Goal: Navigation & Orientation: Find specific page/section

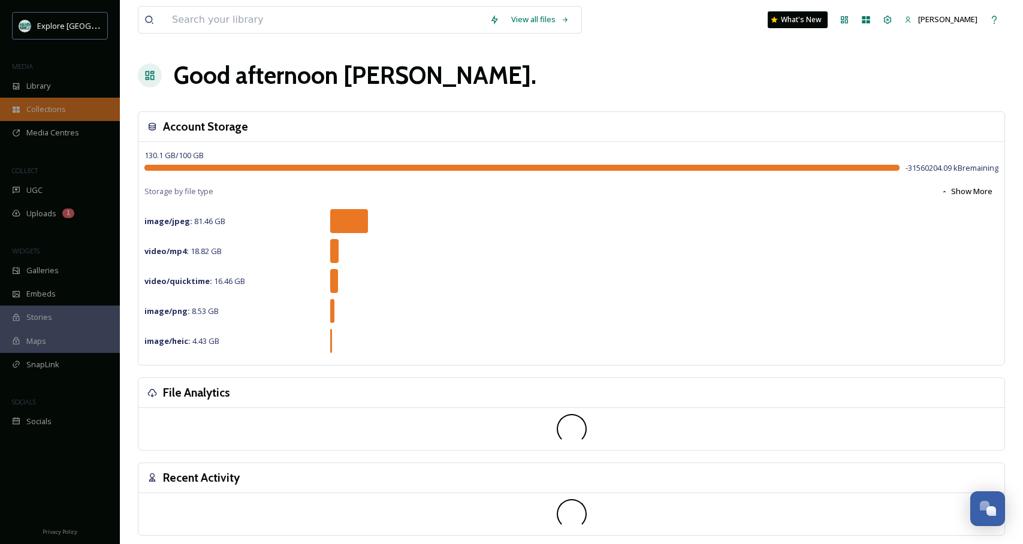
scroll to position [1, 0]
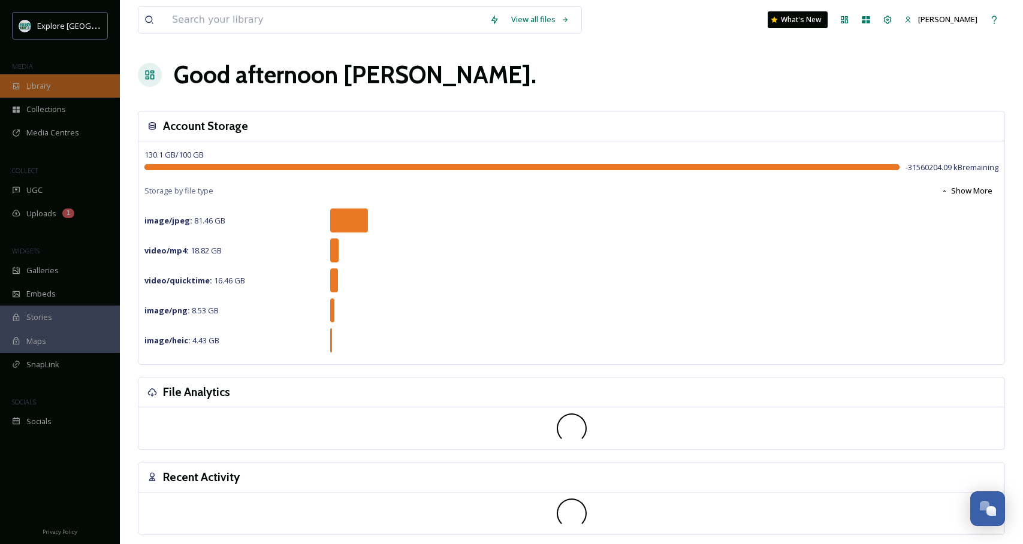
click at [37, 87] on span "Library" at bounding box center [38, 85] width 24 height 11
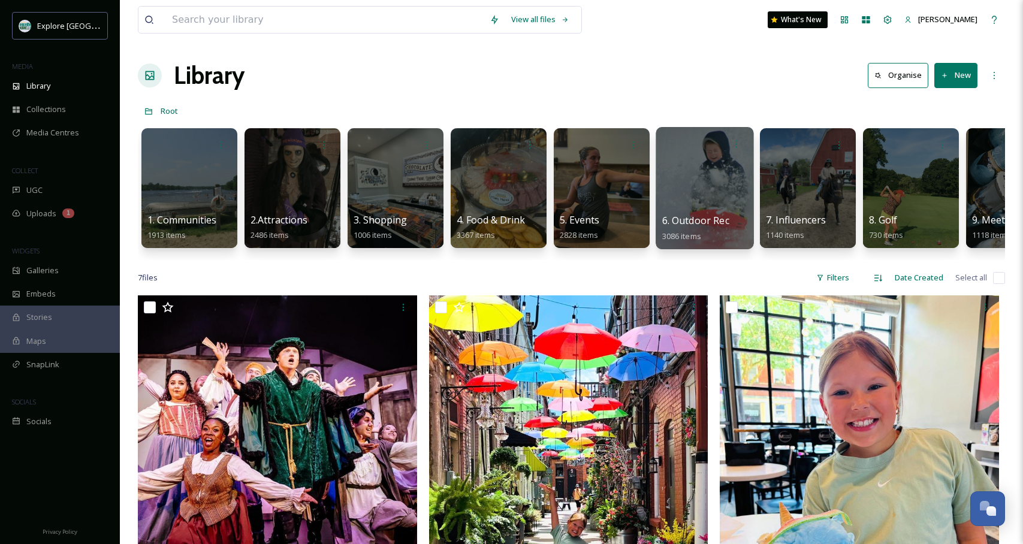
click at [676, 177] on div at bounding box center [704, 188] width 98 height 122
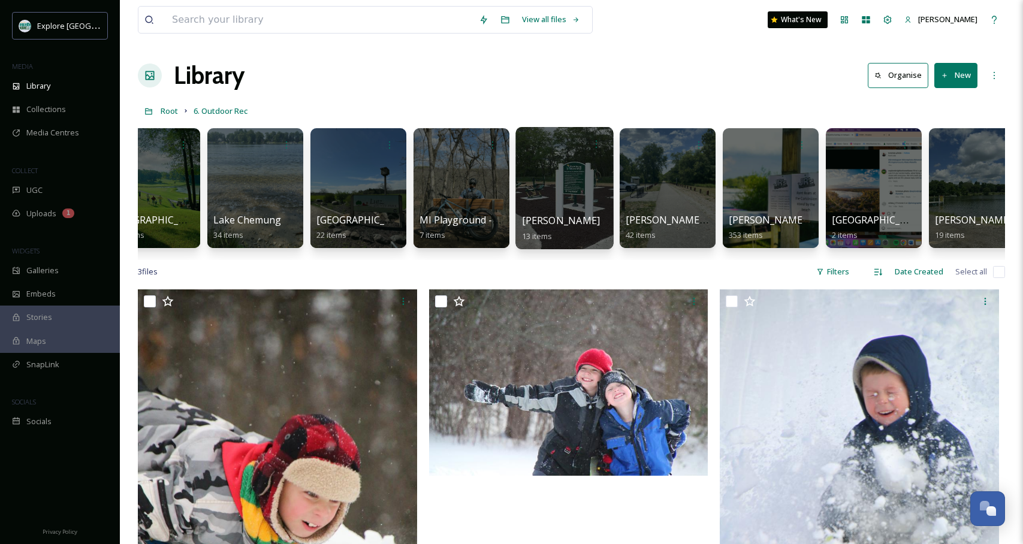
scroll to position [0, 1482]
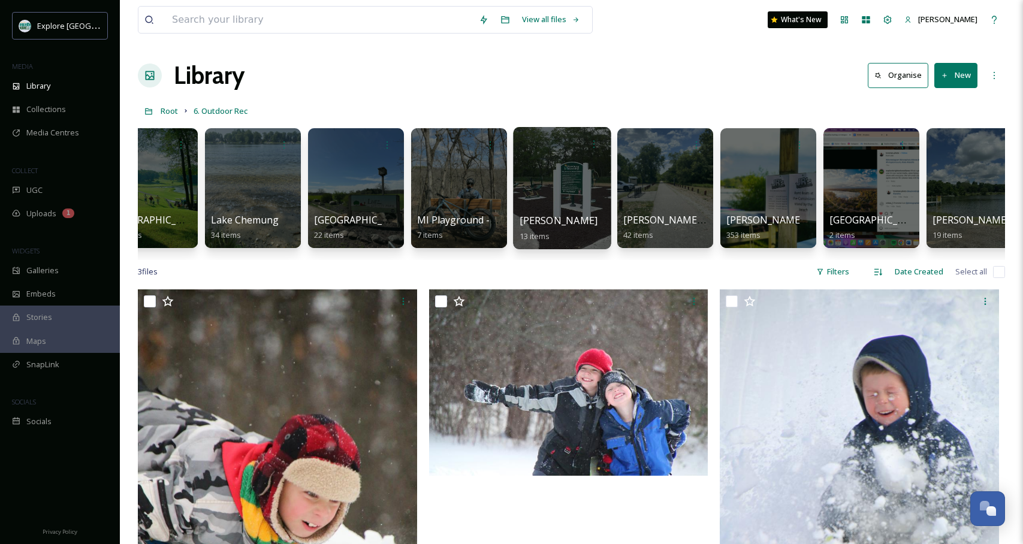
click at [670, 186] on div at bounding box center [665, 188] width 96 height 120
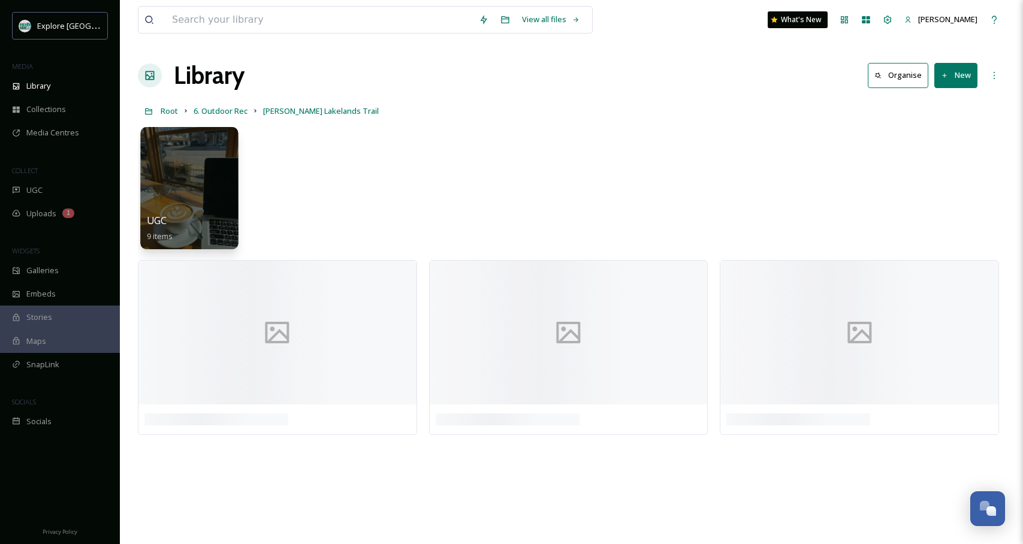
click at [182, 195] on div at bounding box center [189, 188] width 98 height 122
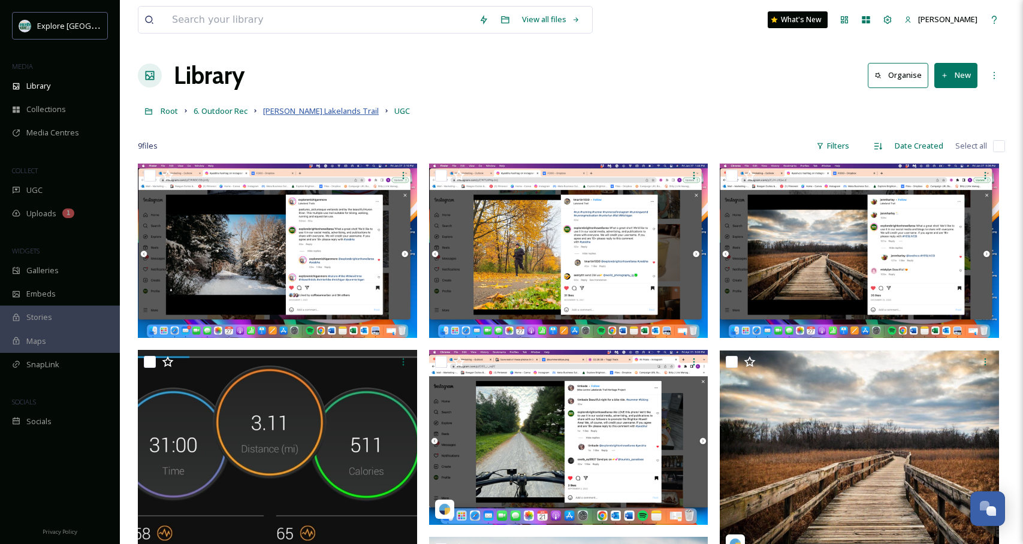
click at [300, 112] on span "[PERSON_NAME] Lakelands Trail" at bounding box center [321, 110] width 116 height 11
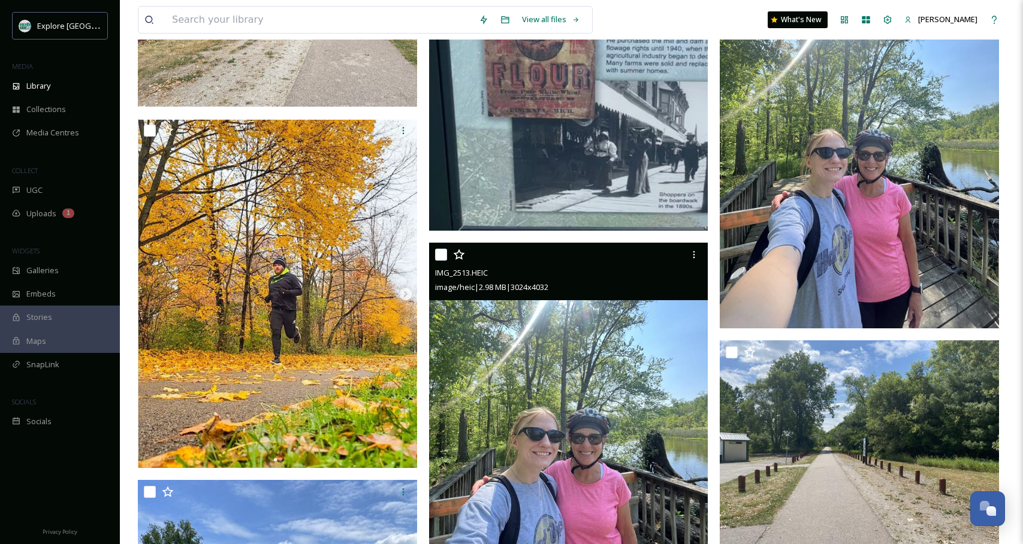
scroll to position [3071, 0]
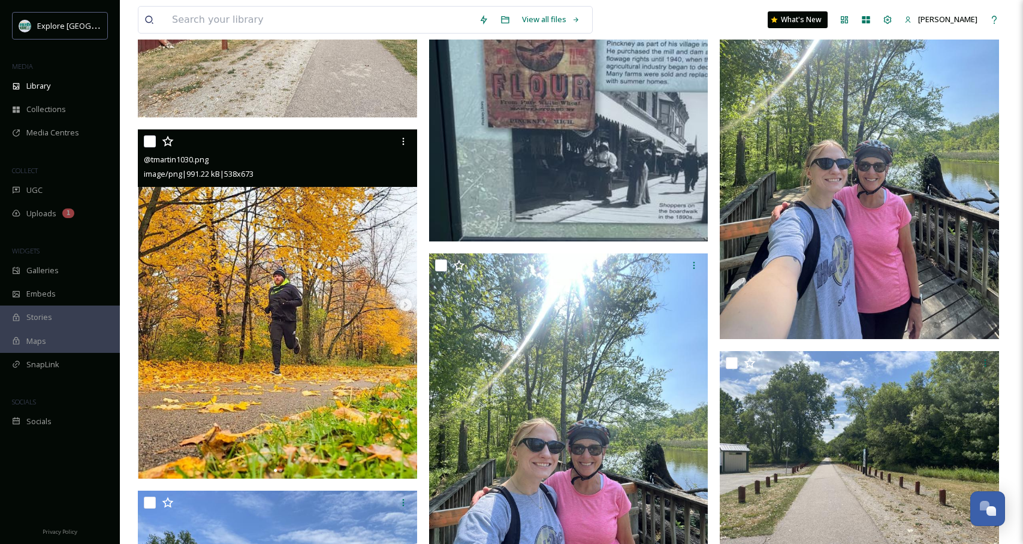
click at [220, 262] on img at bounding box center [277, 303] width 279 height 349
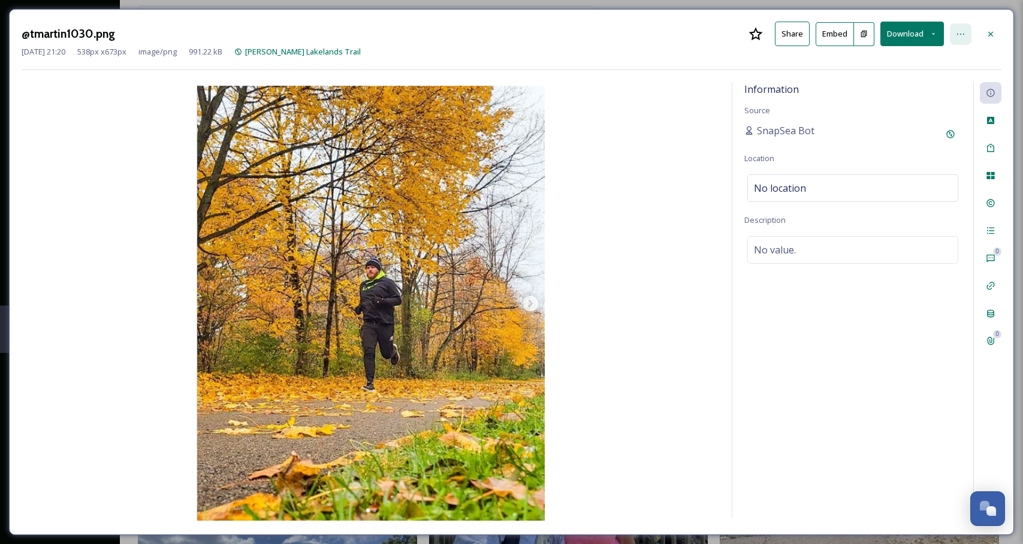
click at [953, 28] on div at bounding box center [961, 34] width 22 height 22
click at [715, 168] on img at bounding box center [371, 302] width 698 height 436
click at [993, 203] on icon at bounding box center [990, 203] width 10 height 10
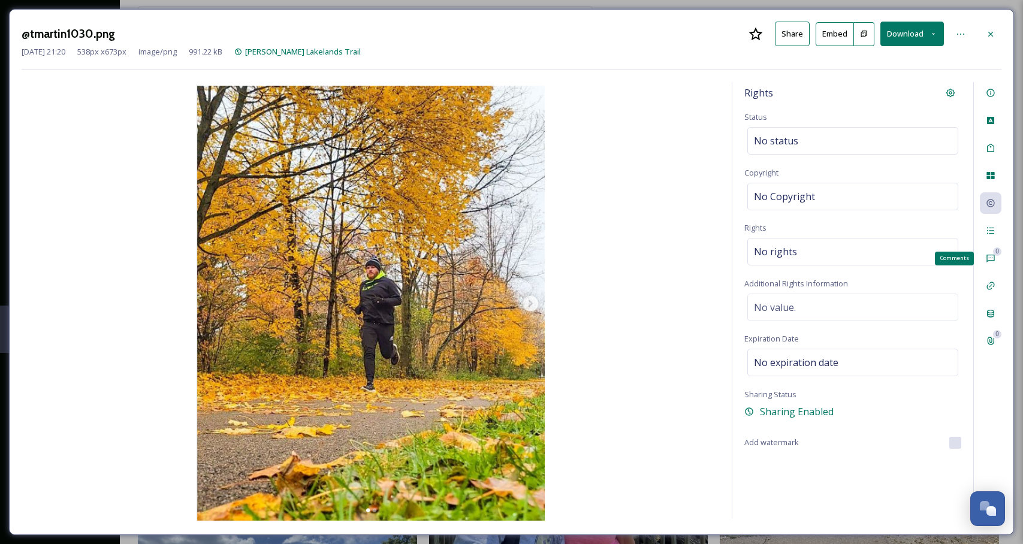
drag, startPoint x: 984, startPoint y: 264, endPoint x: 978, endPoint y: 267, distance: 6.7
click at [979, 266] on div "0 Comments" at bounding box center [990, 258] width 22 height 22
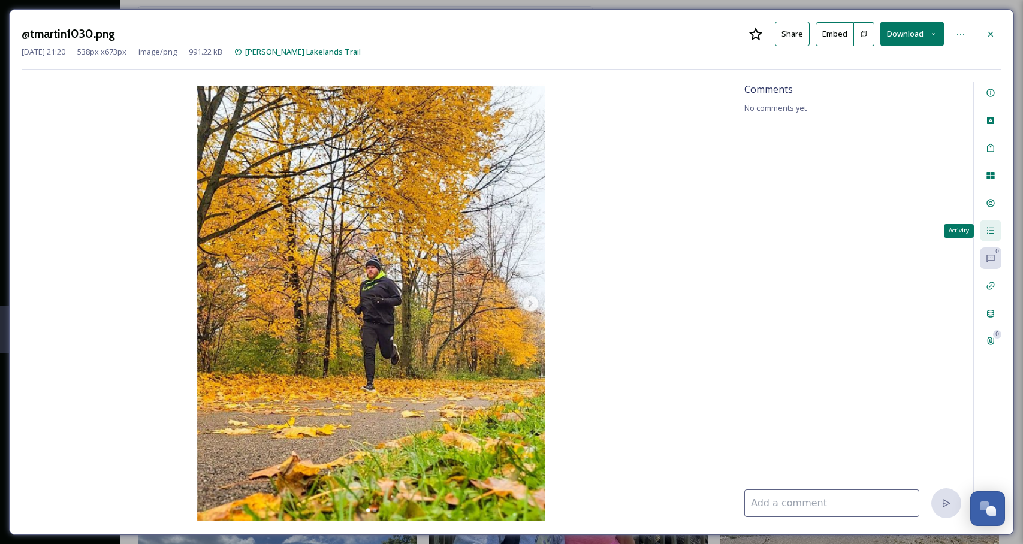
click at [987, 235] on icon at bounding box center [990, 231] width 10 height 10
click at [677, 6] on div "@tmartin1030.png Share Embed Download Mar 18 2025 21:20 538 px x 673 px image/p…" at bounding box center [511, 272] width 1023 height 544
click at [919, 93] on div "File Activity Last Updated Mar 18 2025 21:20 Activity" at bounding box center [852, 300] width 241 height 436
drag, startPoint x: 986, startPoint y: 34, endPoint x: 679, endPoint y: 178, distance: 339.0
click at [984, 34] on div at bounding box center [990, 34] width 22 height 22
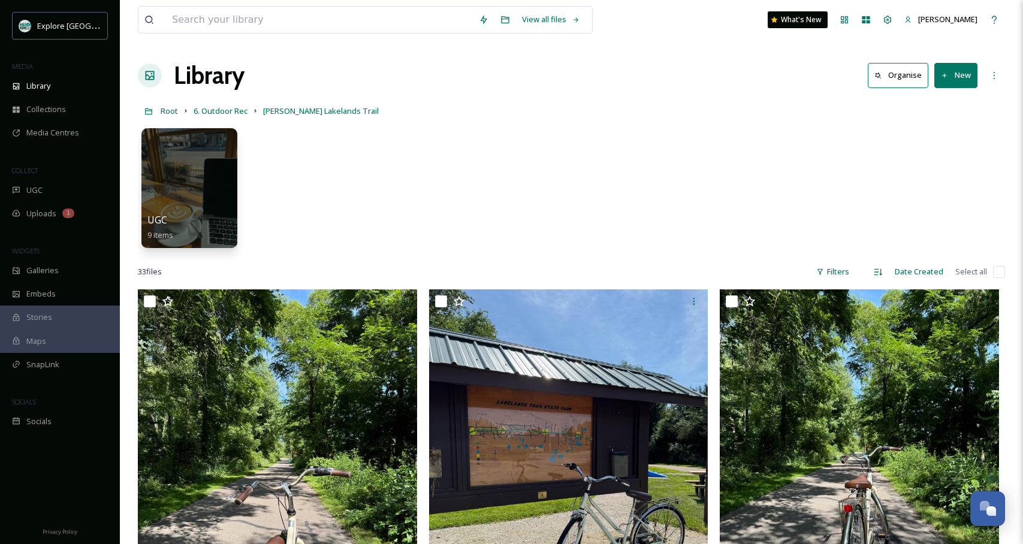
click at [341, 119] on div "Root 6. Outdoor Rec Mike Levine Lakelands Trail" at bounding box center [571, 110] width 867 height 23
click at [340, 111] on span "[PERSON_NAME] Lakelands Trail" at bounding box center [321, 110] width 116 height 11
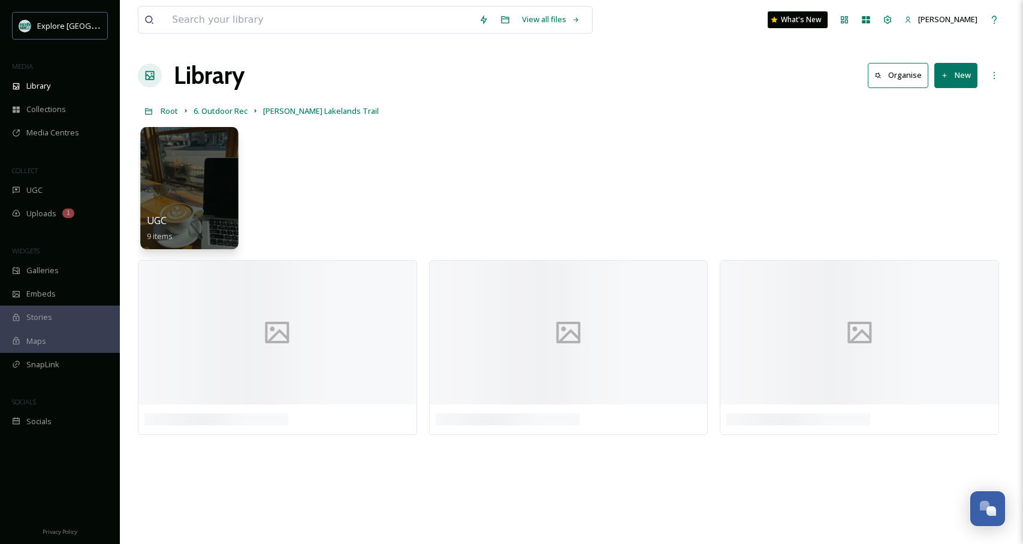
click at [211, 193] on div at bounding box center [189, 188] width 98 height 122
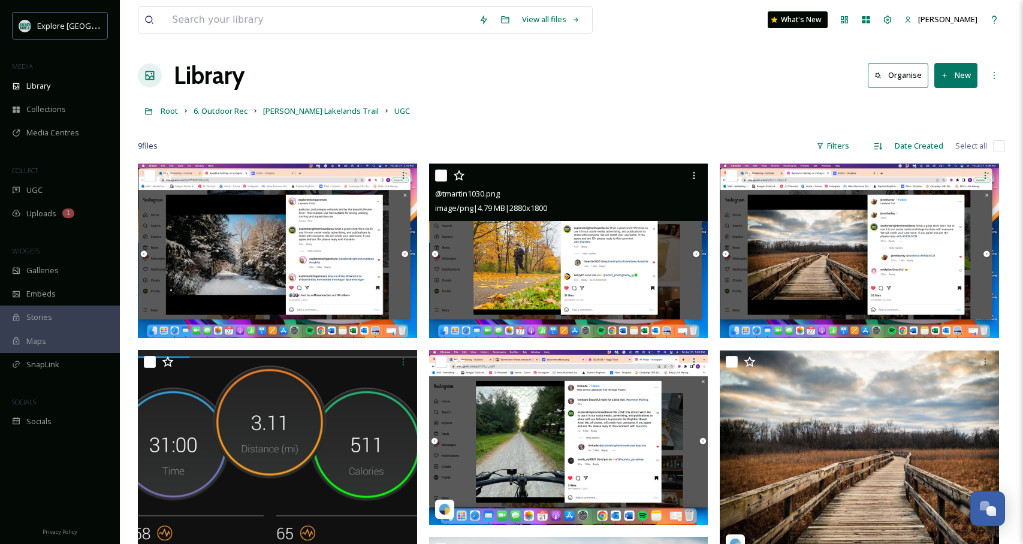
click at [585, 221] on img at bounding box center [568, 251] width 279 height 175
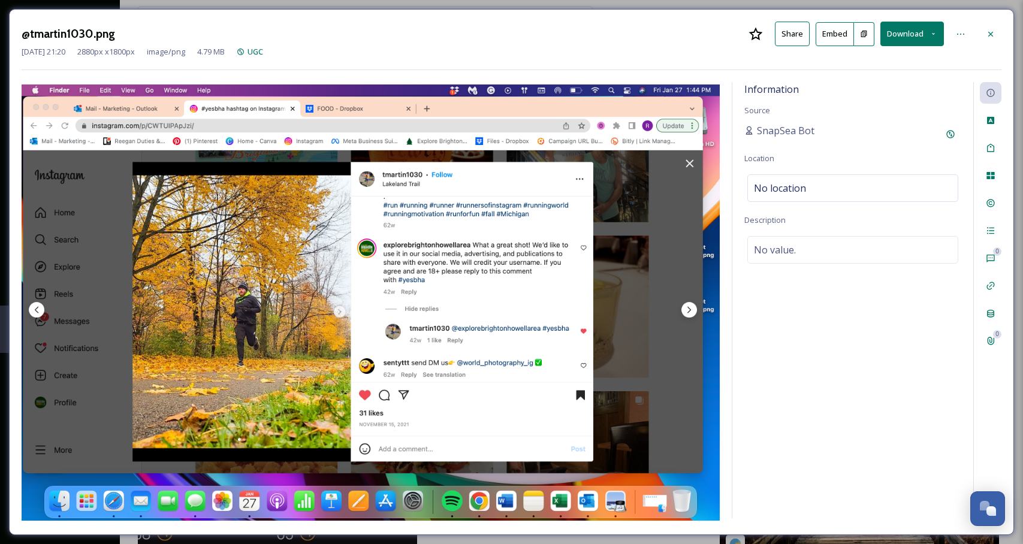
click at [731, 214] on div "Information Source SnapSea Bot Location No location Description No value. 0 0" at bounding box center [866, 300] width 270 height 436
drag, startPoint x: 984, startPoint y: 33, endPoint x: 775, endPoint y: 168, distance: 249.1
click at [985, 34] on div at bounding box center [990, 34] width 22 height 22
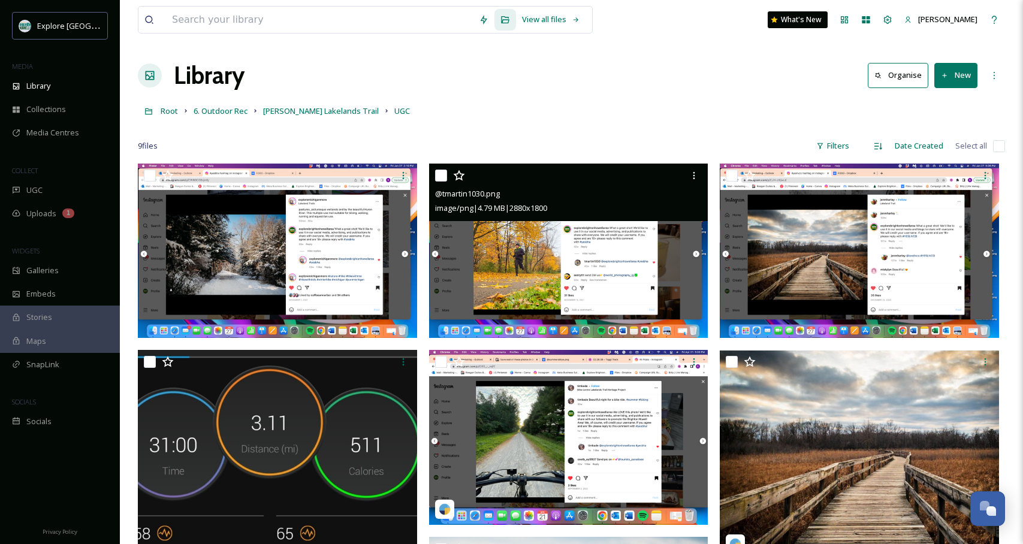
drag, startPoint x: 793, startPoint y: 142, endPoint x: 770, endPoint y: 151, distance: 25.0
click at [793, 142] on div "9 file s Filters Date Created Select all" at bounding box center [571, 145] width 867 height 23
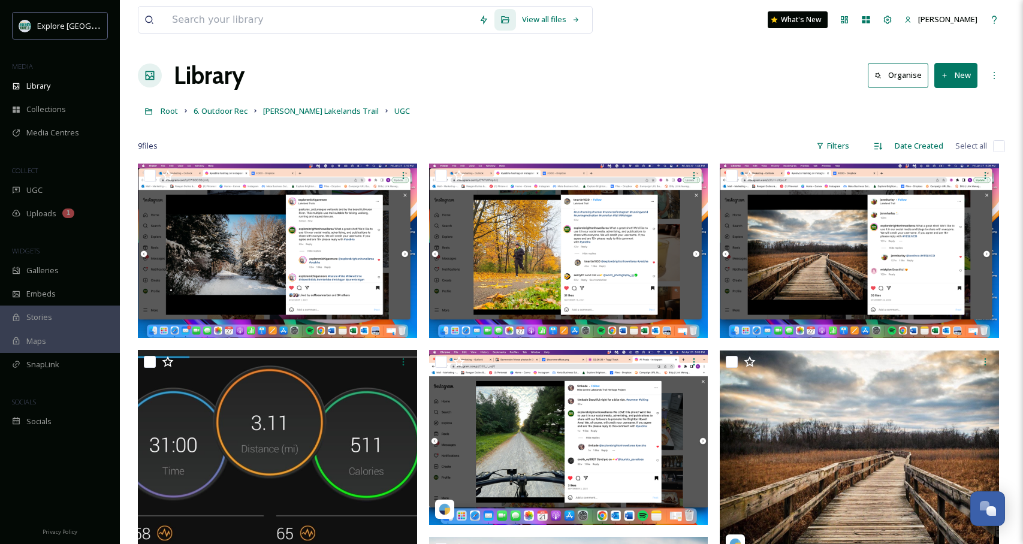
scroll to position [14, 0]
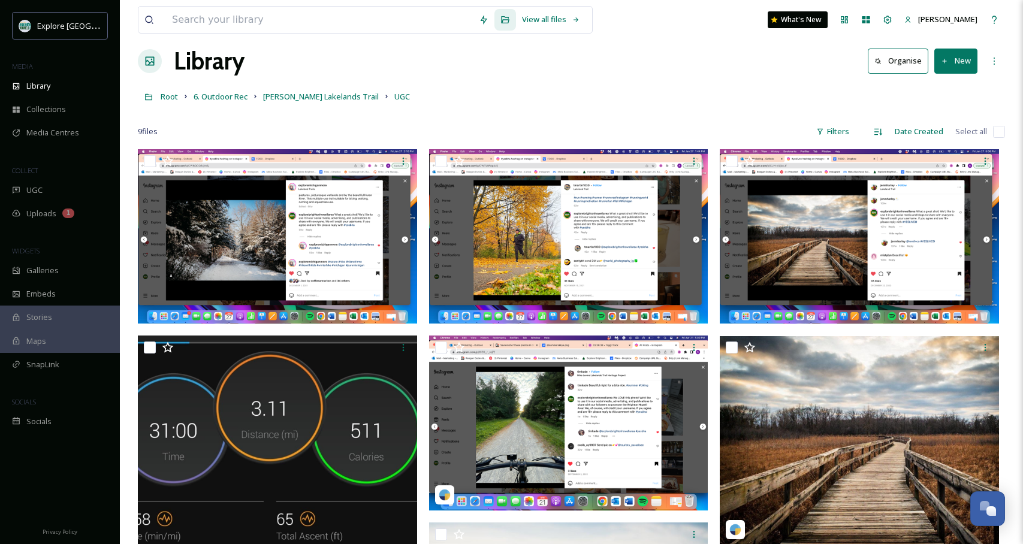
click at [733, 96] on div "Root 6. Outdoor Rec Mike Levine Lakelands Trail UGC" at bounding box center [571, 96] width 867 height 23
click at [942, 66] on button "New" at bounding box center [955, 61] width 43 height 25
drag, startPoint x: 960, startPoint y: 92, endPoint x: 464, endPoint y: 150, distance: 500.1
click at [959, 92] on span "File Upload" at bounding box center [950, 88] width 40 height 11
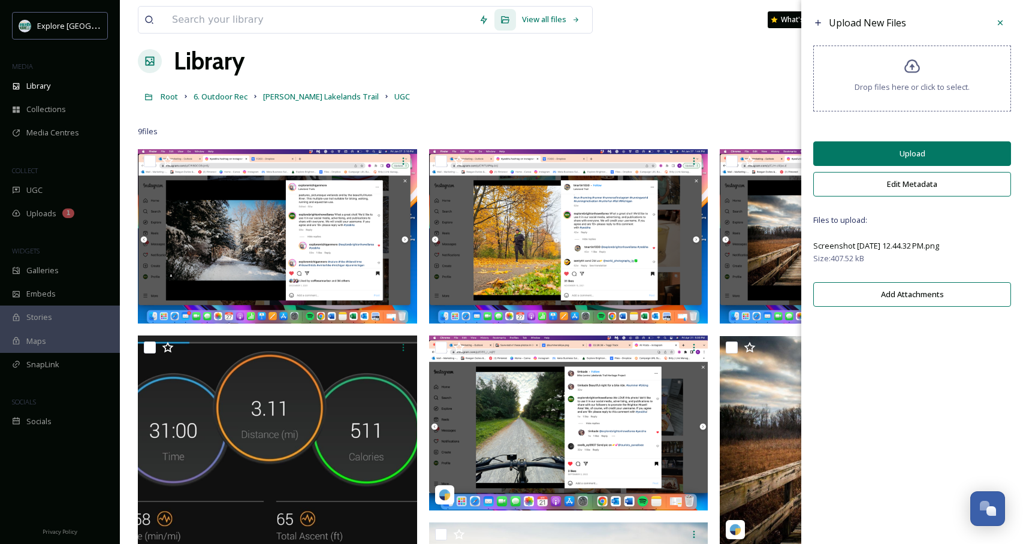
scroll to position [0, 0]
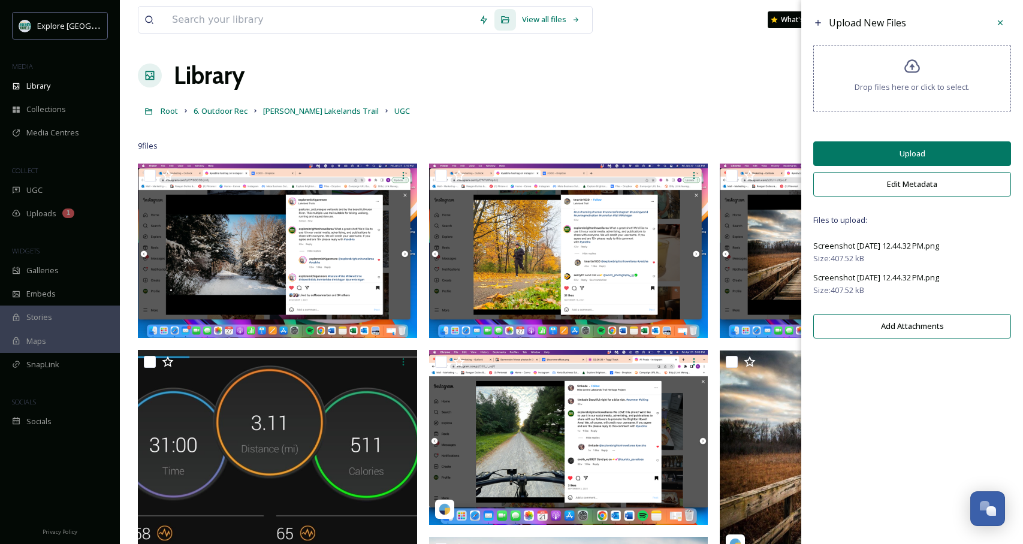
click at [939, 278] on span "Screenshot [DATE] 12.44.32 PM.png" at bounding box center [876, 277] width 126 height 11
click at [913, 283] on span "Screenshot [DATE] 12.44.32 PM.png" at bounding box center [876, 277] width 126 height 11
click at [899, 153] on button "Upload" at bounding box center [912, 153] width 198 height 25
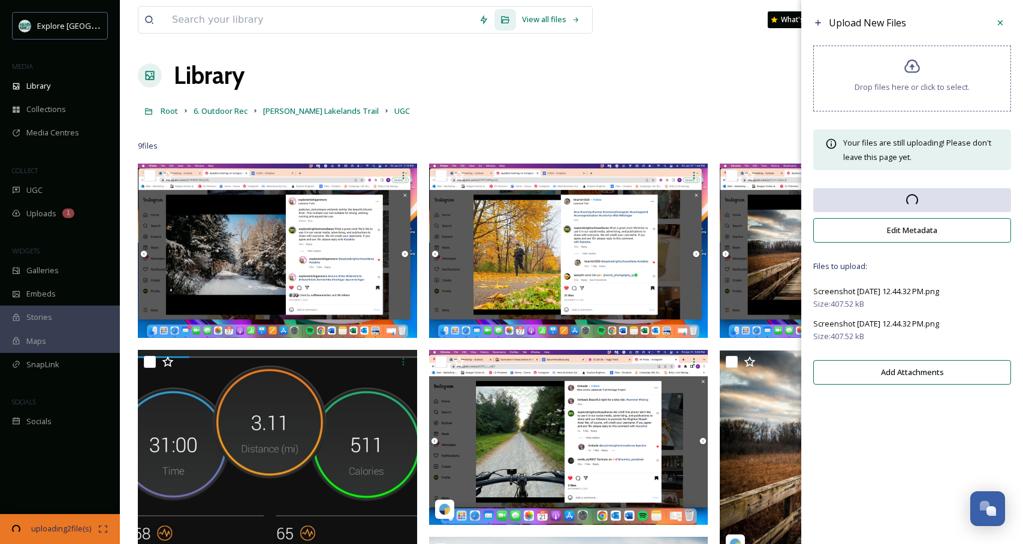
drag, startPoint x: 530, startPoint y: 155, endPoint x: 533, endPoint y: 149, distance: 7.2
click at [530, 153] on div "9 file s Filters Date Created Select all" at bounding box center [571, 145] width 867 height 23
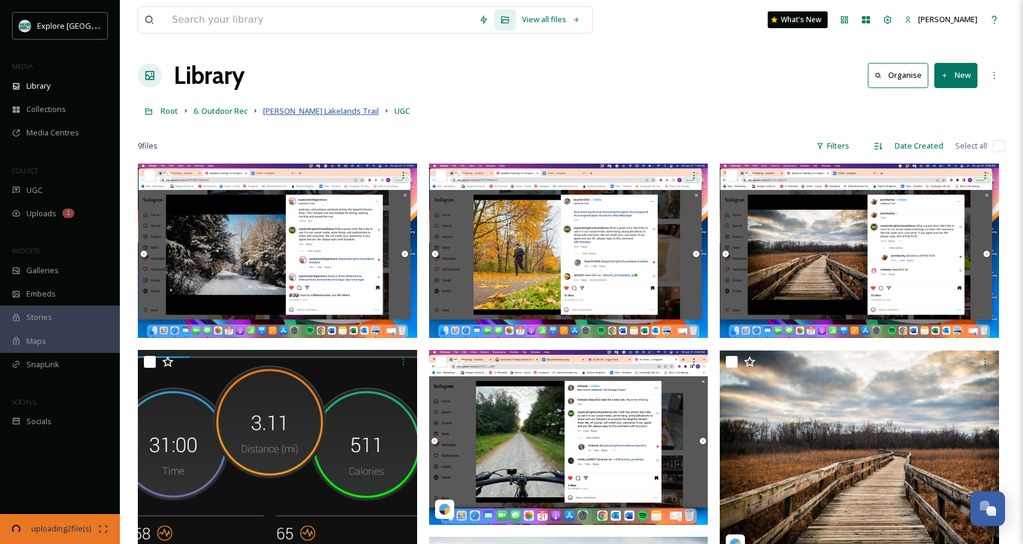
click at [346, 113] on span "[PERSON_NAME] Lakelands Trail" at bounding box center [321, 110] width 116 height 11
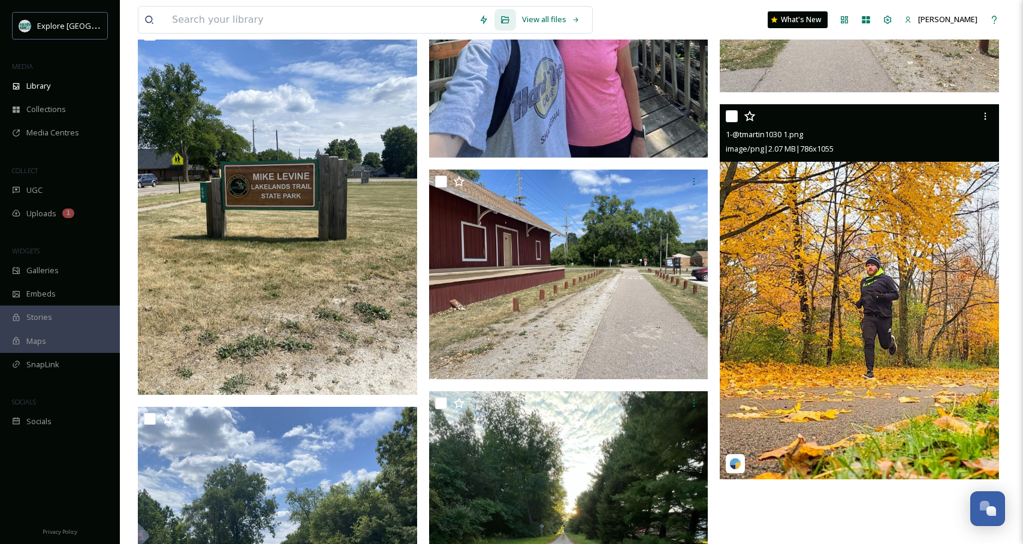
scroll to position [3626, 0]
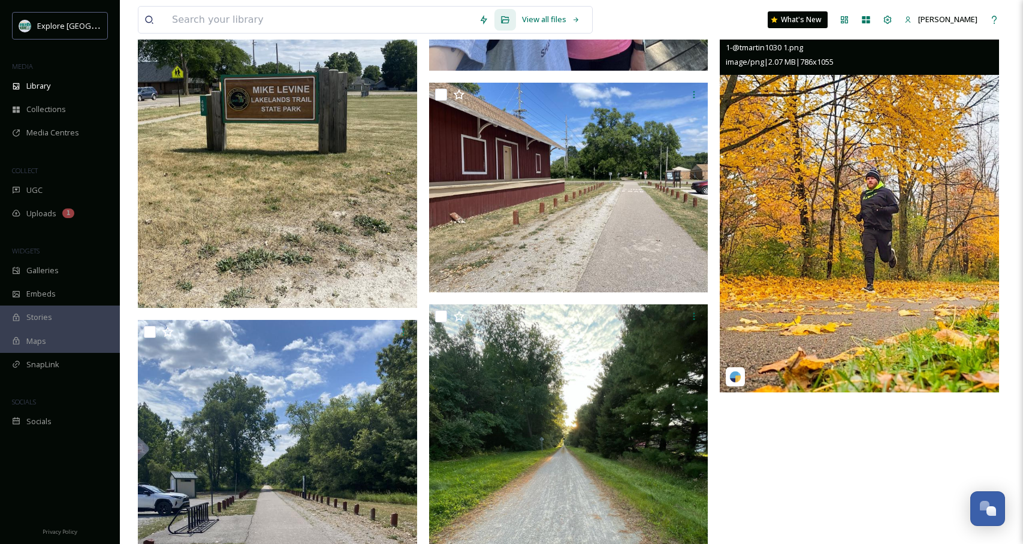
click at [867, 247] on img at bounding box center [858, 204] width 279 height 374
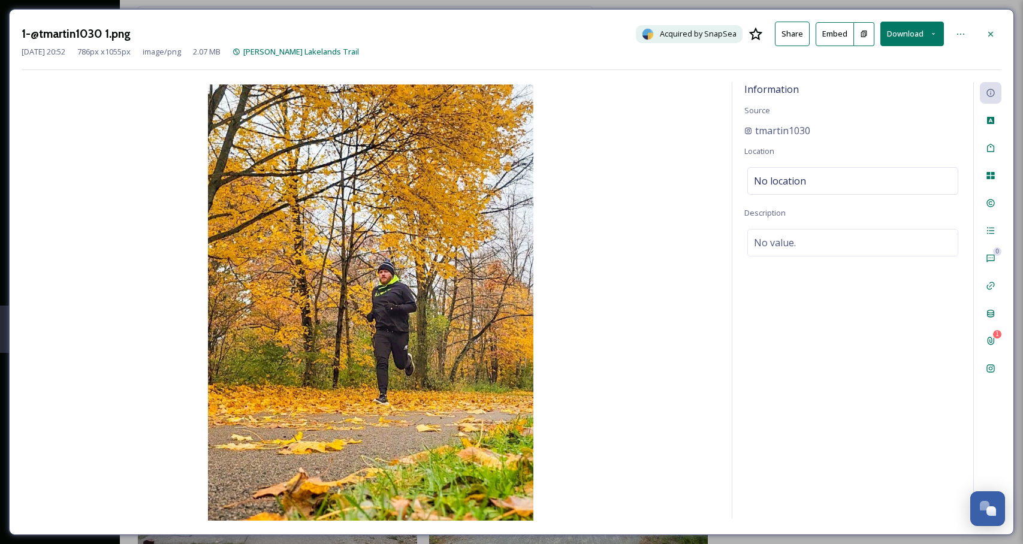
click at [865, 35] on icon at bounding box center [864, 34] width 6 height 7
drag, startPoint x: 985, startPoint y: 35, endPoint x: 978, endPoint y: 39, distance: 7.8
click at [984, 35] on div at bounding box center [990, 34] width 22 height 22
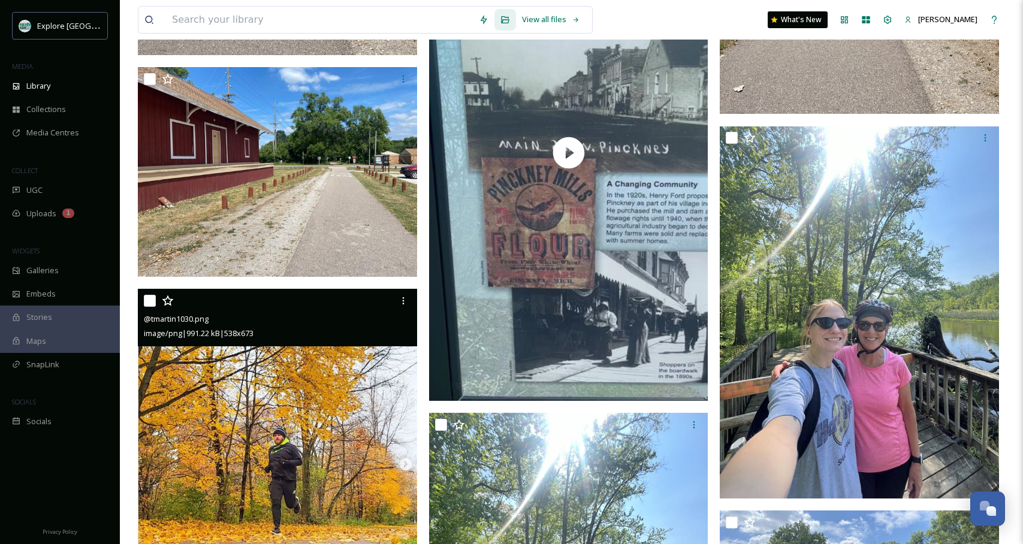
scroll to position [2911, 0]
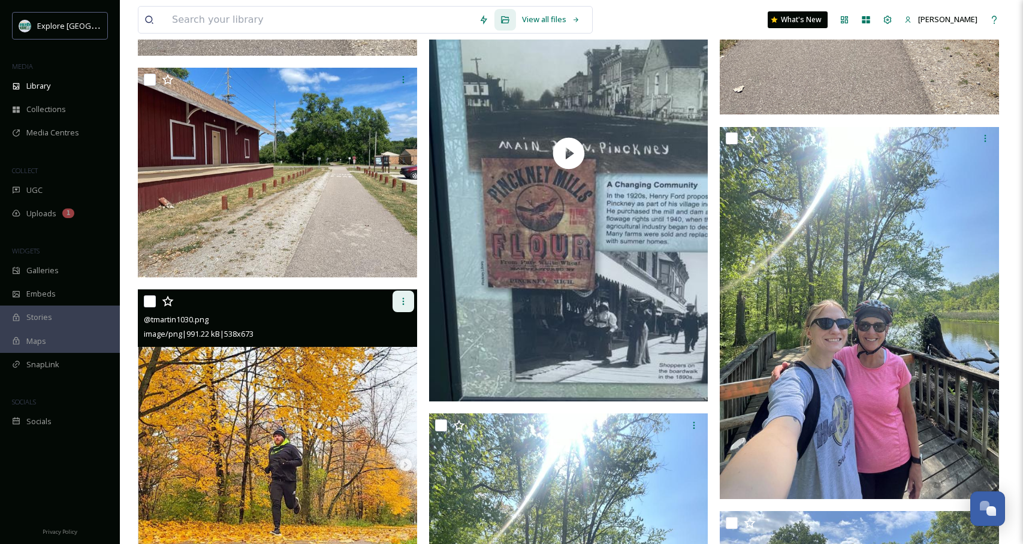
click at [404, 301] on icon at bounding box center [403, 302] width 10 height 10
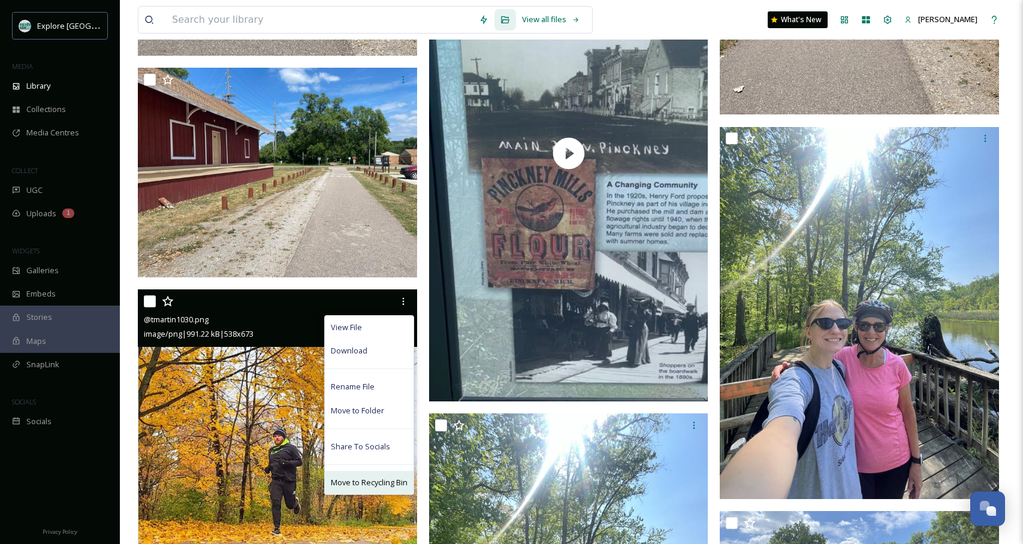
click at [370, 473] on div "Move to Recycling Bin" at bounding box center [369, 482] width 89 height 23
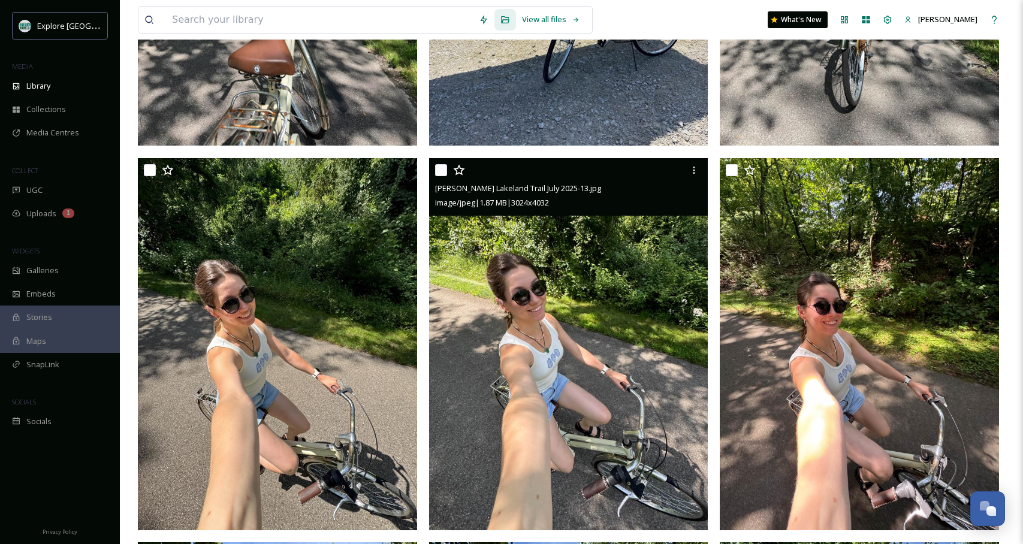
scroll to position [0, 0]
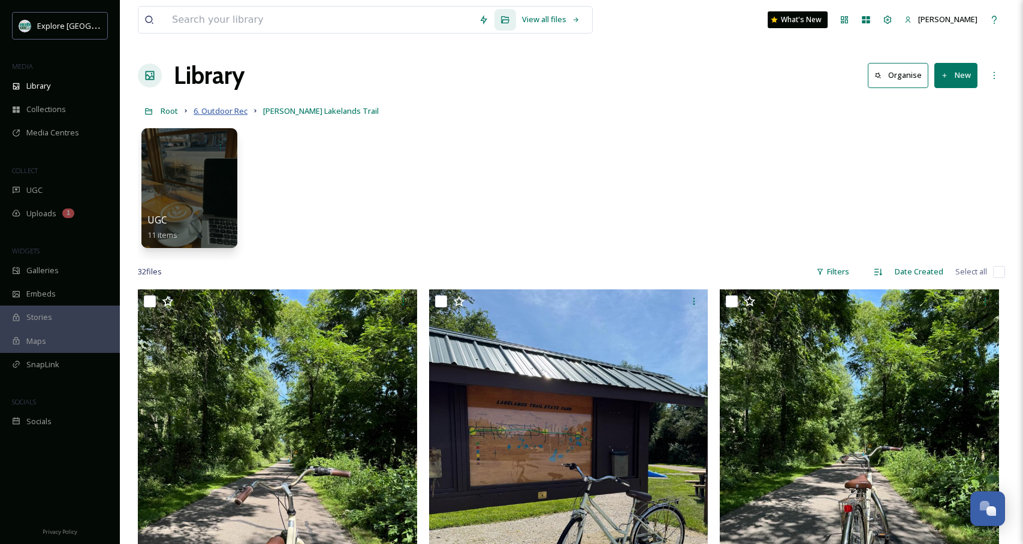
click at [238, 115] on span "6. Outdoor Rec" at bounding box center [220, 110] width 54 height 11
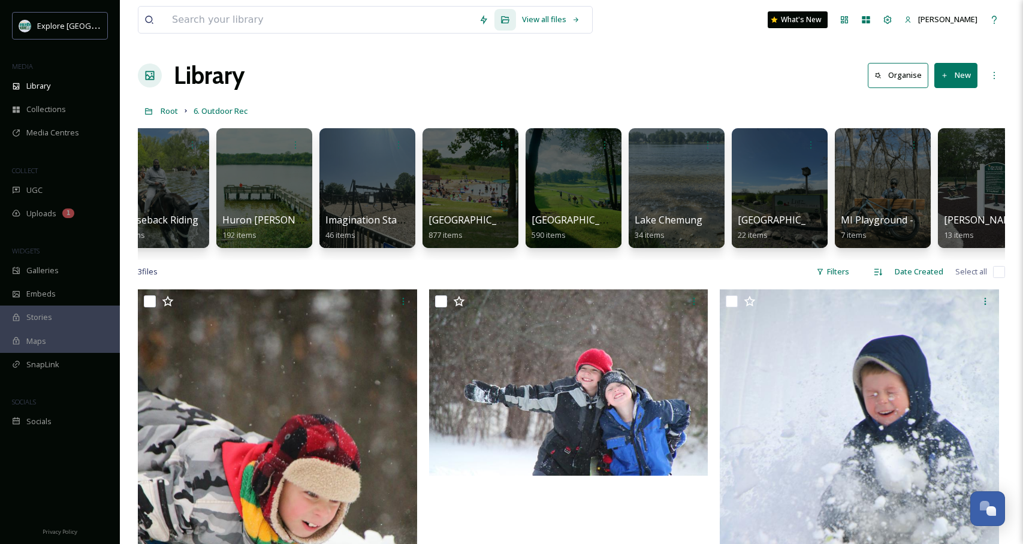
scroll to position [0, 1107]
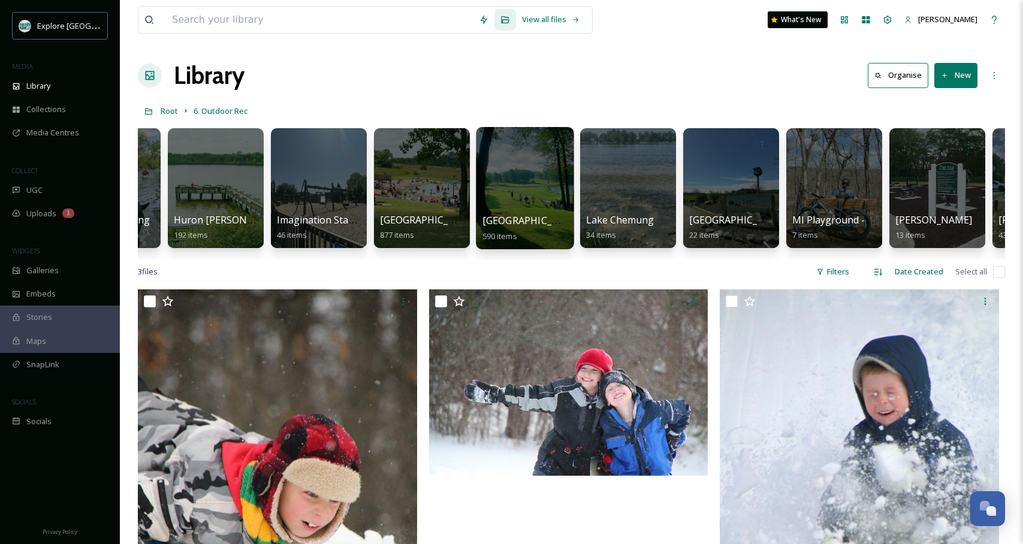
click at [535, 193] on div at bounding box center [525, 188] width 98 height 122
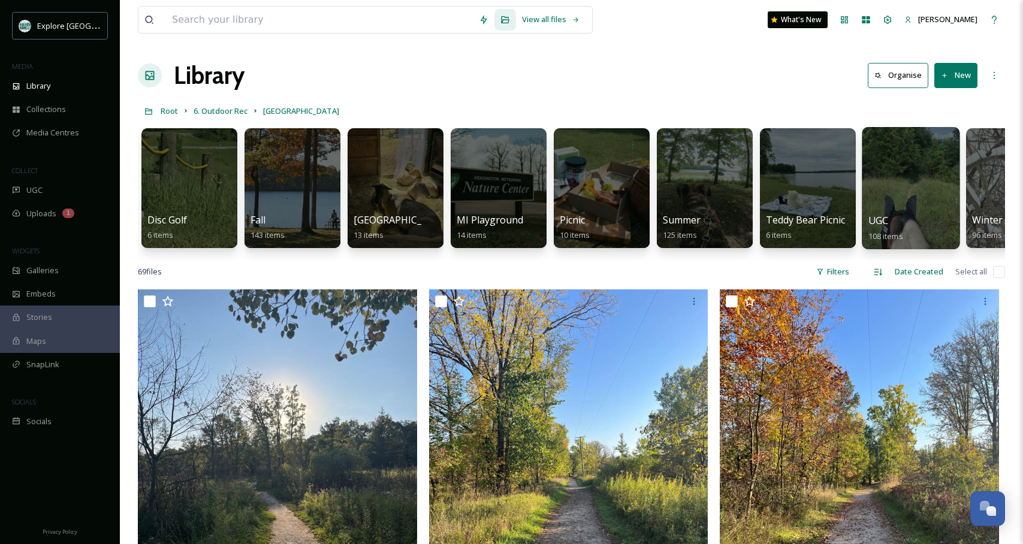
click at [933, 188] on div at bounding box center [910, 188] width 98 height 122
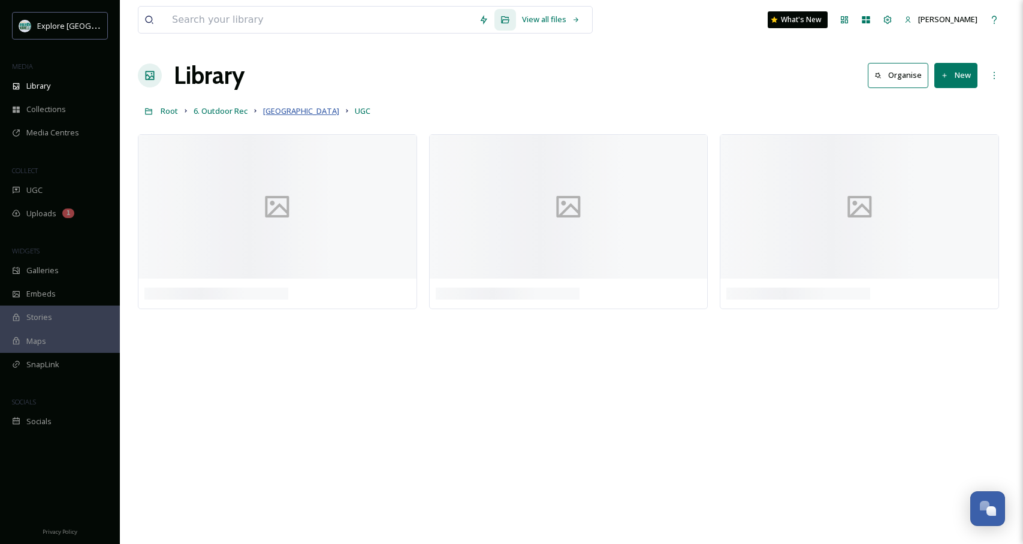
click at [281, 105] on span "[GEOGRAPHIC_DATA]" at bounding box center [301, 110] width 76 height 11
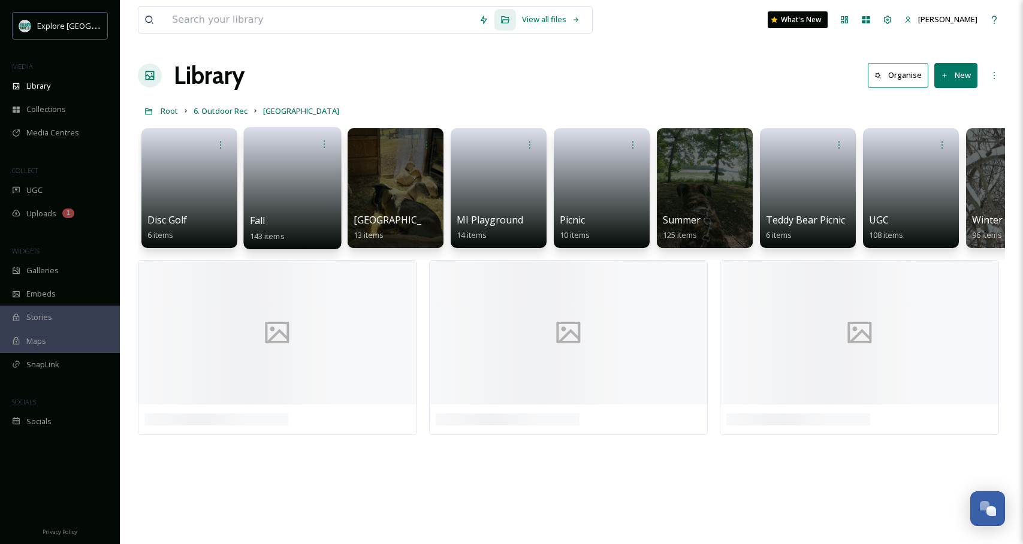
click at [281, 193] on link at bounding box center [293, 184] width 86 height 58
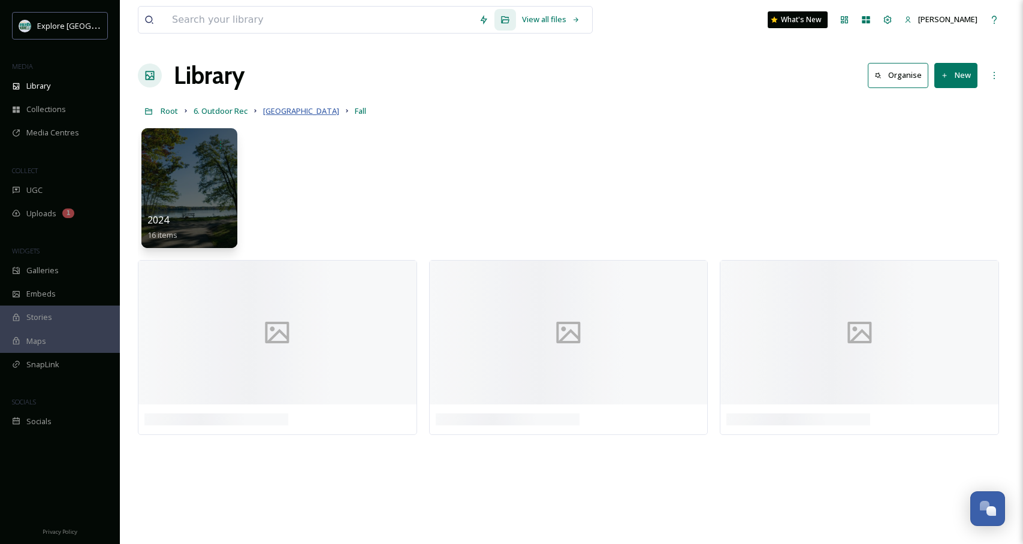
click at [296, 110] on span "[GEOGRAPHIC_DATA]" at bounding box center [301, 110] width 76 height 11
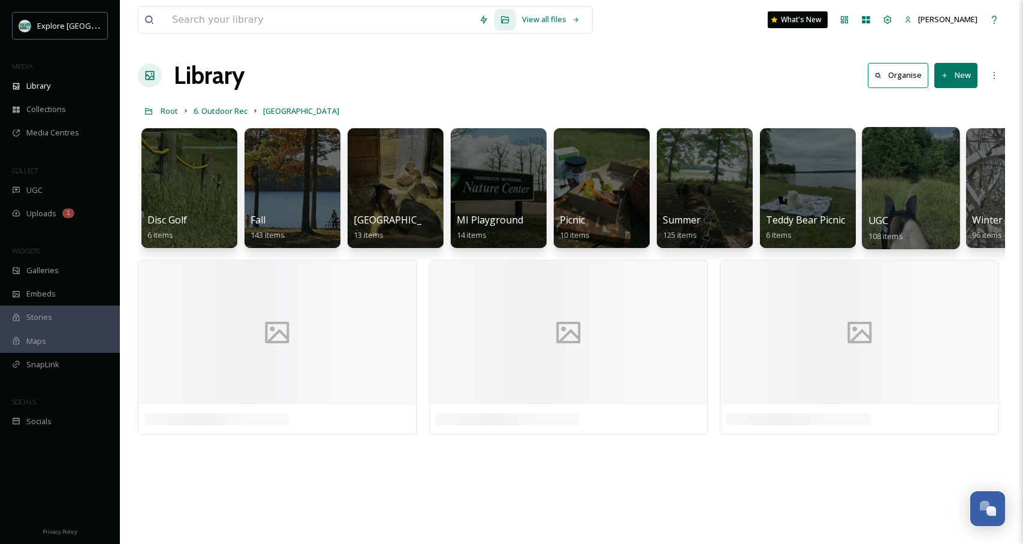
click at [884, 208] on div at bounding box center [910, 188] width 98 height 122
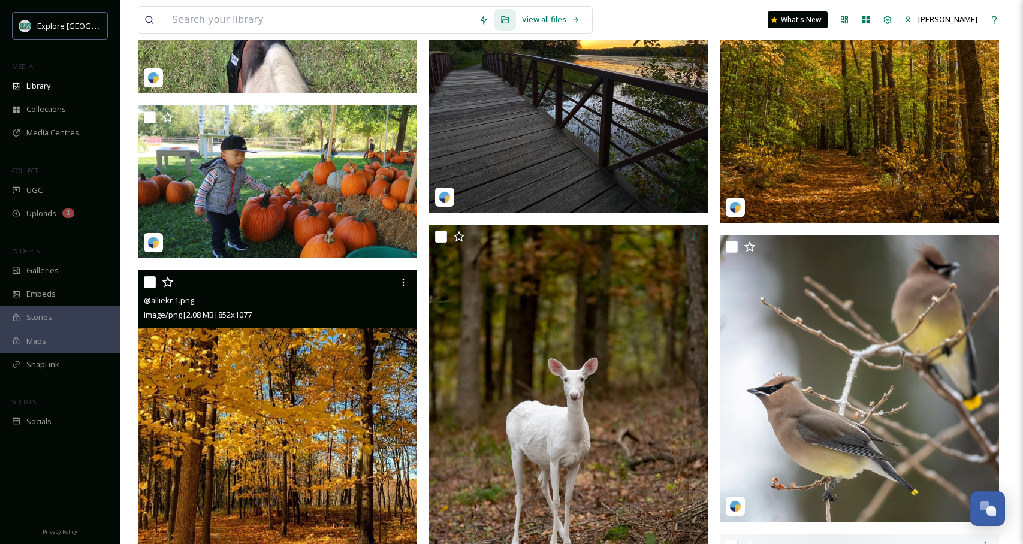
scroll to position [5028, 0]
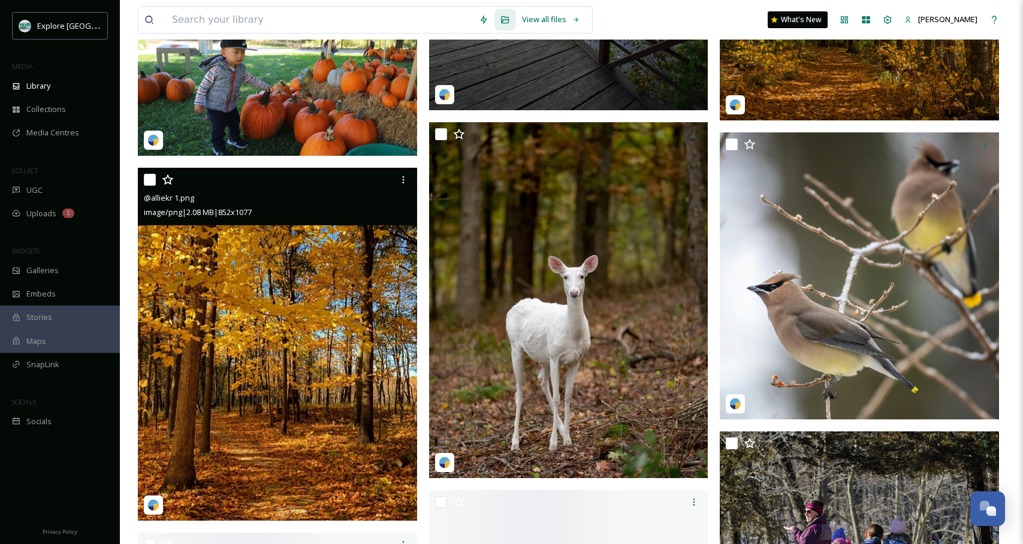
click at [265, 353] on img at bounding box center [277, 344] width 279 height 353
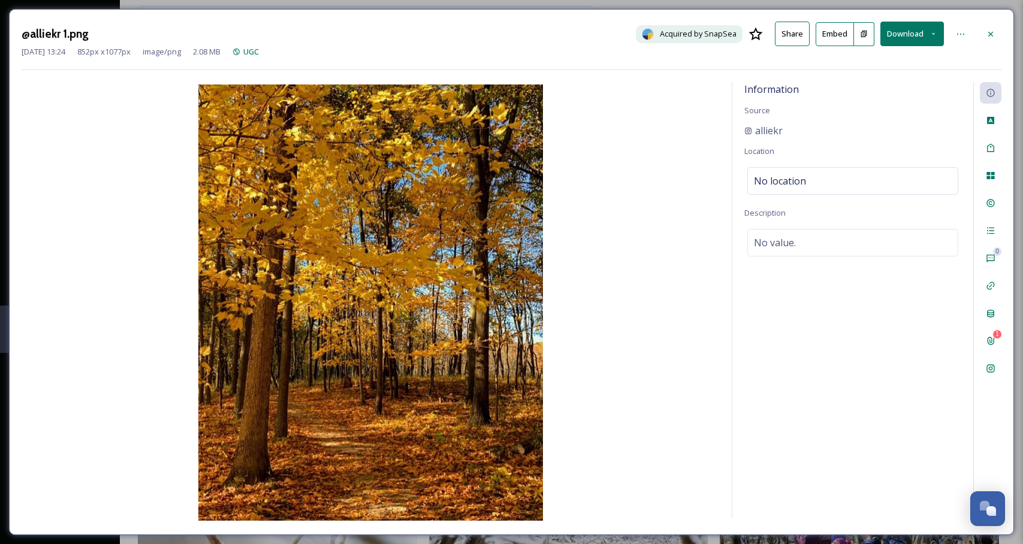
click at [1002, 38] on div "@alliekr 1.png Acquired by SnapSea Share Embed Download Mar 01 2023 13:24 852 p…" at bounding box center [511, 272] width 1005 height 526
click at [996, 37] on div at bounding box center [990, 34] width 22 height 22
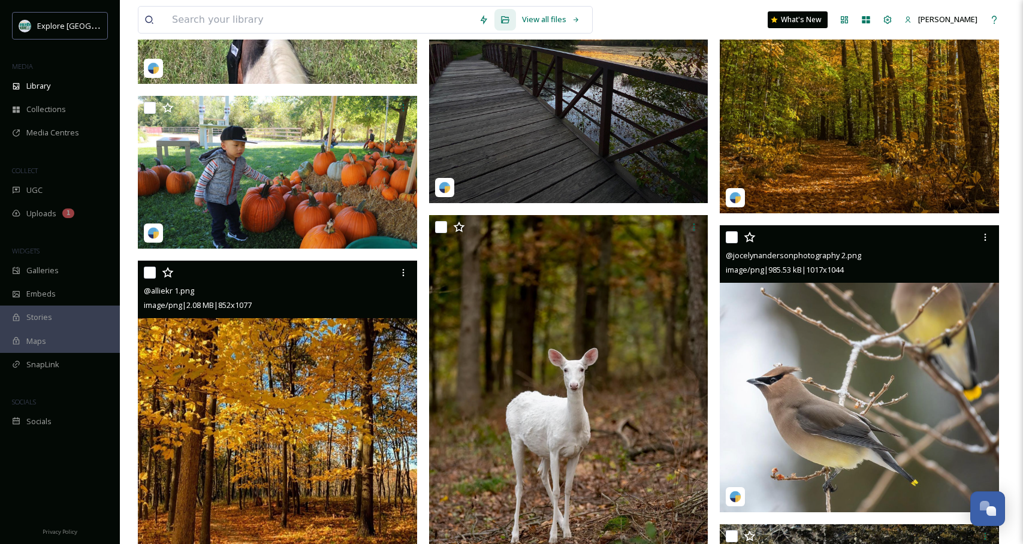
scroll to position [4864, 0]
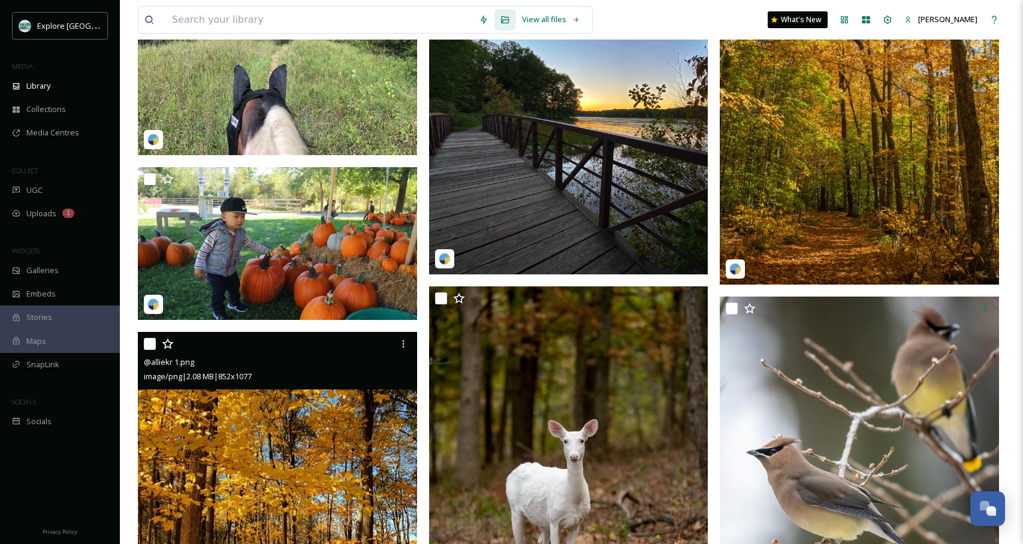
click at [901, 168] on img at bounding box center [858, 118] width 279 height 331
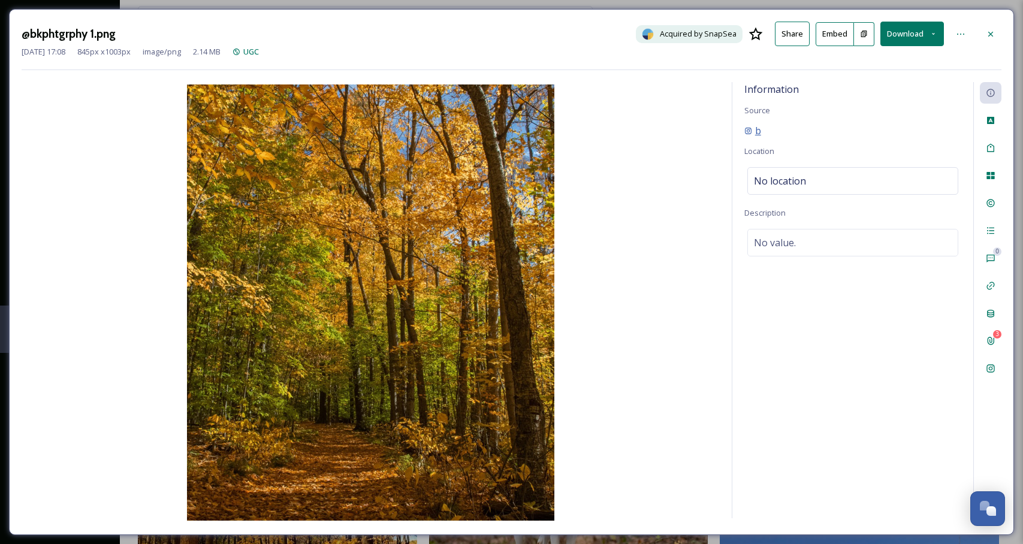
click at [758, 130] on span "b" at bounding box center [758, 130] width 6 height 14
click at [991, 117] on icon at bounding box center [990, 120] width 7 height 7
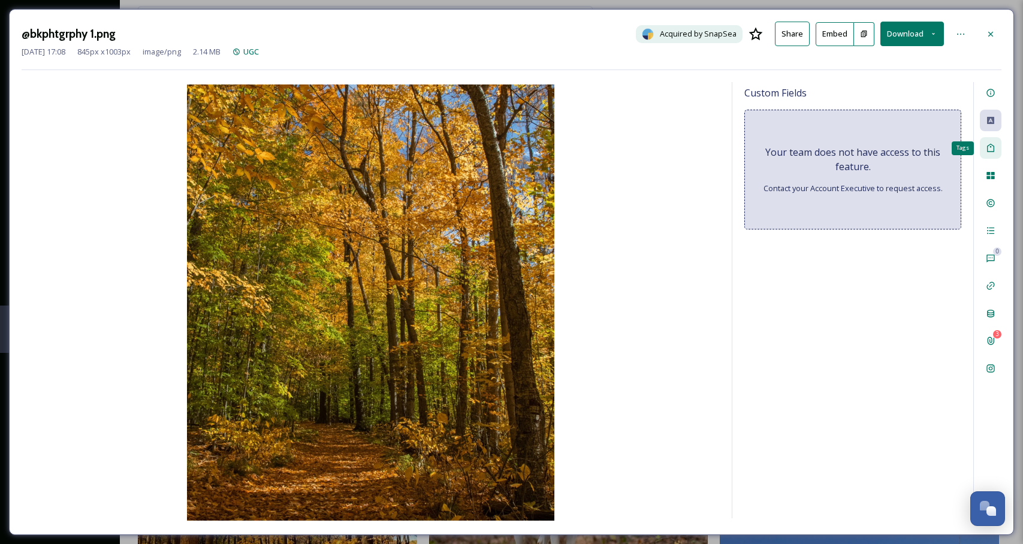
click at [991, 155] on div "Tags" at bounding box center [990, 148] width 22 height 22
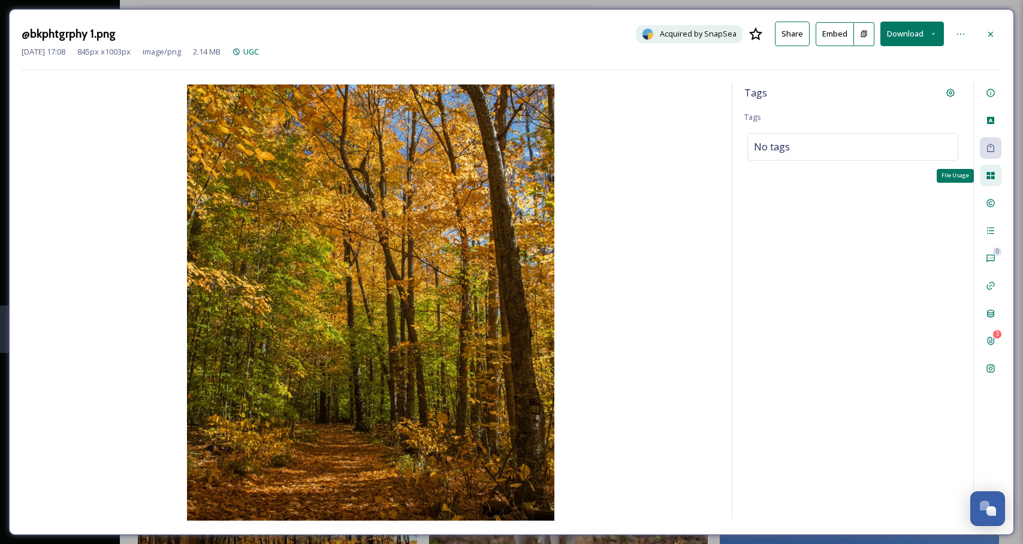
click at [994, 179] on icon at bounding box center [990, 176] width 10 height 10
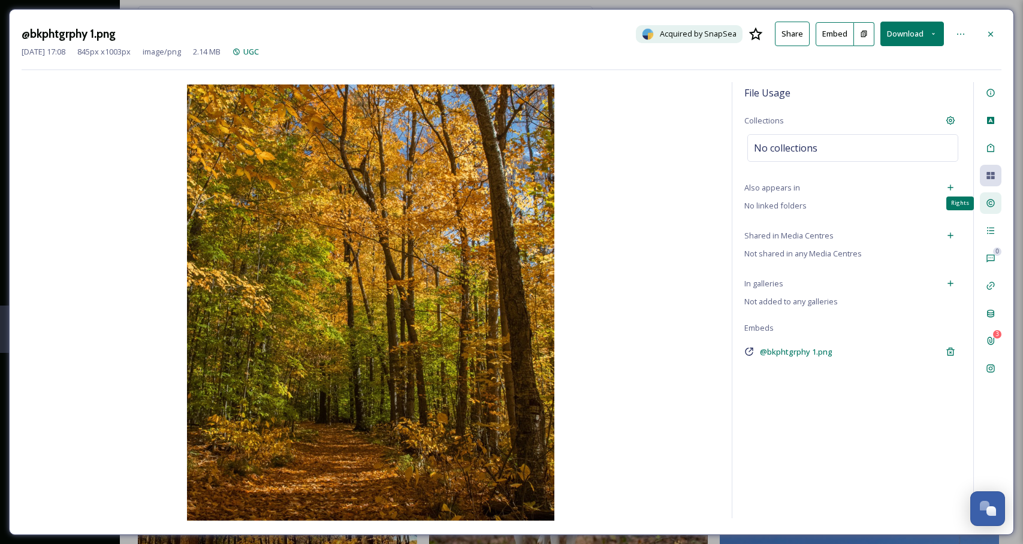
click at [990, 202] on icon at bounding box center [990, 203] width 10 height 10
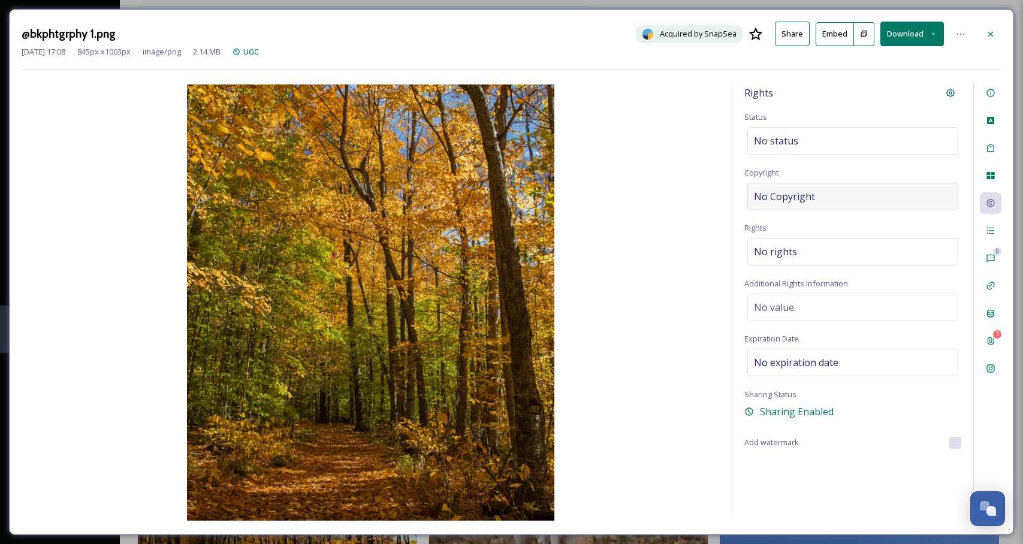
click at [818, 196] on div "No Copyright" at bounding box center [852, 197] width 211 height 28
click at [988, 238] on div "Activity" at bounding box center [990, 231] width 22 height 22
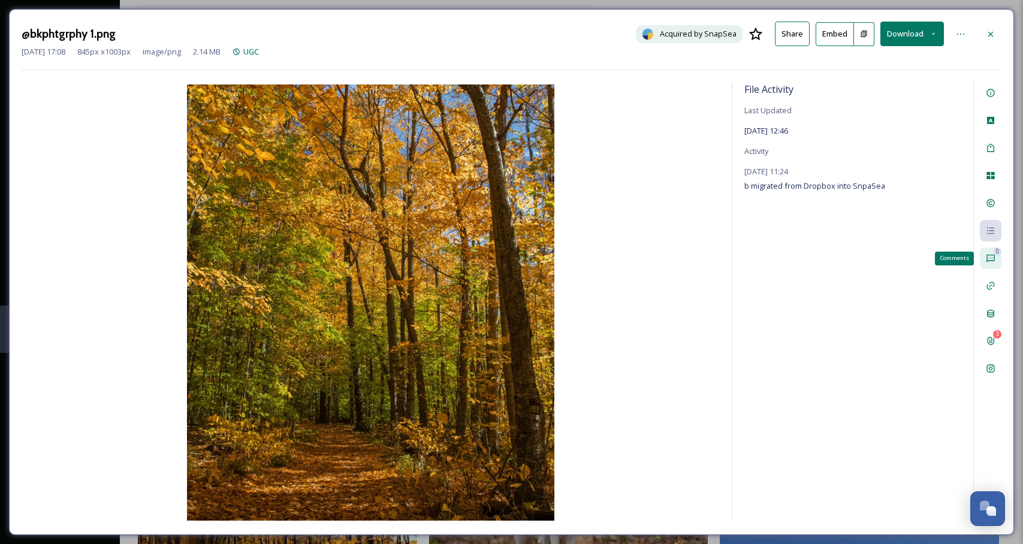
click at [986, 259] on icon at bounding box center [990, 259] width 8 height 8
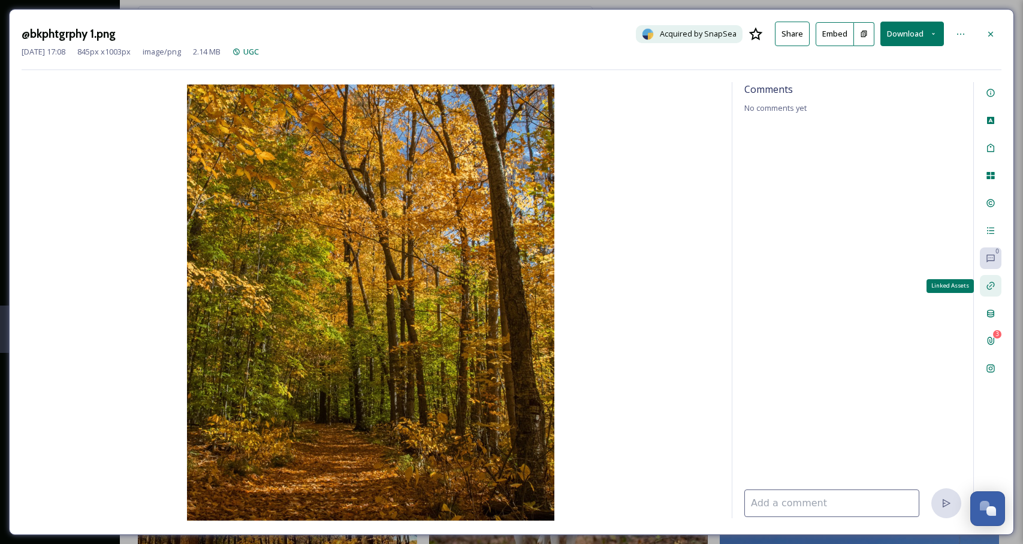
click at [987, 284] on icon at bounding box center [990, 286] width 10 height 10
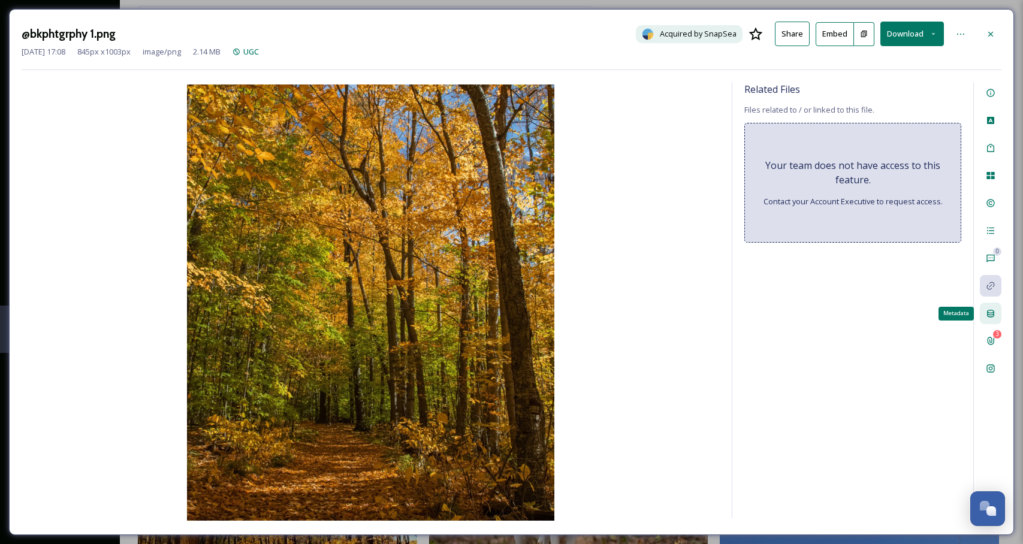
click at [988, 312] on icon at bounding box center [990, 314] width 10 height 10
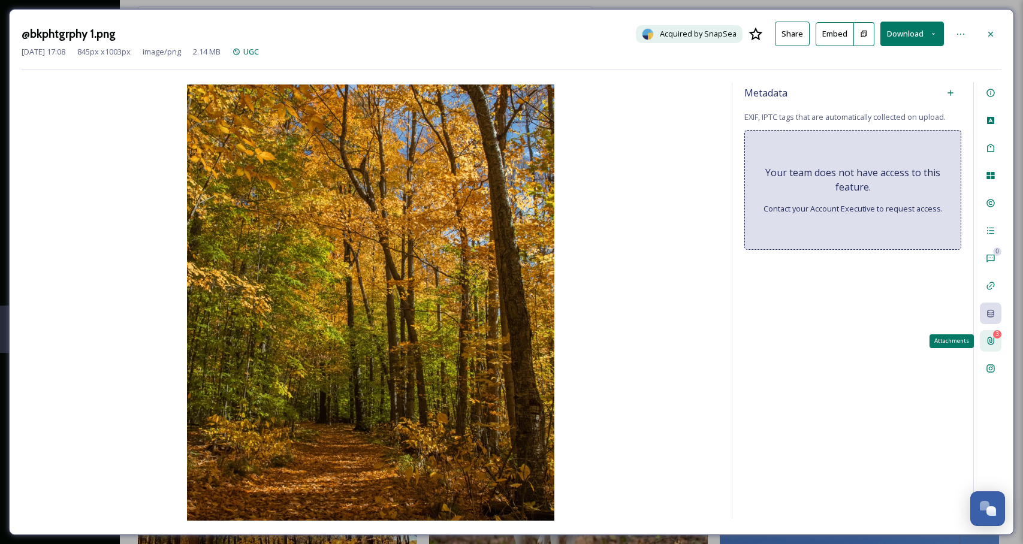
click at [989, 333] on div "3 Attachments" at bounding box center [990, 341] width 22 height 22
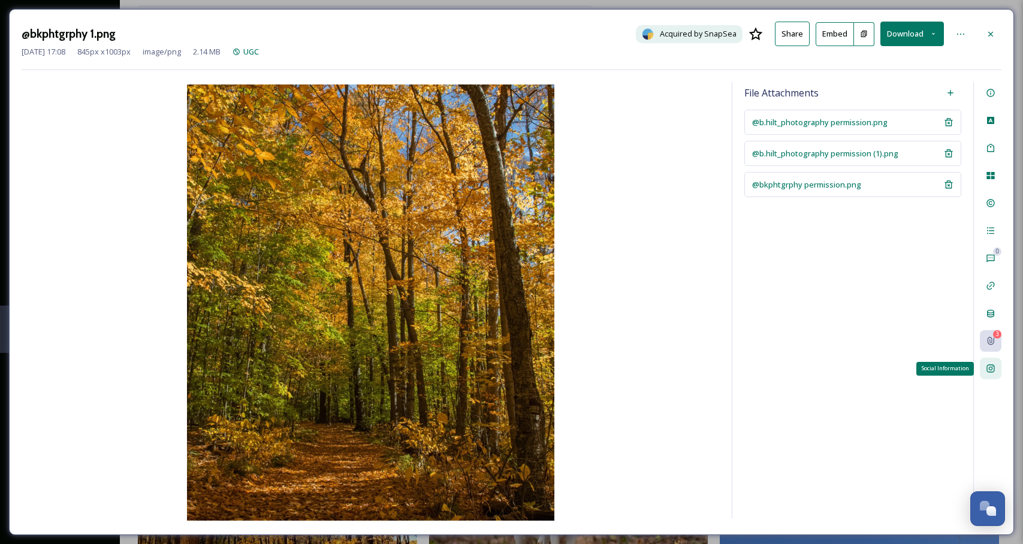
click at [989, 364] on icon at bounding box center [990, 369] width 10 height 10
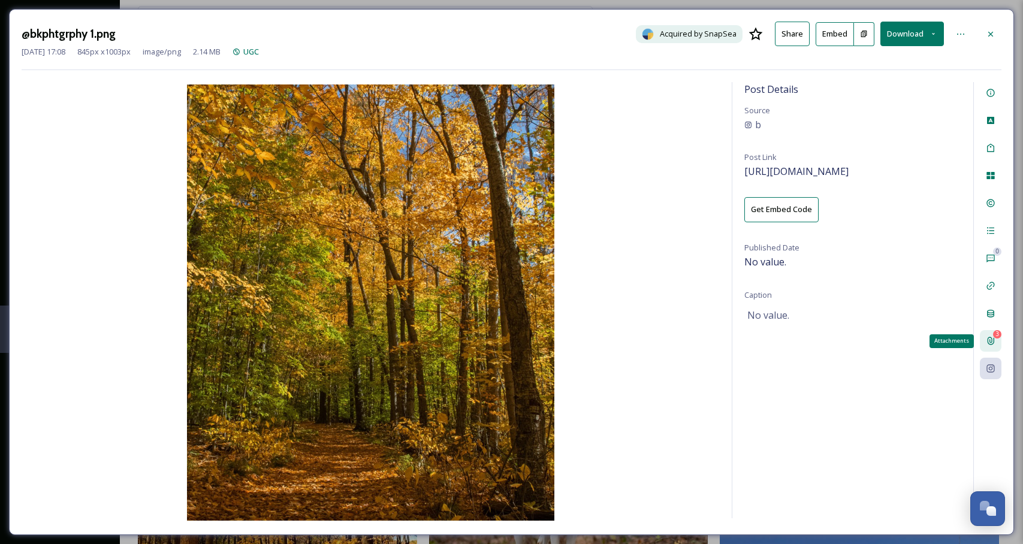
click at [997, 330] on div "3" at bounding box center [997, 334] width 8 height 8
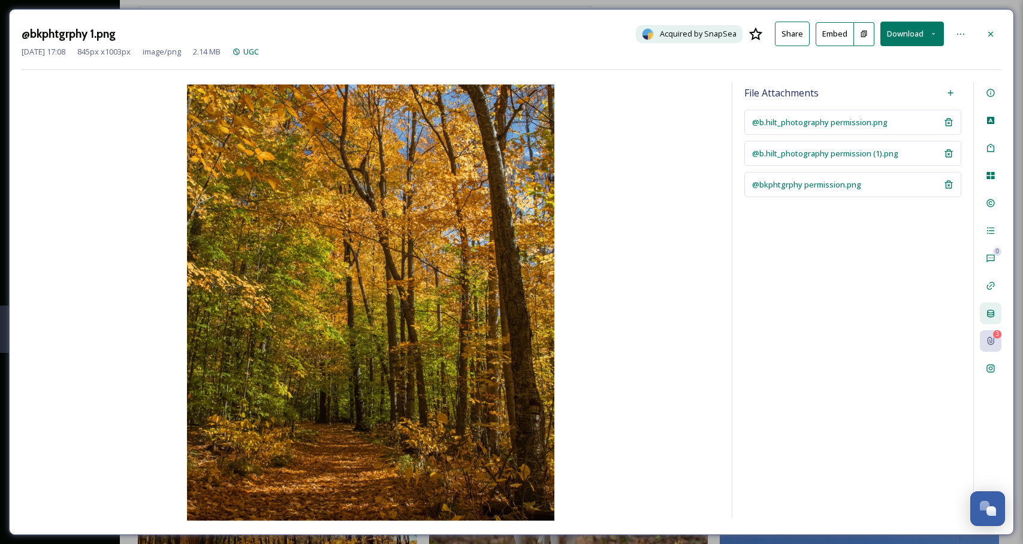
click at [995, 323] on div at bounding box center [990, 314] width 22 height 22
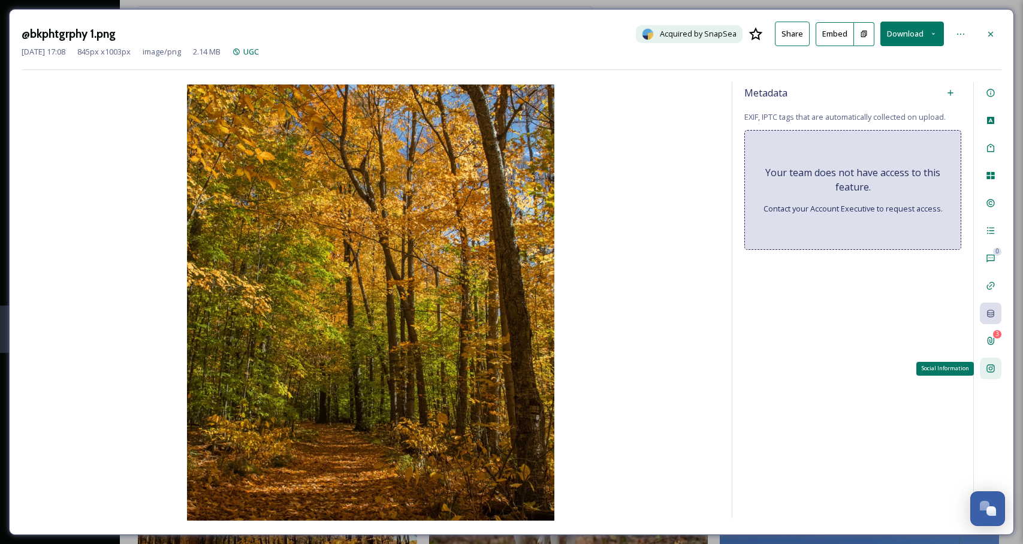
click at [994, 367] on icon at bounding box center [990, 369] width 10 height 10
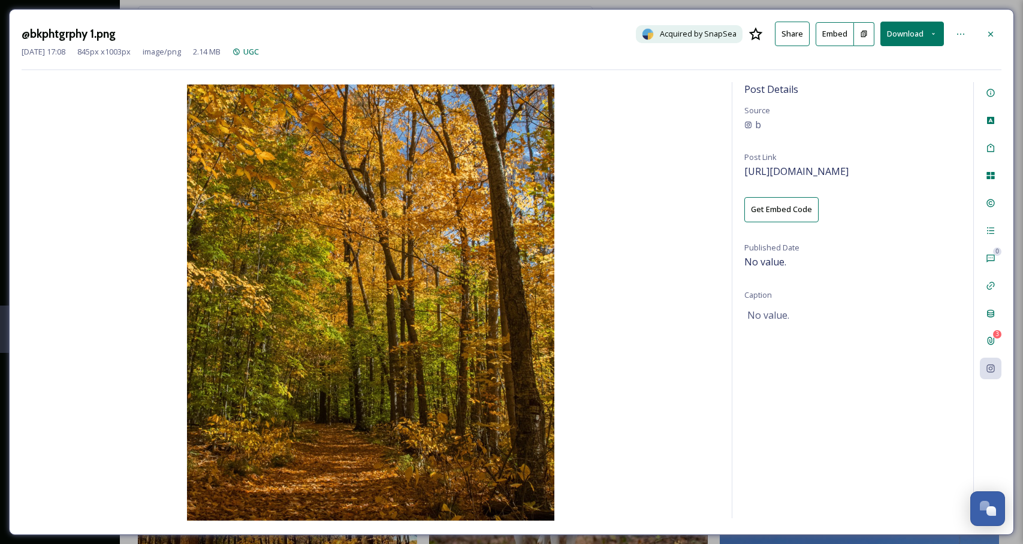
click at [758, 113] on span "Source" at bounding box center [757, 110] width 26 height 11
click at [849, 109] on div "Post Details Source b Post Link https://instagram.com/b Get Embed Code Publishe…" at bounding box center [852, 300] width 241 height 436
click at [773, 117] on div "b" at bounding box center [852, 124] width 217 height 14
click at [965, 34] on div at bounding box center [961, 34] width 22 height 22
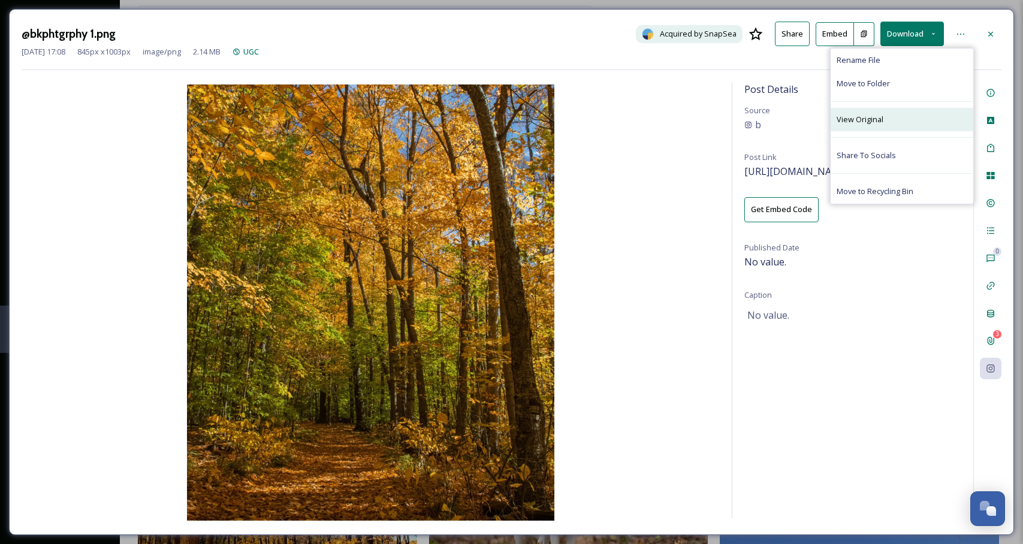
click at [902, 119] on div "View Original" at bounding box center [901, 119] width 143 height 23
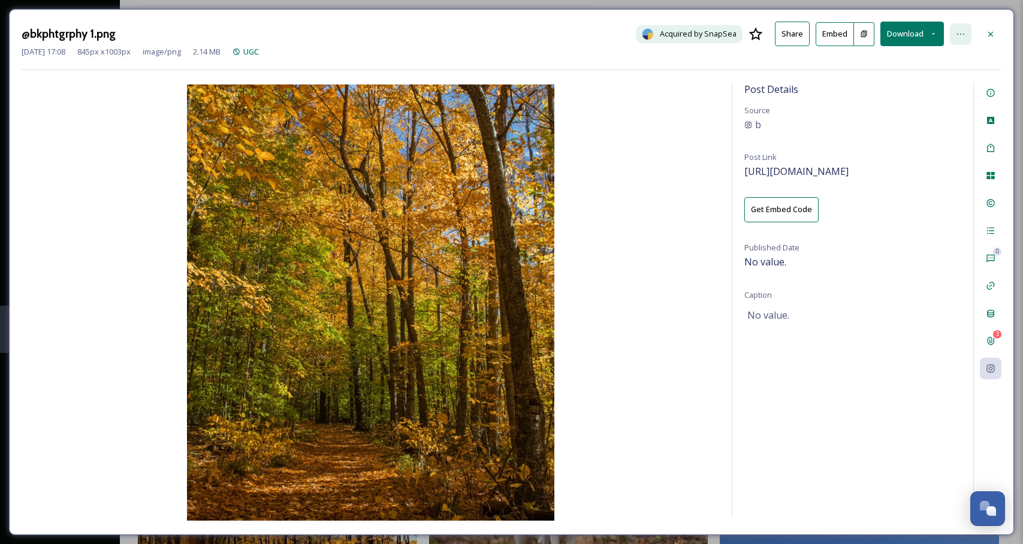
click at [963, 36] on icon at bounding box center [961, 34] width 10 height 10
drag, startPoint x: 993, startPoint y: 32, endPoint x: 982, endPoint y: 35, distance: 11.2
click at [991, 32] on icon at bounding box center [990, 34] width 10 height 10
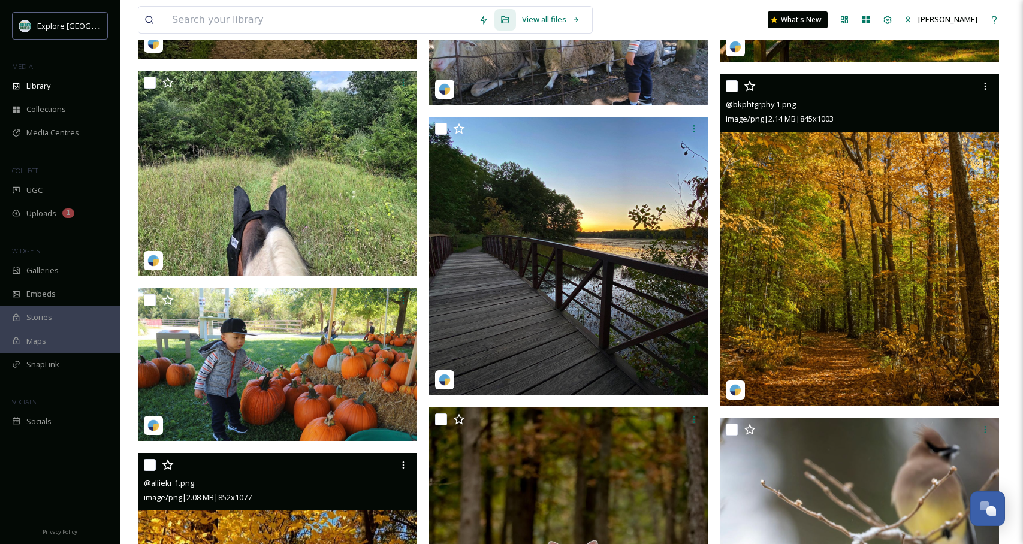
scroll to position [4633, 0]
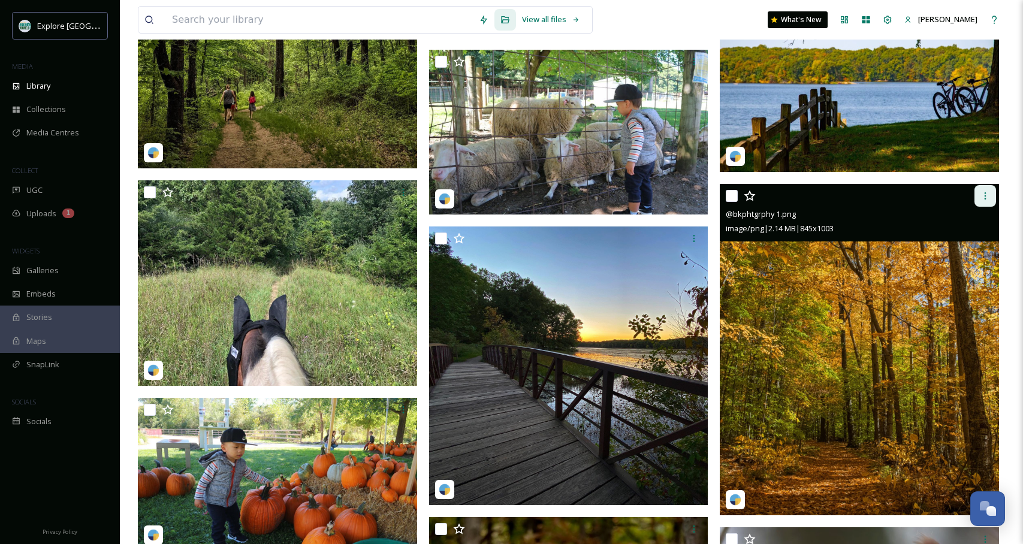
click at [982, 197] on icon at bounding box center [985, 196] width 10 height 10
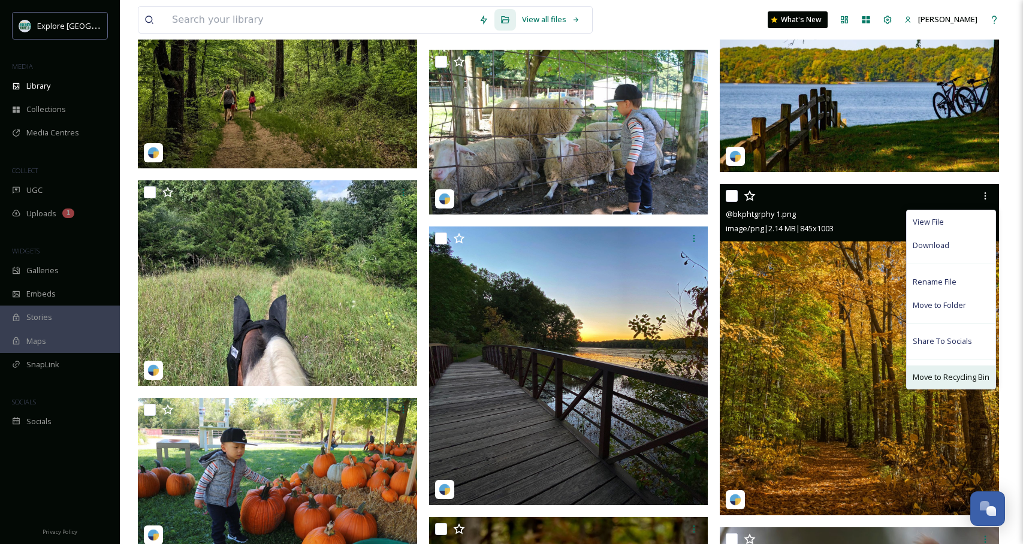
click at [951, 373] on span "Move to Recycling Bin" at bounding box center [950, 376] width 77 height 11
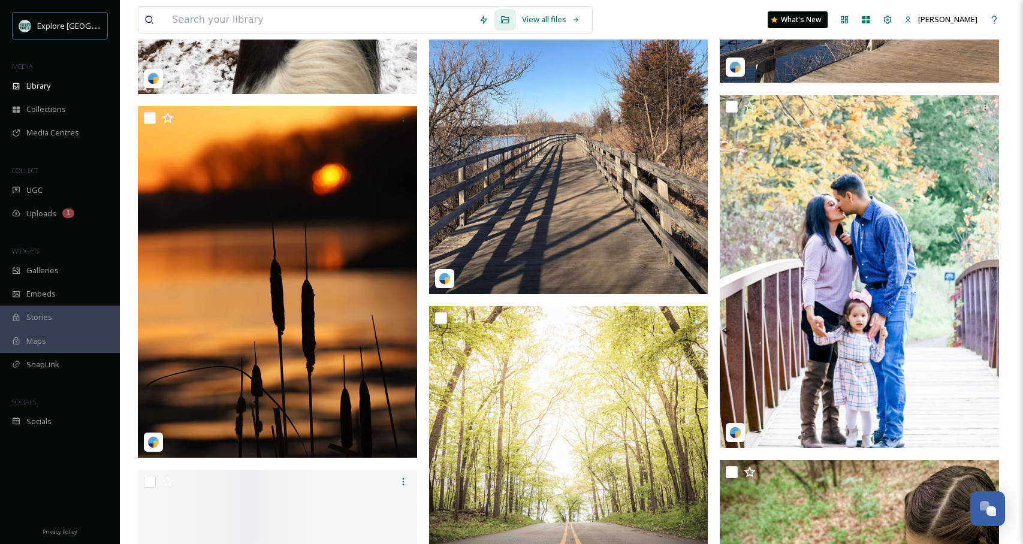
scroll to position [6176, 0]
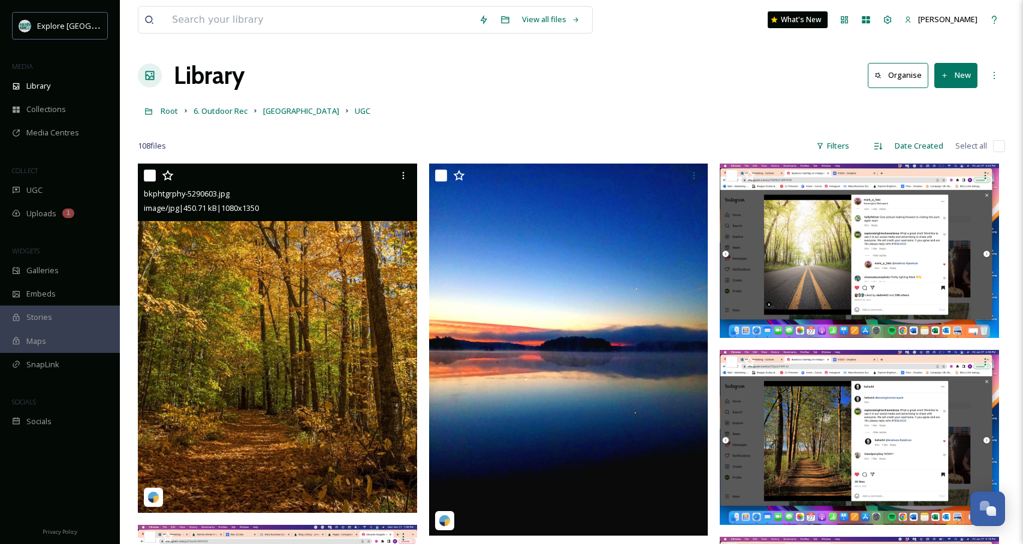
click at [307, 332] on img at bounding box center [277, 338] width 279 height 349
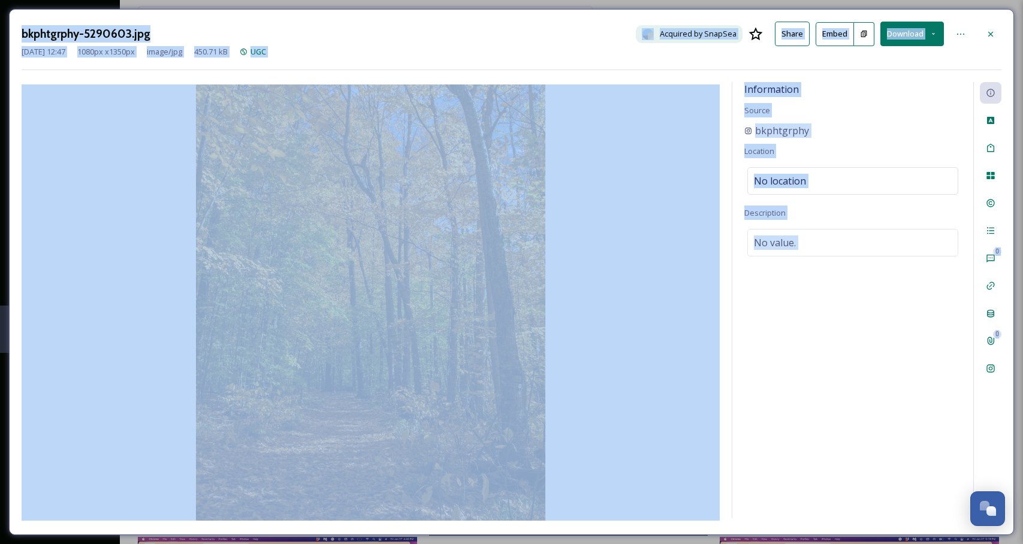
click at [863, 35] on icon at bounding box center [864, 34] width 6 height 7
click at [869, 35] on button at bounding box center [864, 34] width 20 height 24
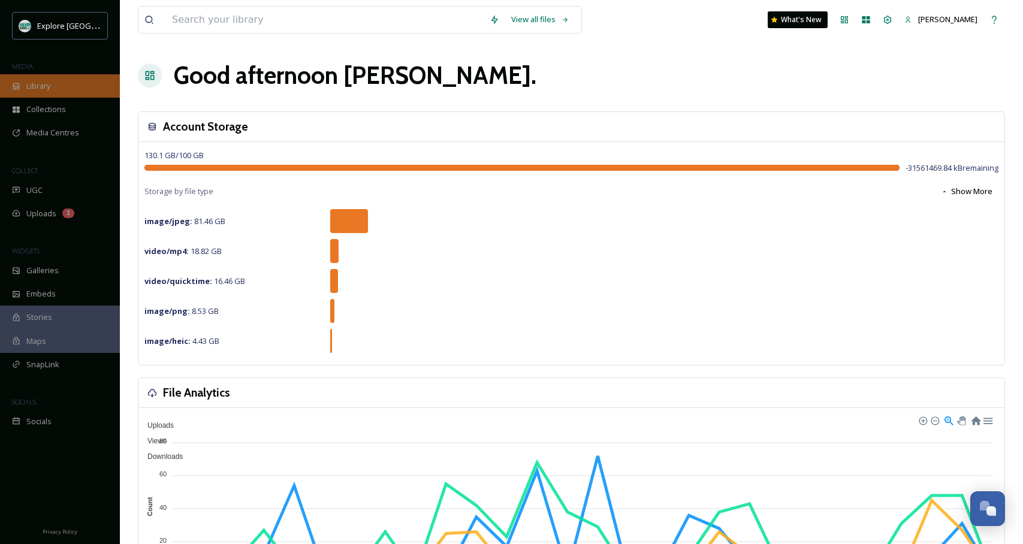
click at [34, 82] on span "Library" at bounding box center [38, 85] width 24 height 11
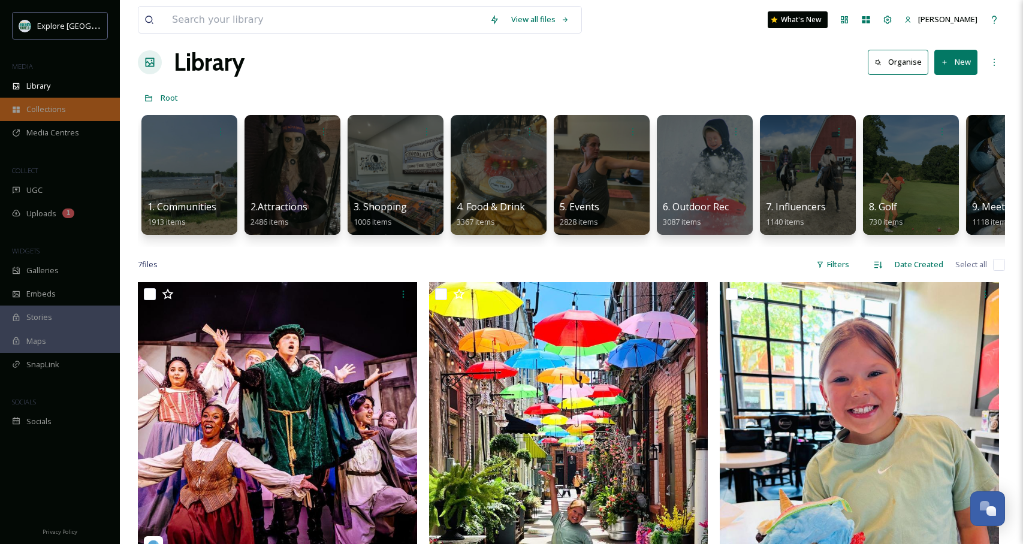
scroll to position [51, 0]
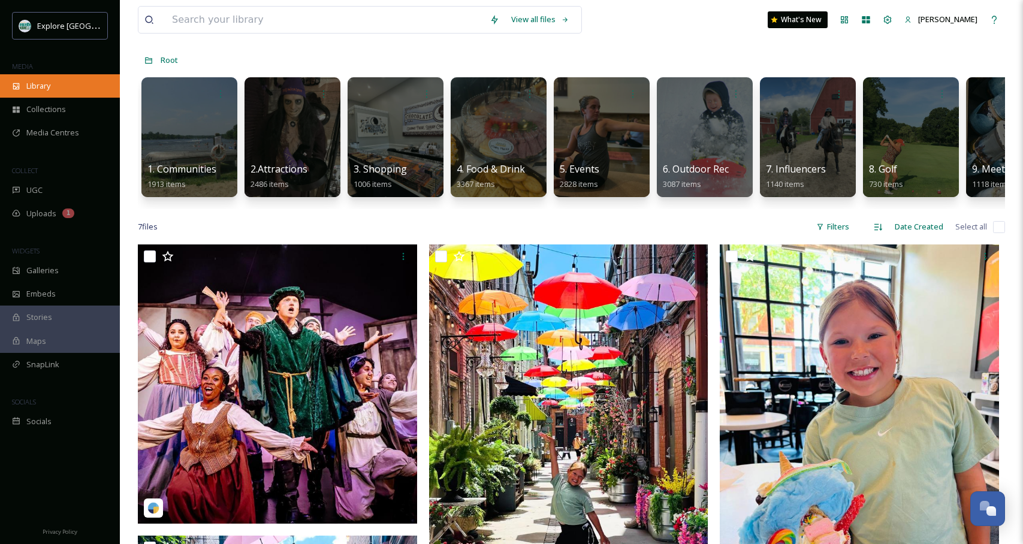
drag, startPoint x: 45, startPoint y: 60, endPoint x: 43, endPoint y: 78, distance: 18.1
click at [44, 64] on div "MEDIA" at bounding box center [60, 67] width 120 height 16
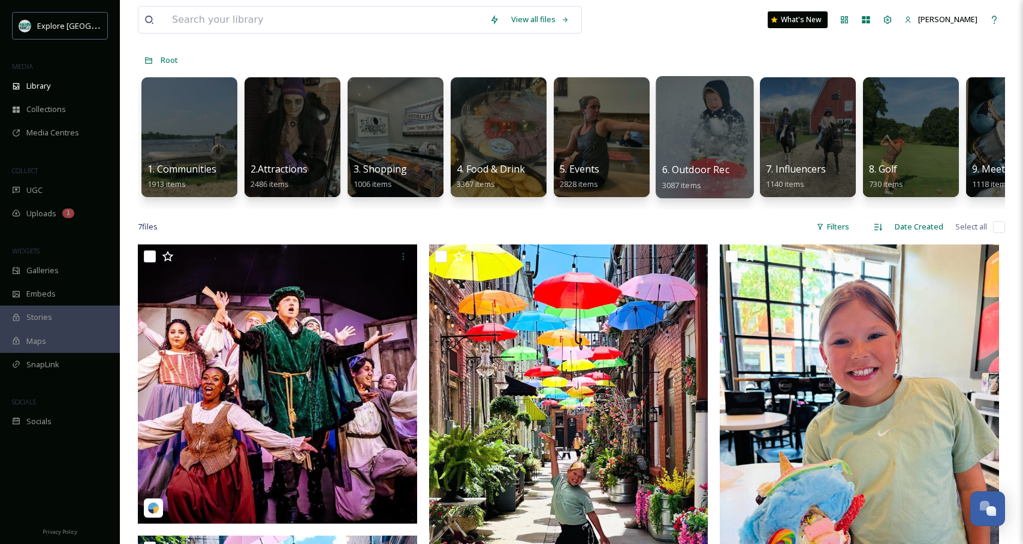
click at [700, 151] on div at bounding box center [704, 137] width 98 height 122
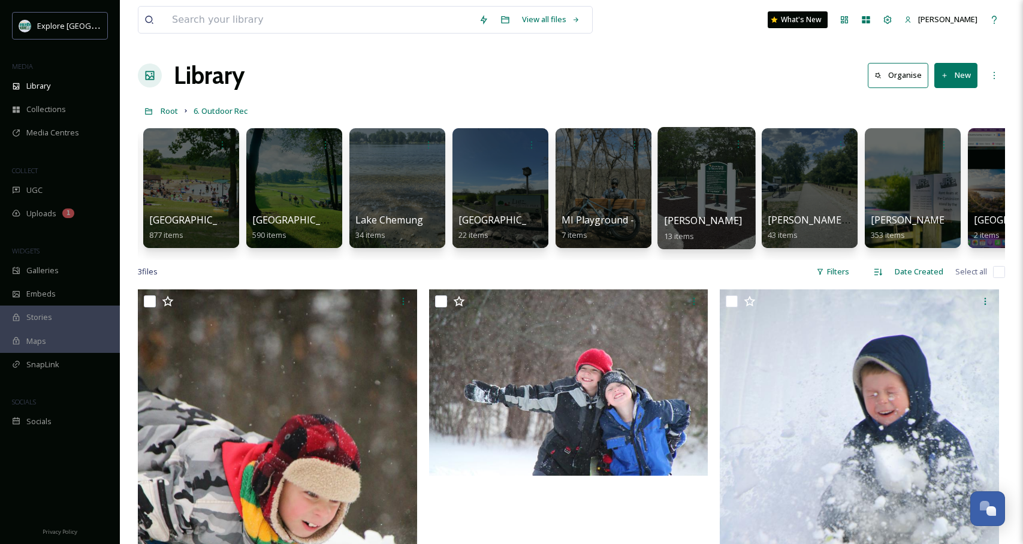
scroll to position [0, 1335]
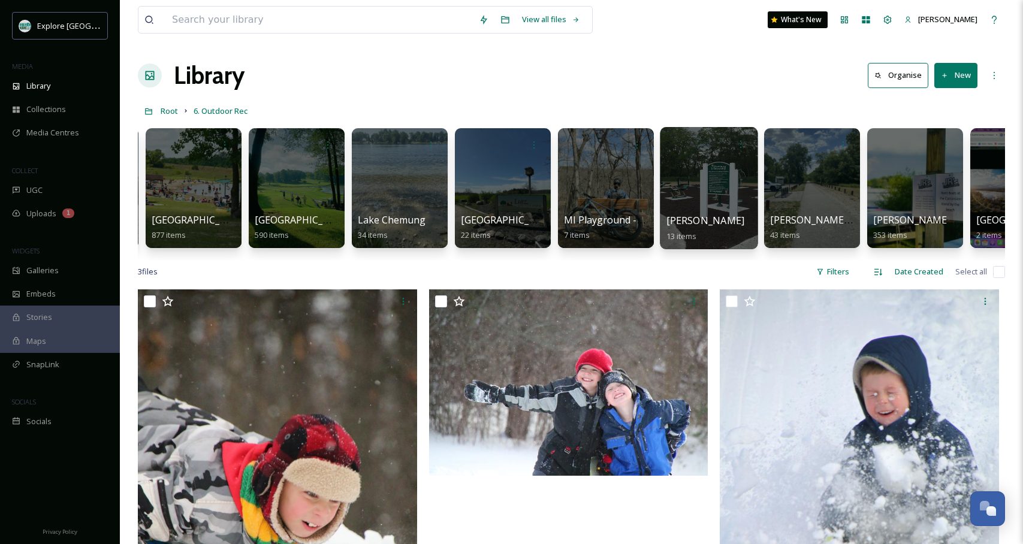
click at [790, 174] on div at bounding box center [812, 188] width 96 height 120
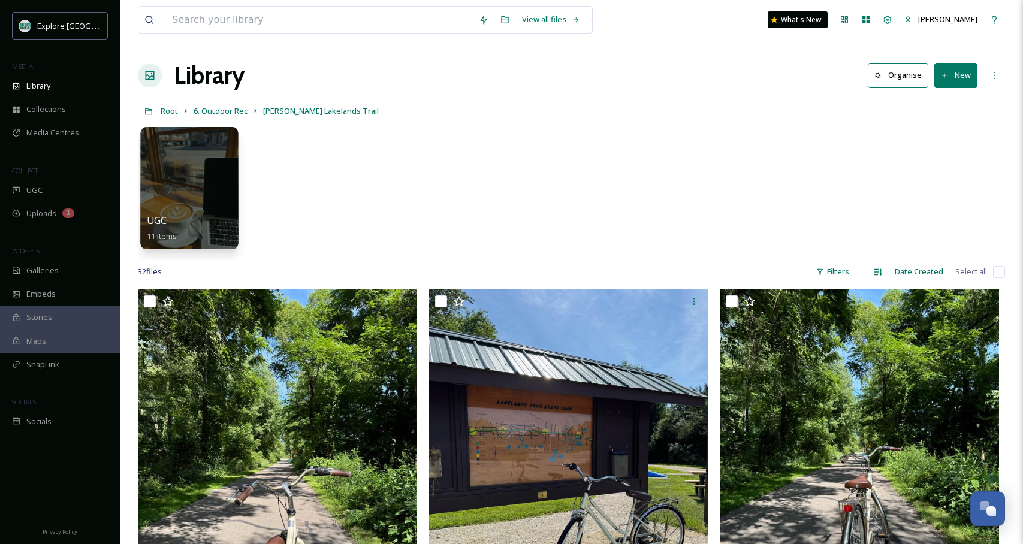
click at [219, 189] on div at bounding box center [189, 188] width 98 height 122
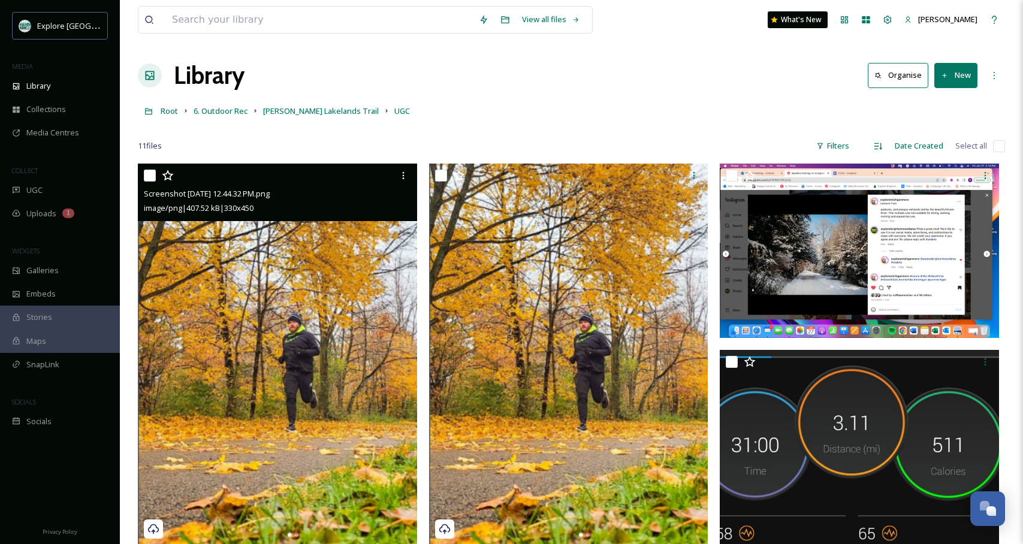
click at [344, 304] on img at bounding box center [277, 354] width 279 height 380
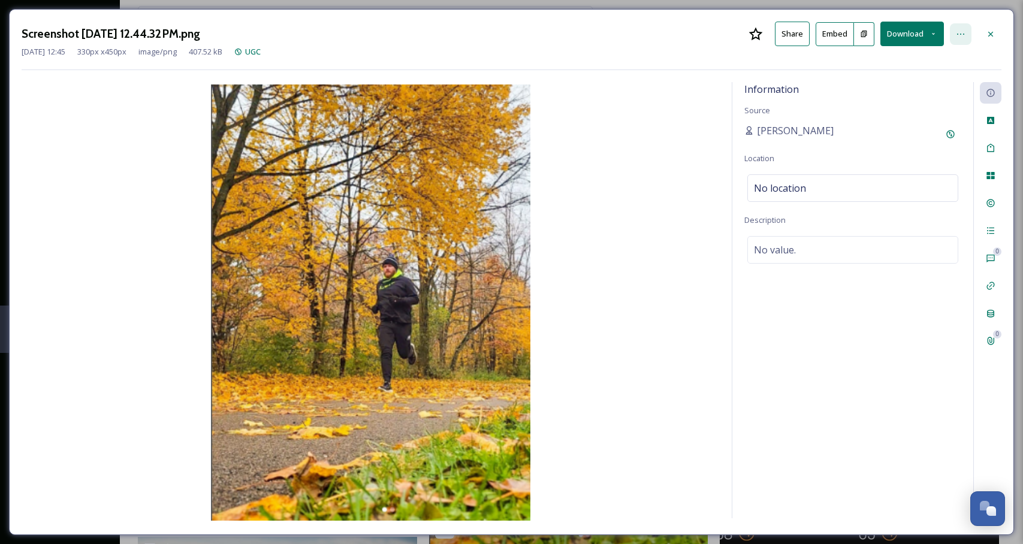
click at [963, 31] on icon at bounding box center [961, 34] width 10 height 10
click at [833, 288] on div "Information Source [PERSON_NAME] Location No location Description No value." at bounding box center [852, 300] width 241 height 436
click at [992, 122] on icon at bounding box center [990, 120] width 7 height 7
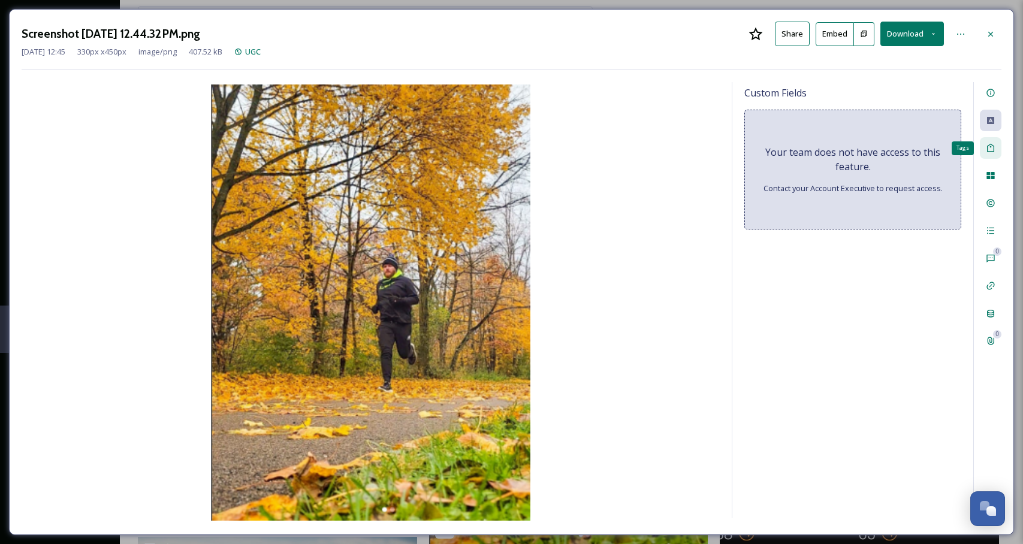
click at [990, 155] on div "Tags" at bounding box center [990, 148] width 22 height 22
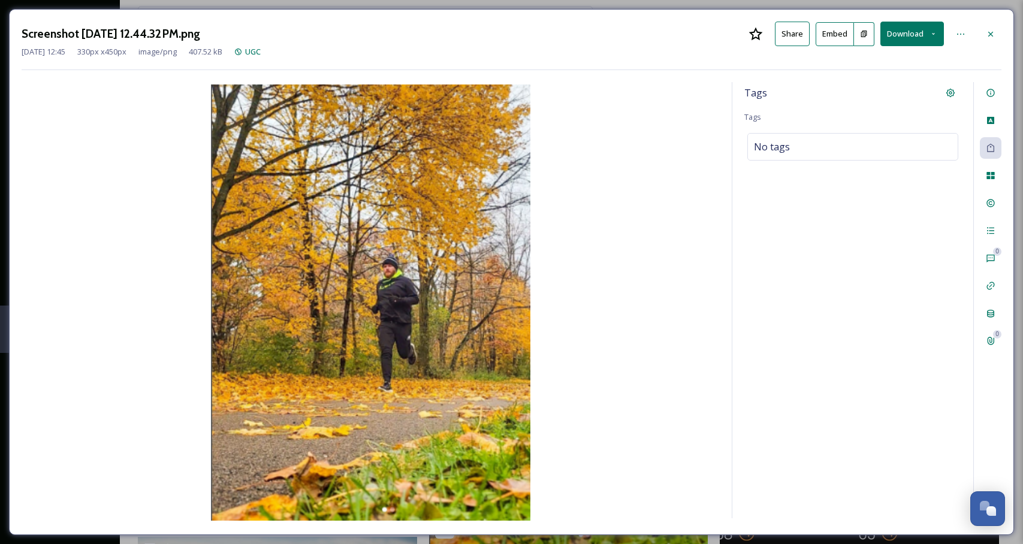
click at [984, 191] on div "0 0" at bounding box center [987, 300] width 28 height 436
click at [989, 181] on div "File Usage" at bounding box center [990, 176] width 22 height 22
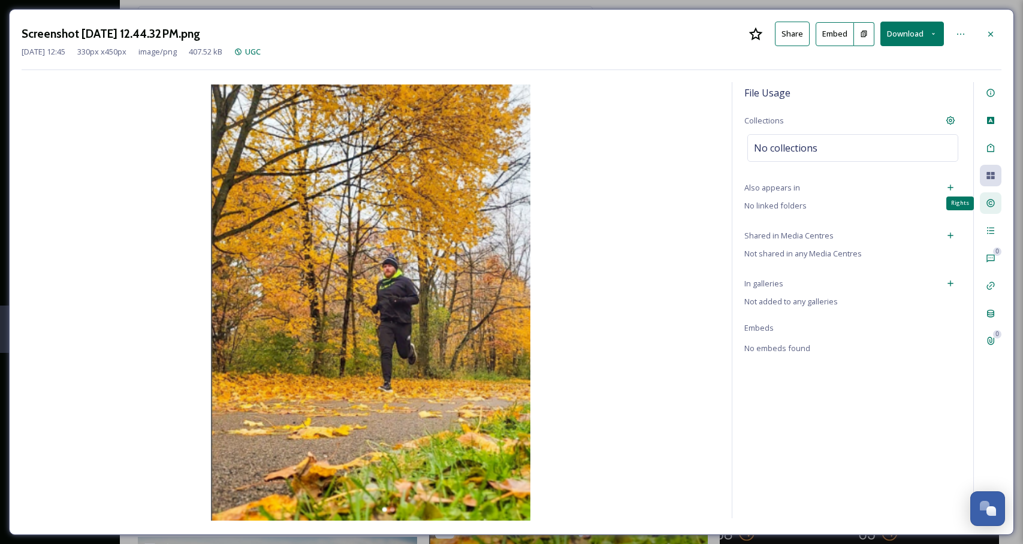
click at [989, 205] on icon at bounding box center [990, 203] width 10 height 10
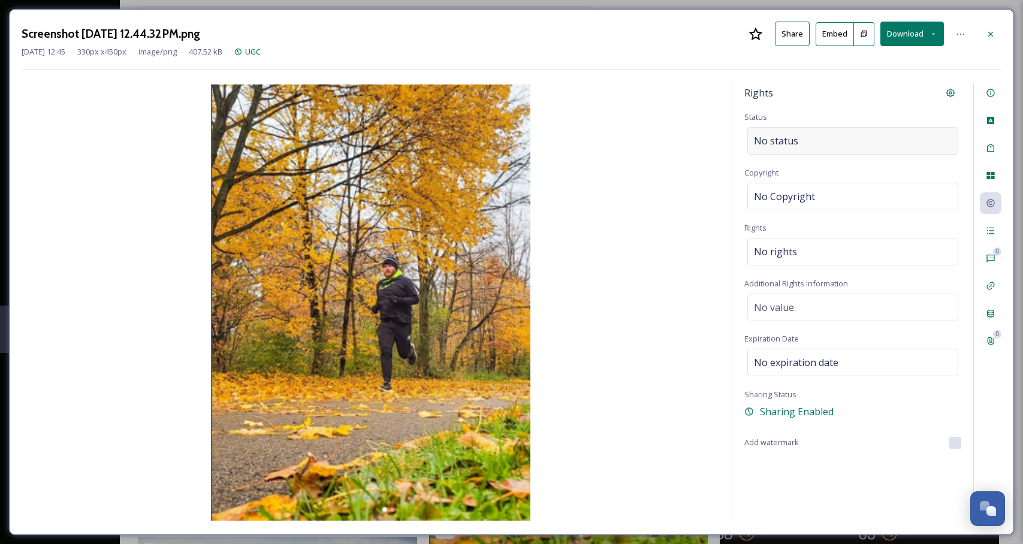
click at [799, 143] on div "No status" at bounding box center [852, 141] width 211 height 28
click at [799, 143] on input at bounding box center [814, 141] width 132 height 26
click at [818, 206] on div "No Copyright" at bounding box center [852, 197] width 211 height 28
click at [991, 314] on icon at bounding box center [990, 314] width 10 height 10
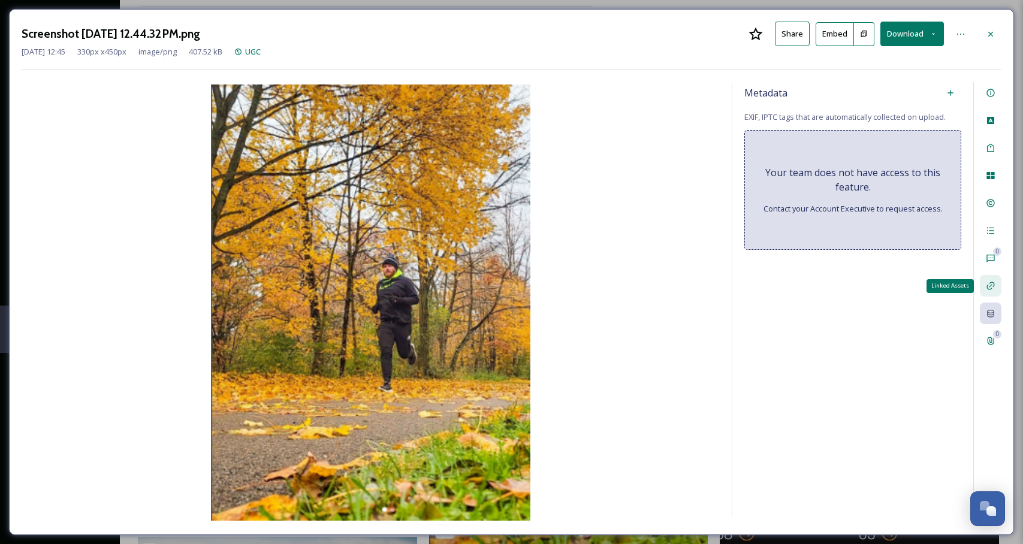
click at [990, 284] on icon at bounding box center [990, 286] width 10 height 10
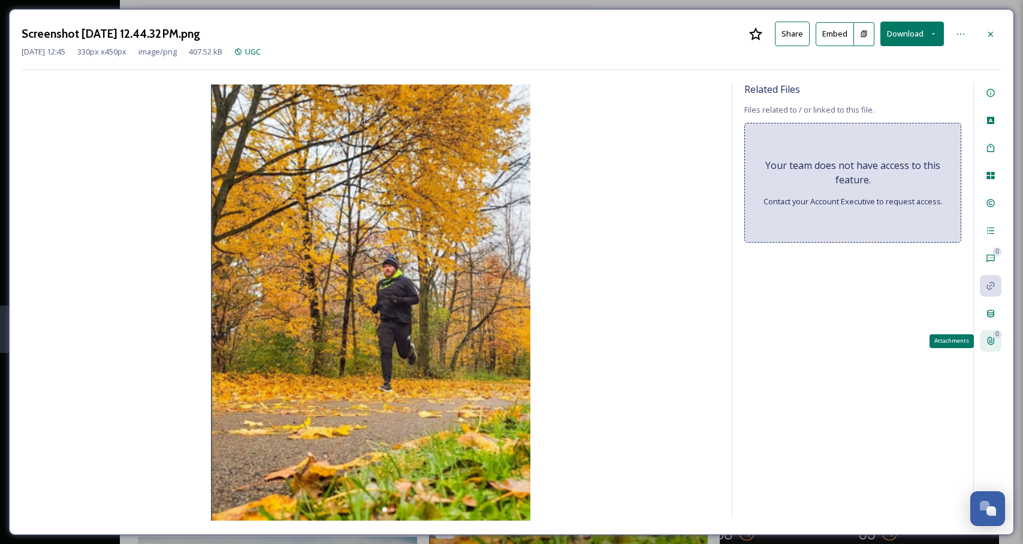
click at [989, 337] on icon at bounding box center [990, 341] width 10 height 10
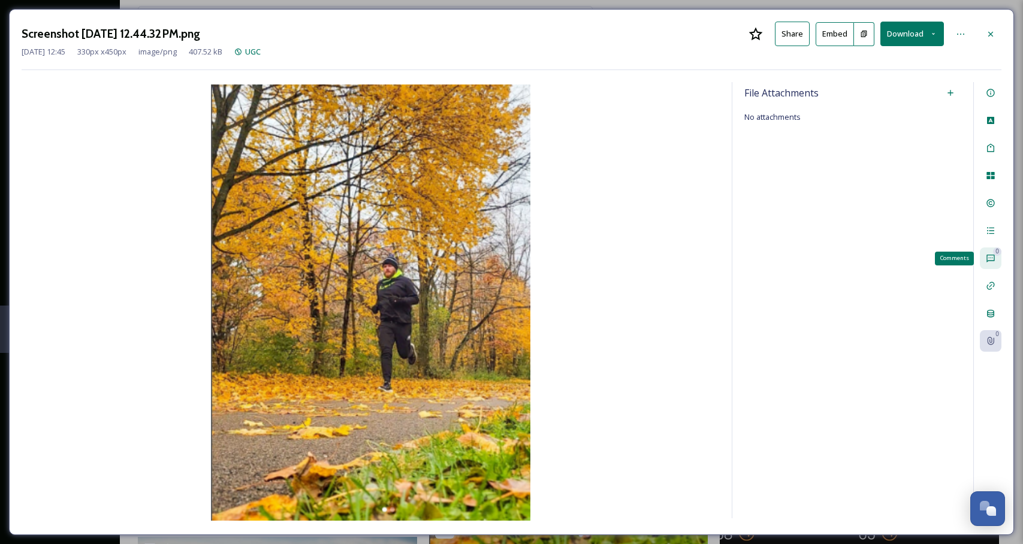
click at [989, 249] on div "0 Comments" at bounding box center [990, 258] width 22 height 22
click at [989, 230] on icon at bounding box center [990, 231] width 10 height 10
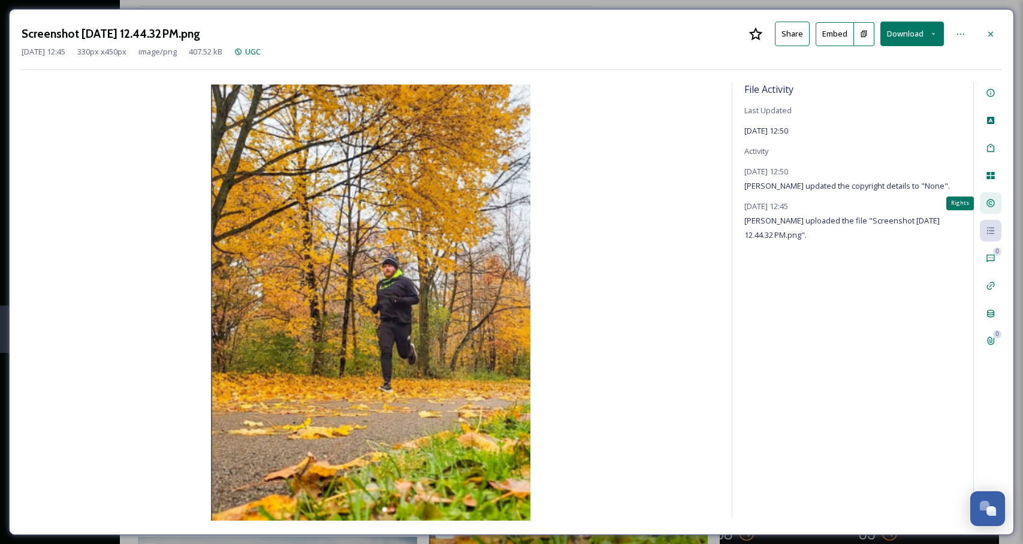
click at [990, 204] on icon at bounding box center [990, 203] width 10 height 10
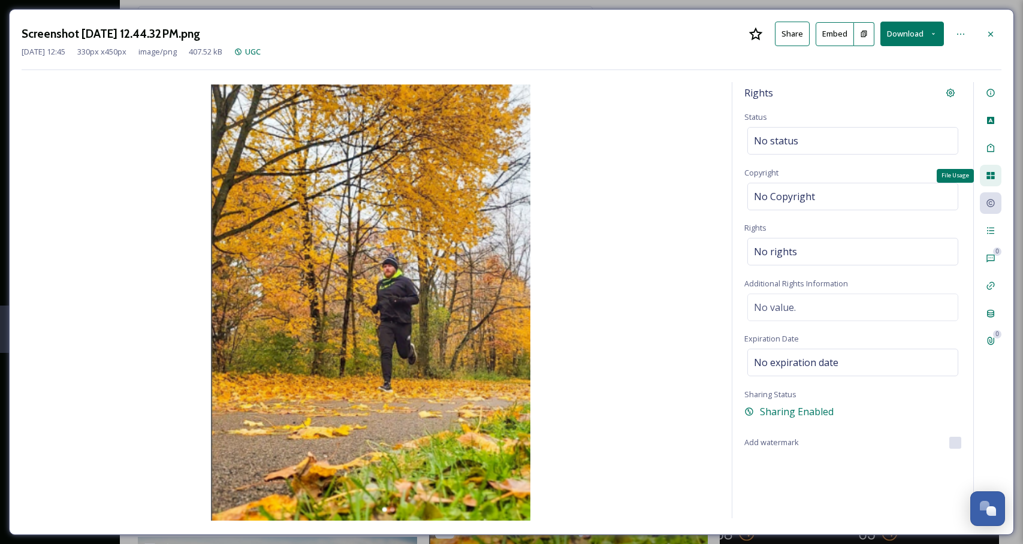
click at [990, 182] on div "File Usage" at bounding box center [990, 176] width 22 height 22
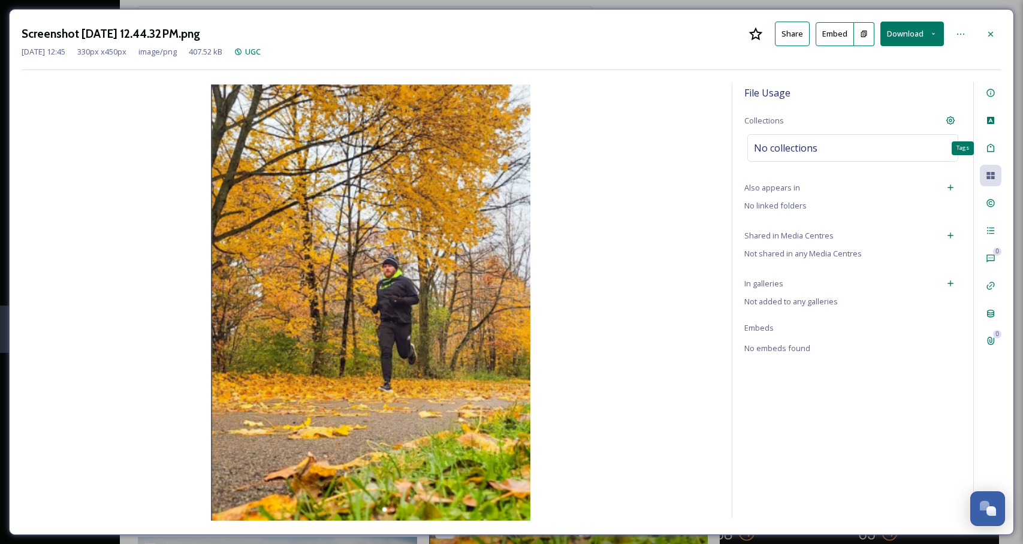
click at [986, 134] on div "Tags 0 0" at bounding box center [987, 300] width 28 height 436
click at [986, 126] on div "Custom Attributes" at bounding box center [990, 121] width 22 height 22
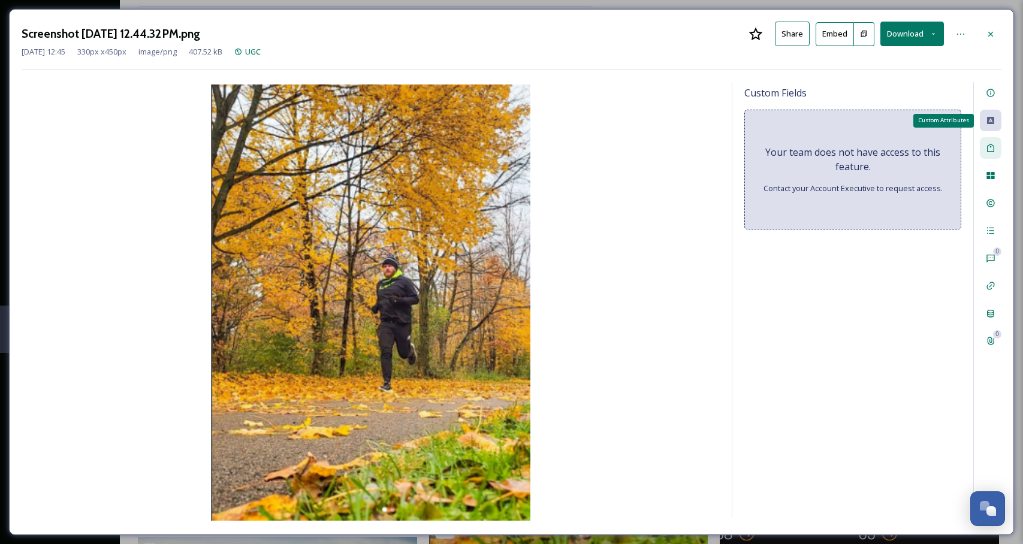
click at [986, 147] on icon at bounding box center [990, 148] width 10 height 10
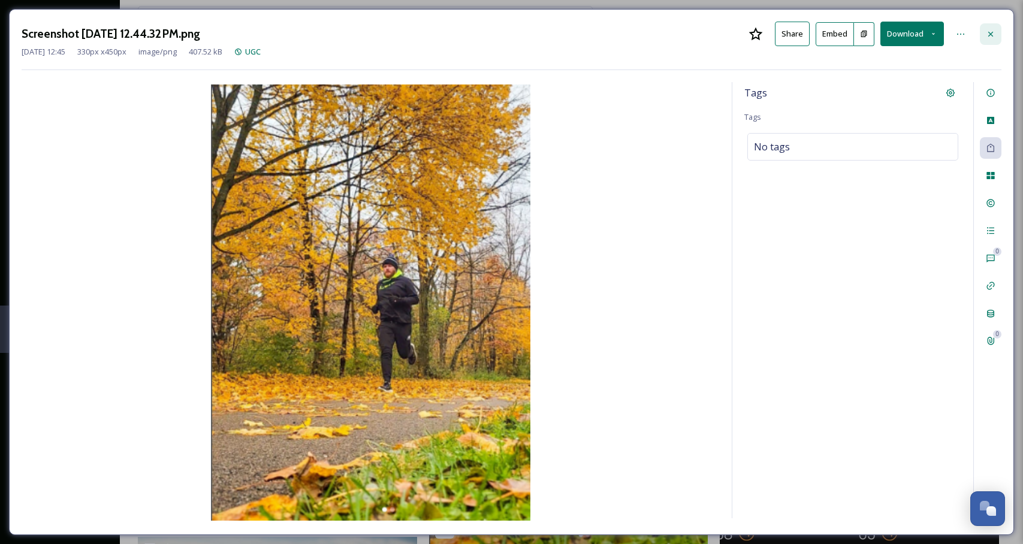
click at [993, 40] on div at bounding box center [990, 34] width 22 height 22
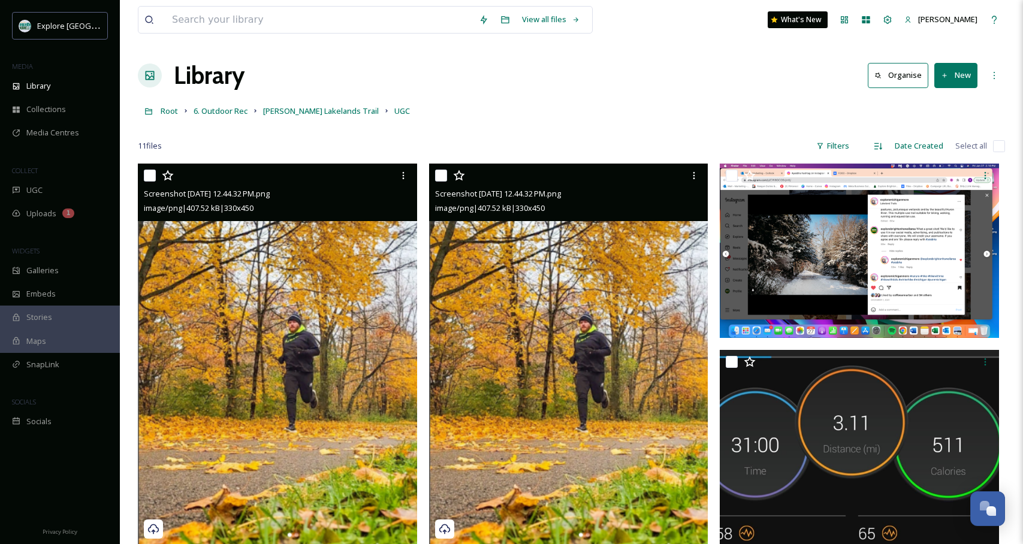
click at [539, 254] on img at bounding box center [568, 354] width 279 height 380
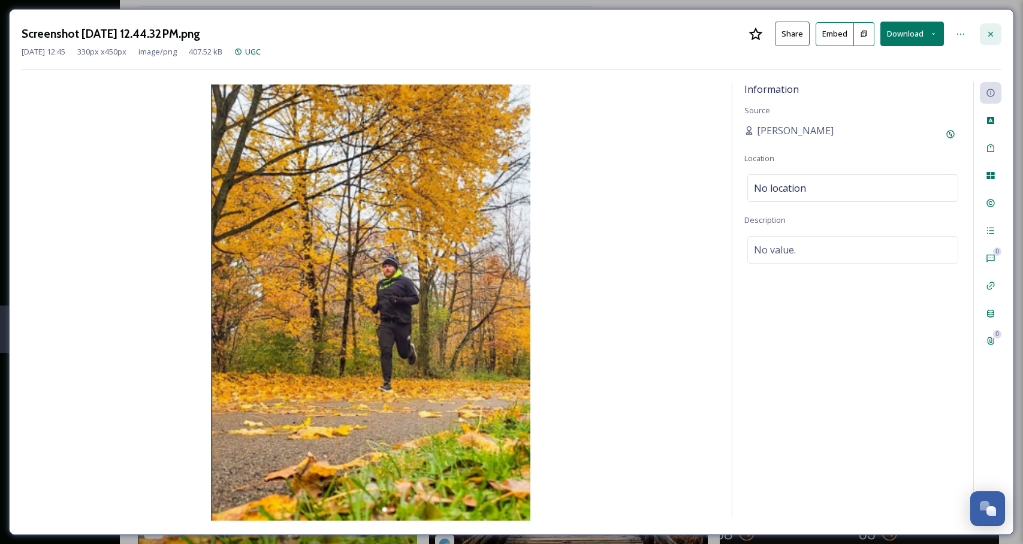
click at [996, 38] on div at bounding box center [990, 34] width 22 height 22
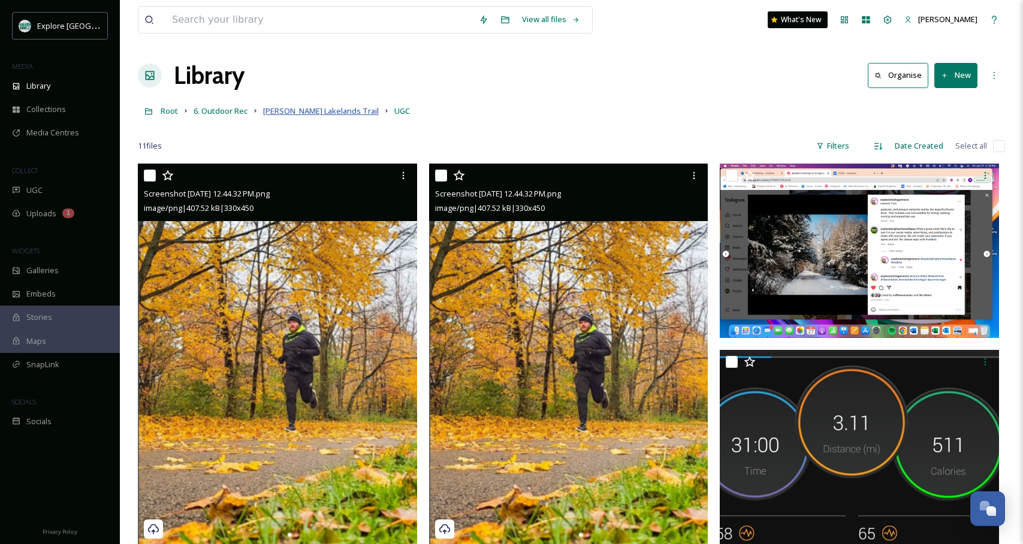
click at [294, 111] on span "[PERSON_NAME] Lakelands Trail" at bounding box center [321, 110] width 116 height 11
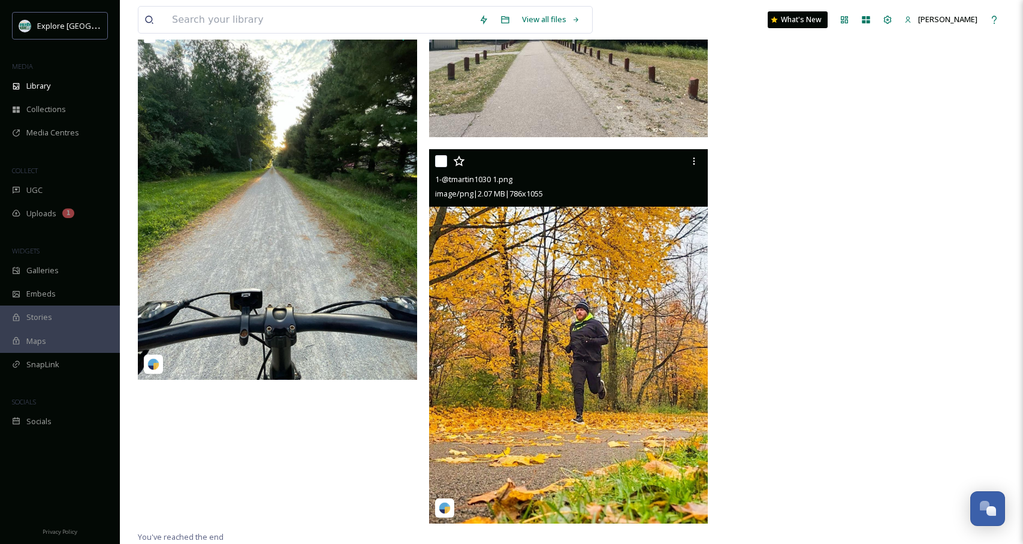
click at [578, 326] on img at bounding box center [568, 336] width 279 height 374
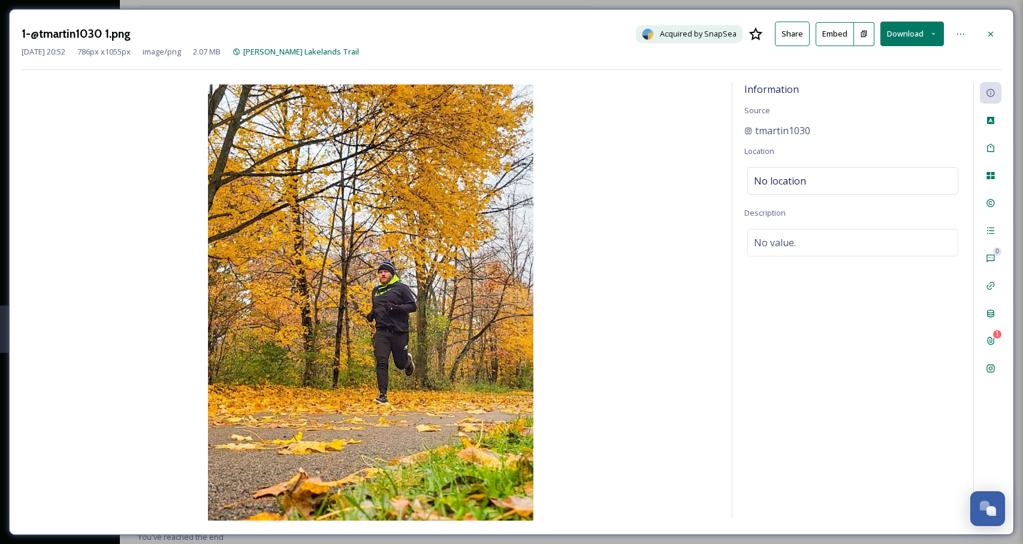
click at [872, 31] on button at bounding box center [864, 34] width 20 height 24
click at [998, 31] on div at bounding box center [990, 34] width 22 height 22
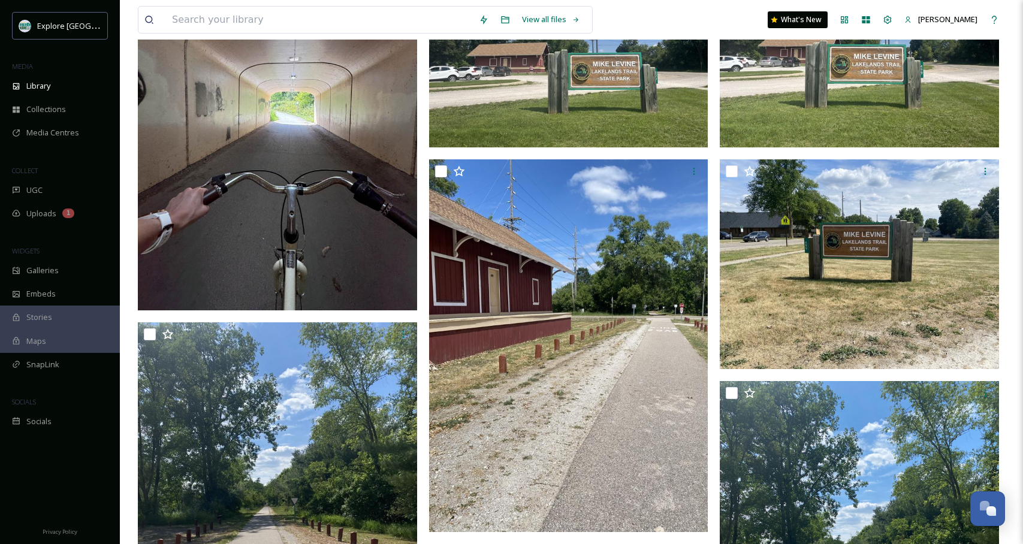
scroll to position [2199, 0]
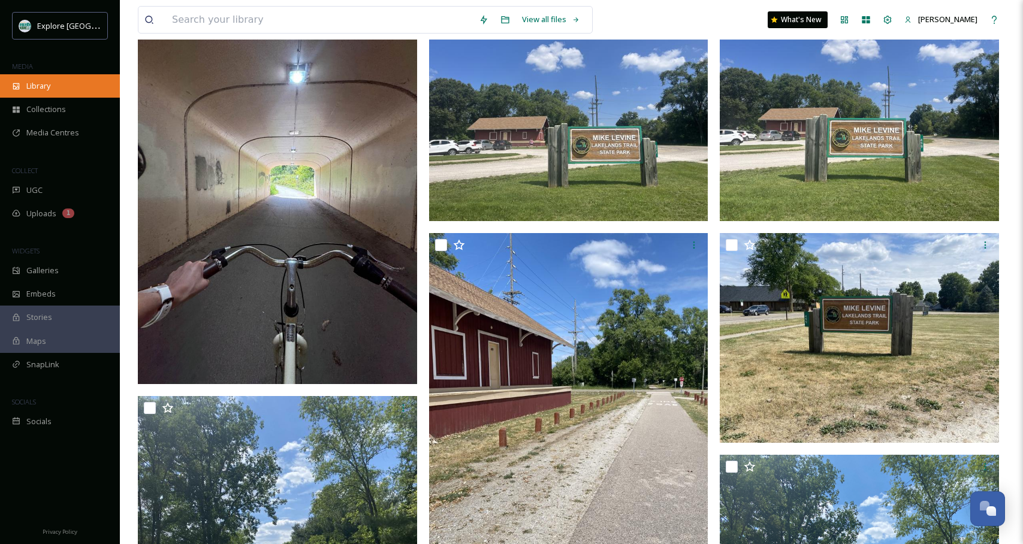
click at [59, 81] on div "Library" at bounding box center [60, 85] width 120 height 23
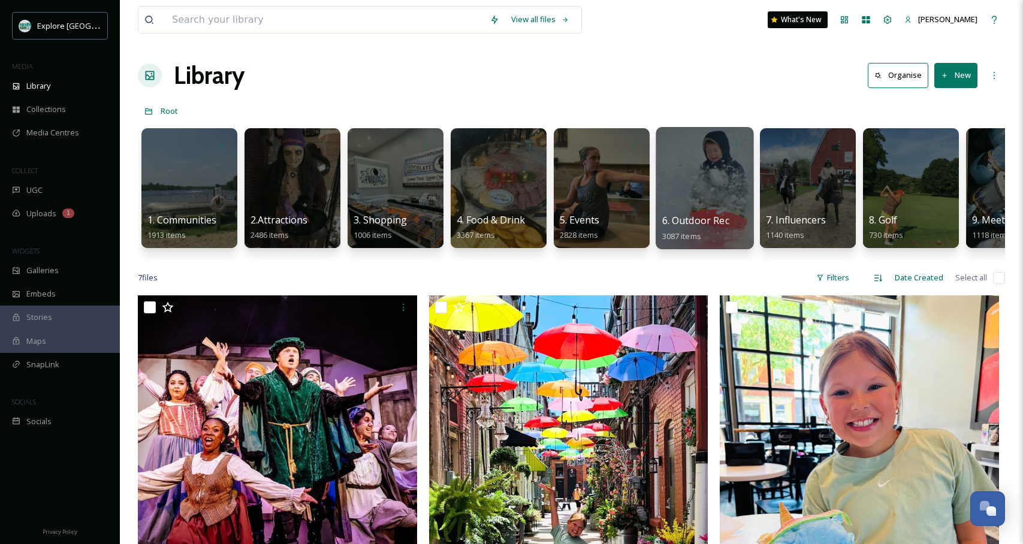
click at [720, 193] on div at bounding box center [704, 188] width 98 height 122
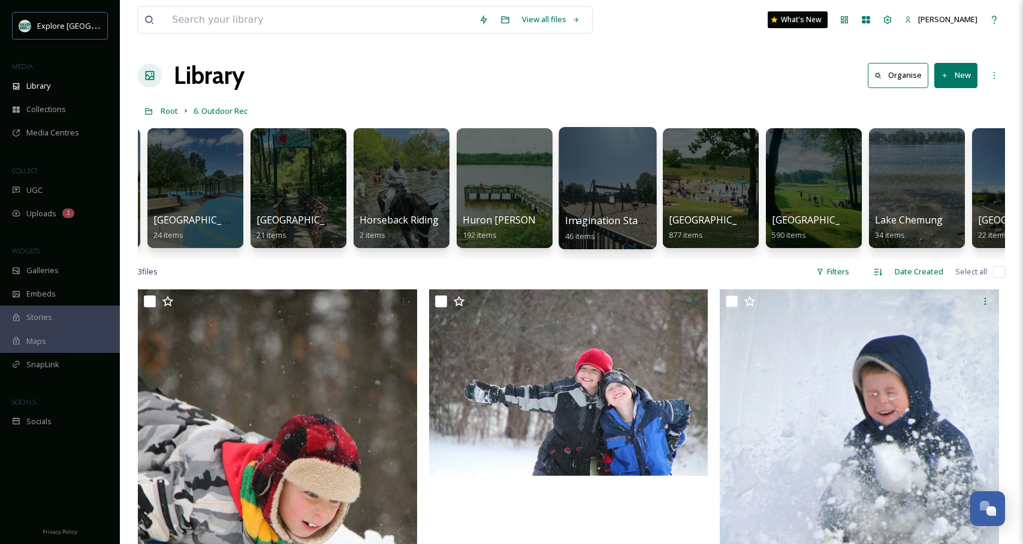
scroll to position [0, 899]
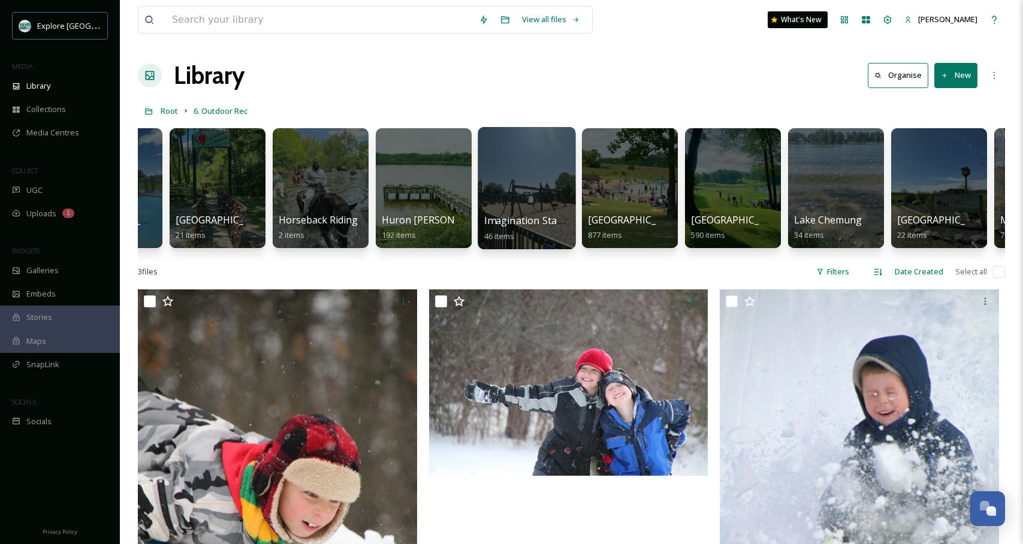
click at [734, 189] on div at bounding box center [733, 188] width 96 height 120
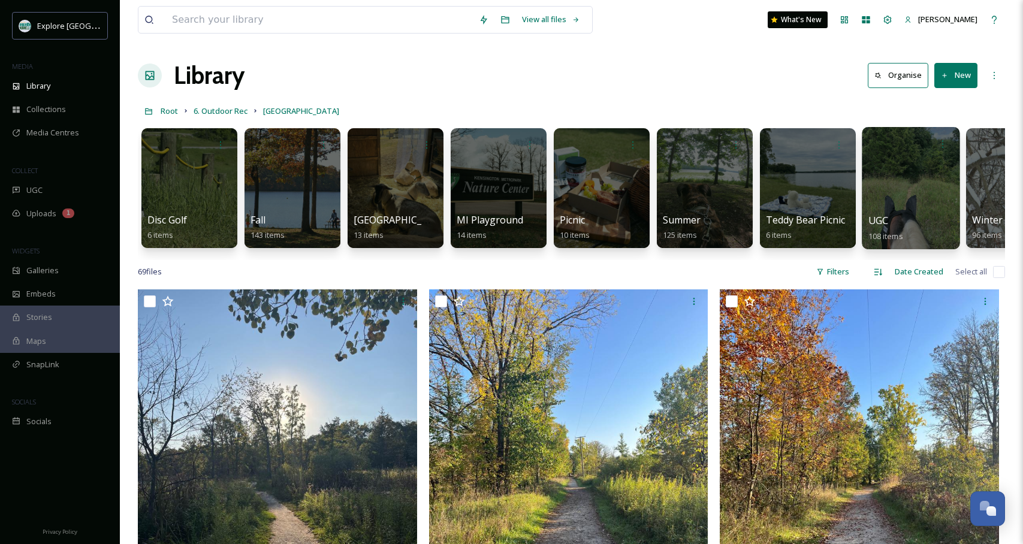
click at [912, 183] on div at bounding box center [910, 188] width 98 height 122
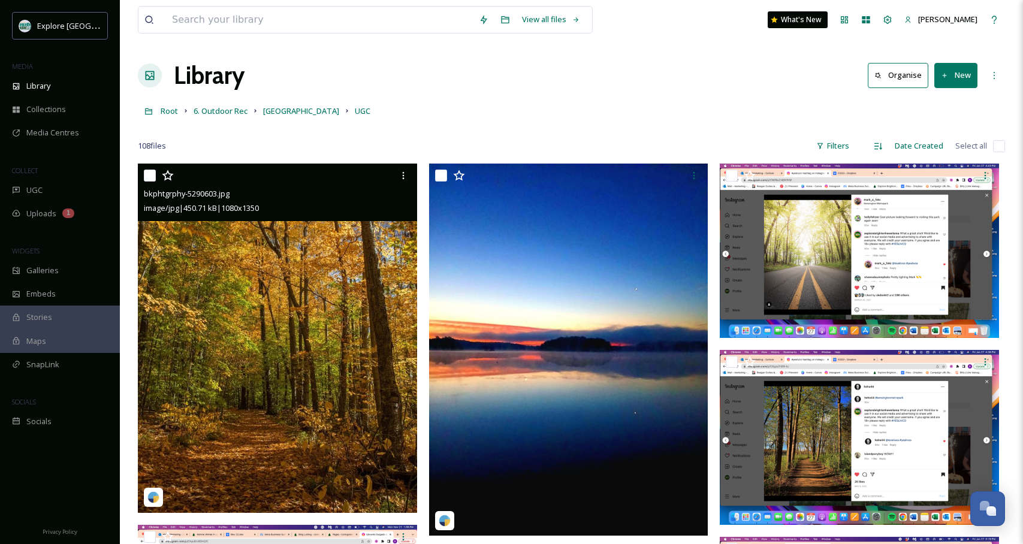
click at [253, 250] on img at bounding box center [277, 338] width 279 height 349
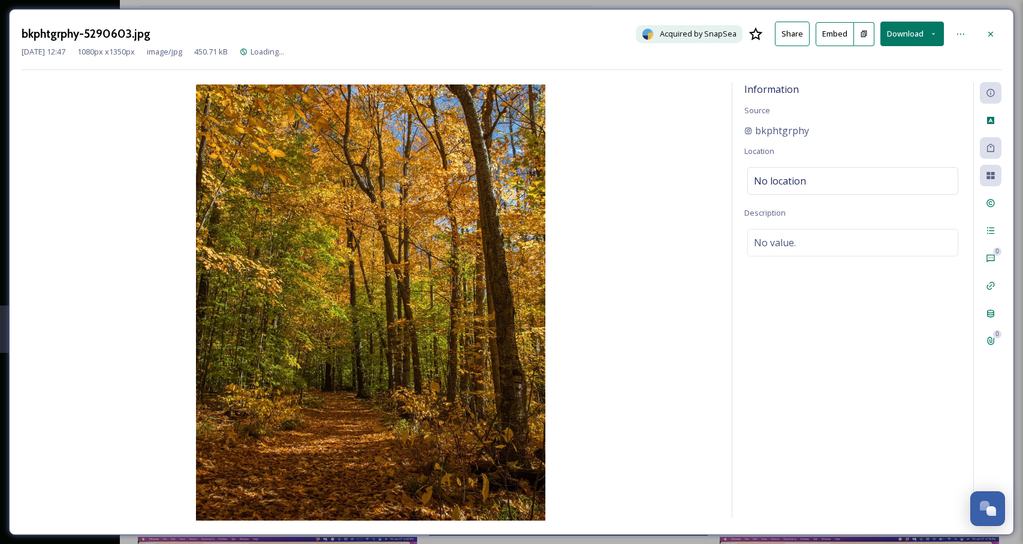
click at [864, 36] on icon at bounding box center [864, 34] width 8 height 8
drag, startPoint x: 1010, startPoint y: 31, endPoint x: 1000, endPoint y: 32, distance: 10.3
click at [1010, 31] on div "bkphtgrphy-5290603.jpg Acquired by SnapSea Share Embed Download [DATE] 12:47 10…" at bounding box center [511, 272] width 1005 height 526
drag, startPoint x: 999, startPoint y: 32, endPoint x: 625, endPoint y: 126, distance: 384.9
click at [997, 33] on div at bounding box center [990, 34] width 22 height 22
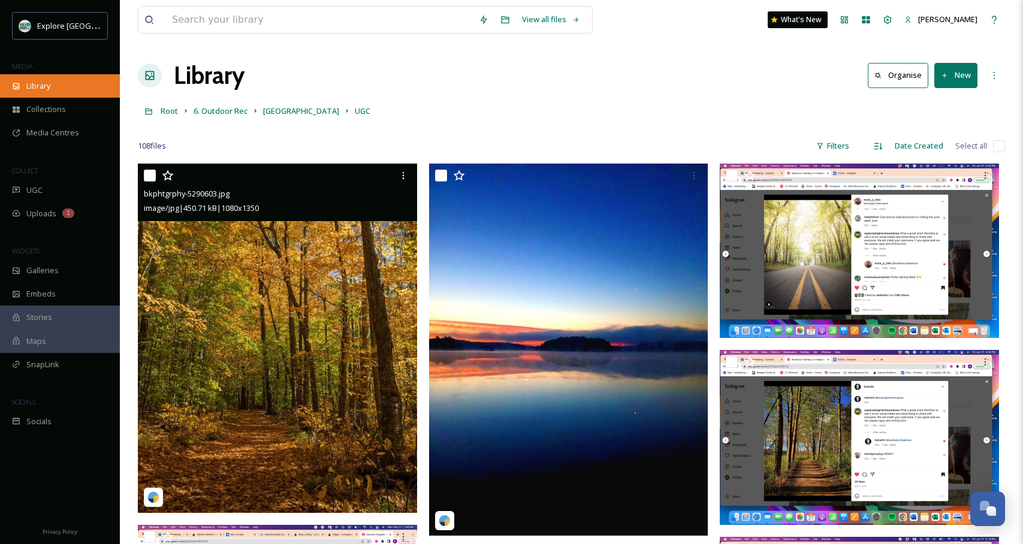
click at [12, 86] on icon at bounding box center [16, 86] width 8 height 8
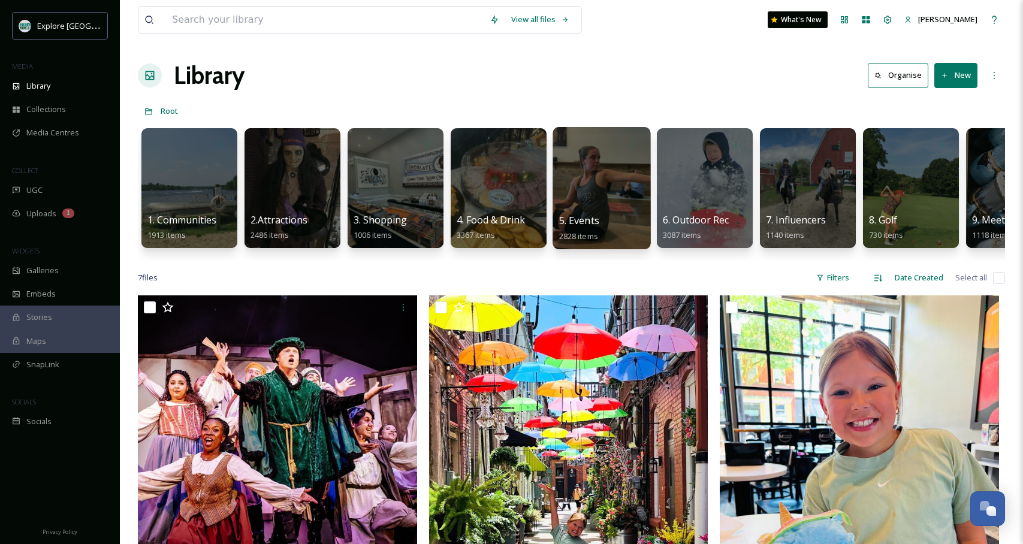
scroll to position [0, 92]
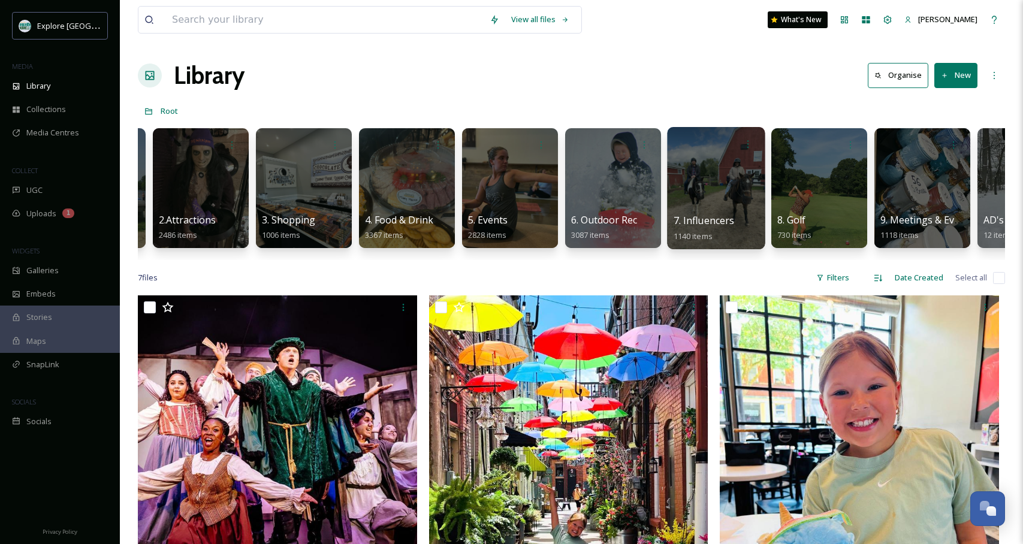
click at [707, 189] on div at bounding box center [716, 188] width 98 height 122
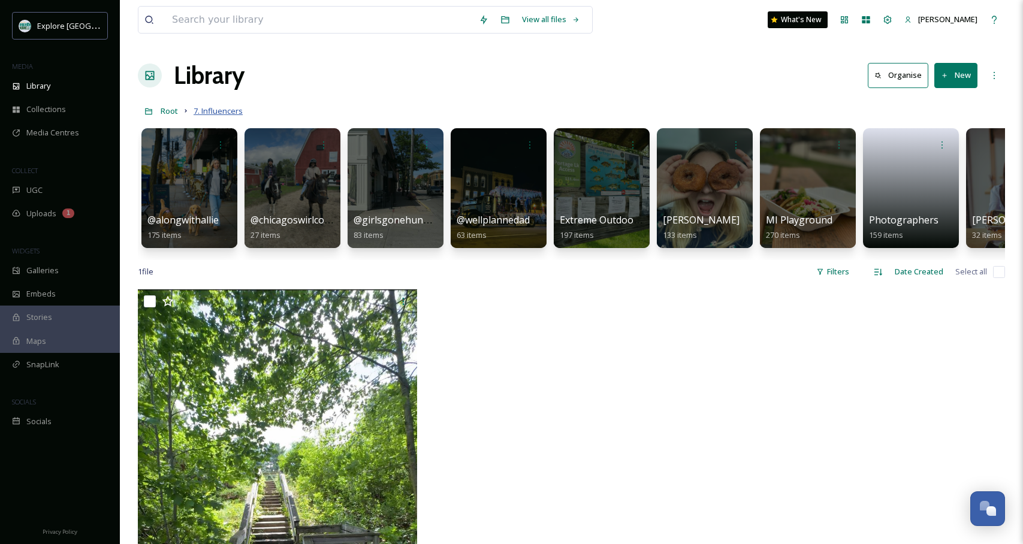
click at [211, 108] on span "7. Influencers" at bounding box center [217, 110] width 49 height 11
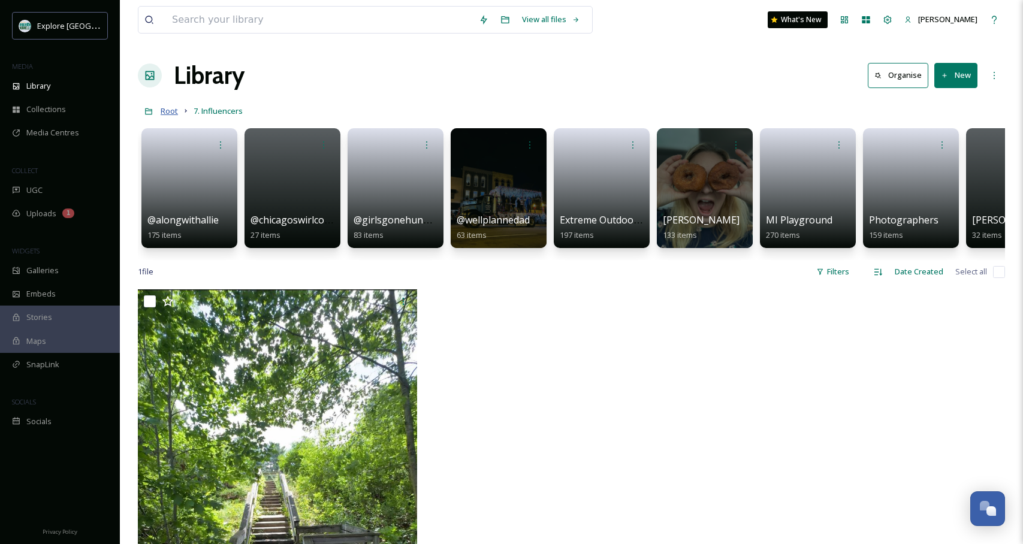
click at [171, 111] on span "Root" at bounding box center [169, 110] width 17 height 11
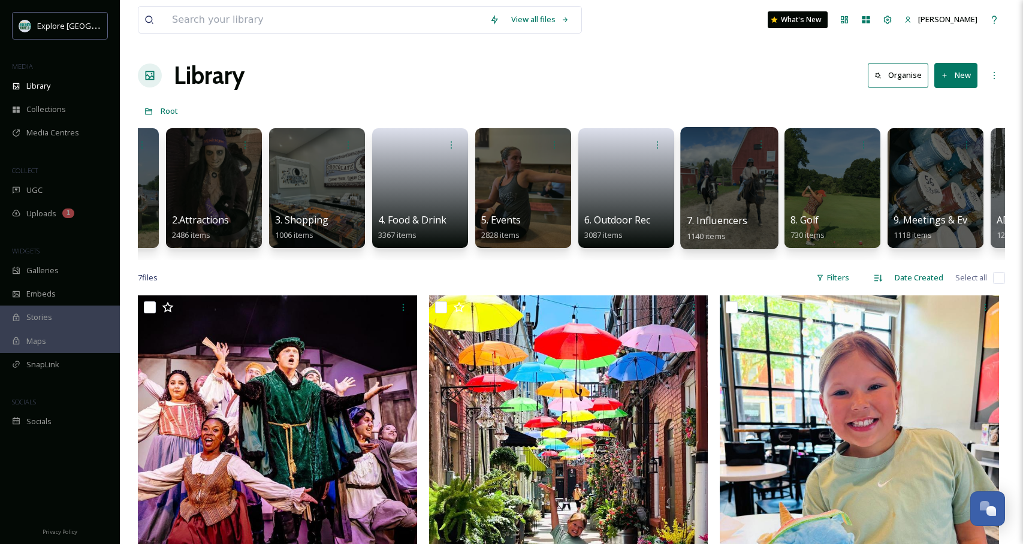
scroll to position [0, 125]
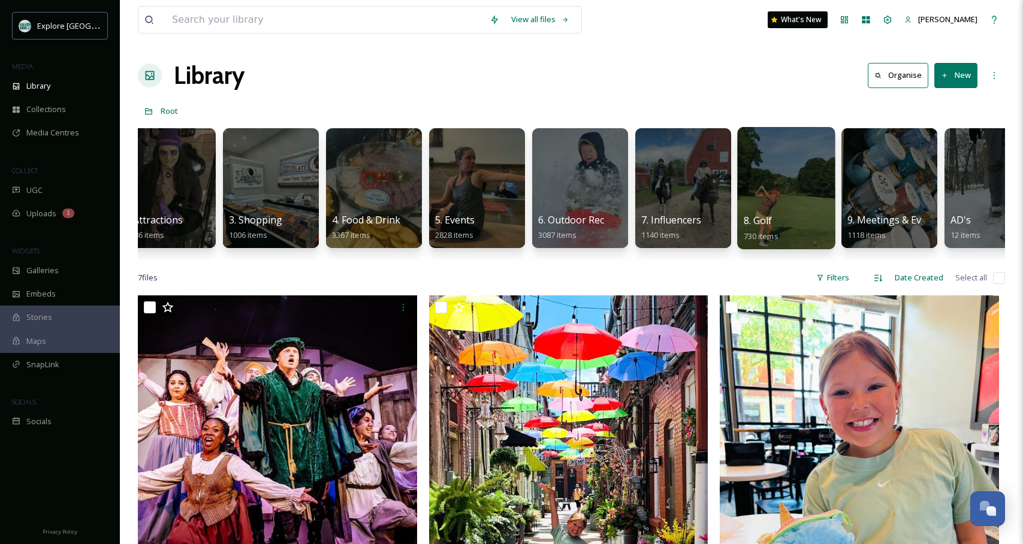
click at [794, 173] on div at bounding box center [786, 188] width 98 height 122
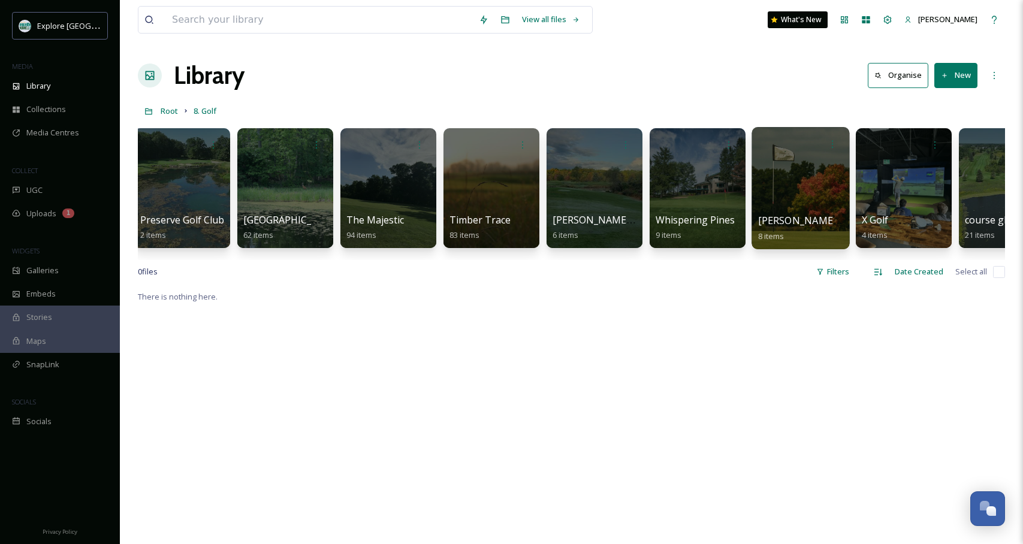
scroll to position [0, 1953]
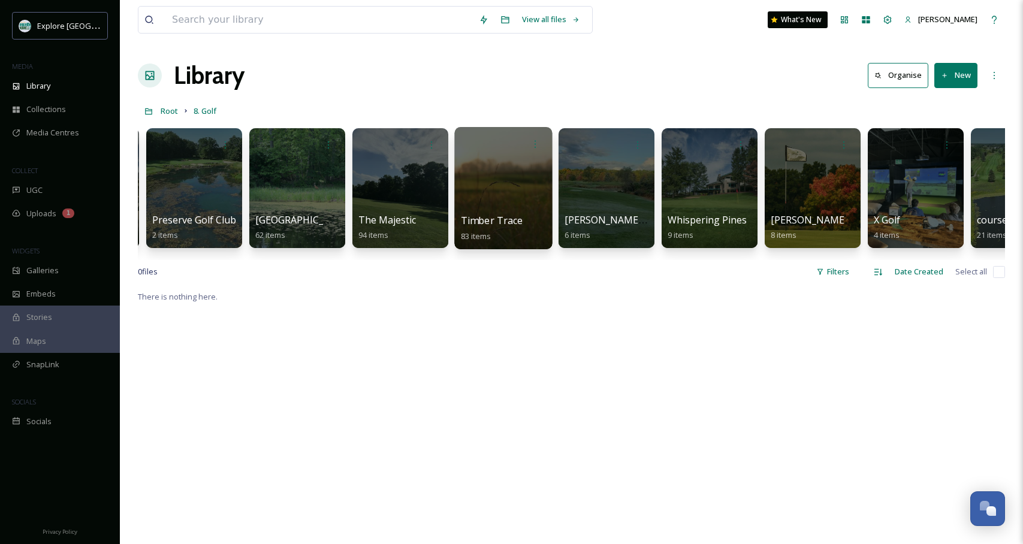
click at [534, 165] on div at bounding box center [503, 188] width 98 height 122
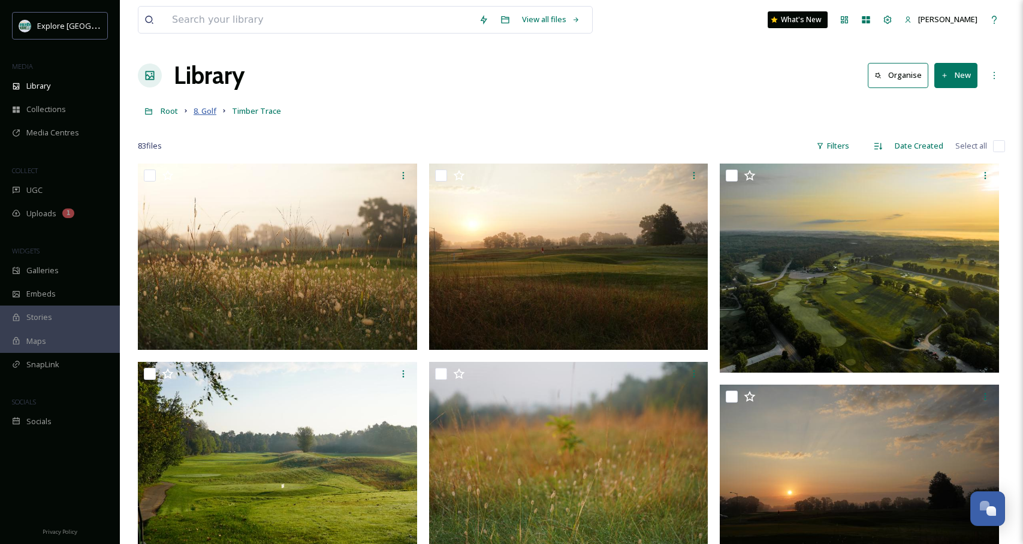
click at [212, 114] on span "8. Golf" at bounding box center [204, 110] width 23 height 11
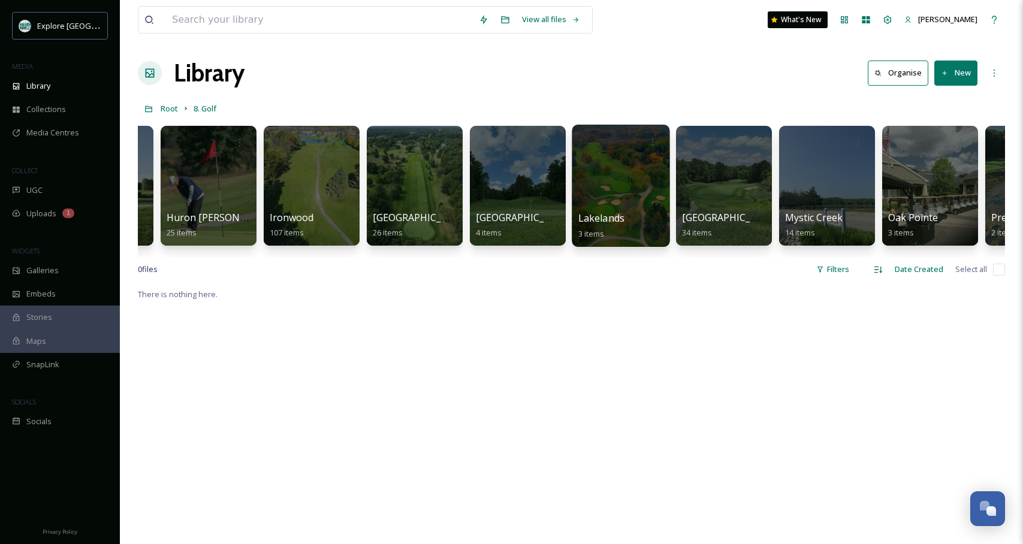
scroll to position [0, 1115]
click at [641, 172] on div at bounding box center [620, 186] width 98 height 122
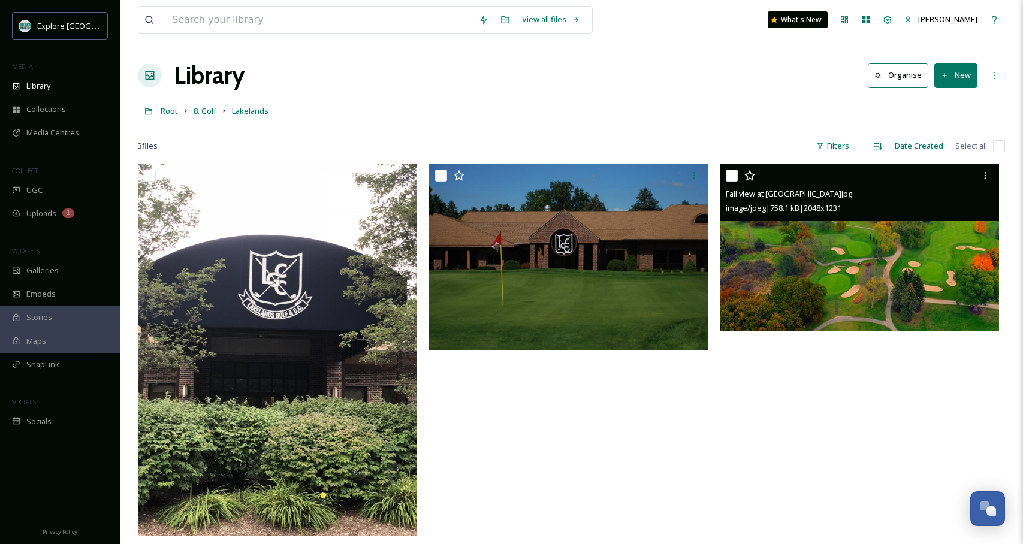
click at [944, 271] on img at bounding box center [858, 248] width 279 height 168
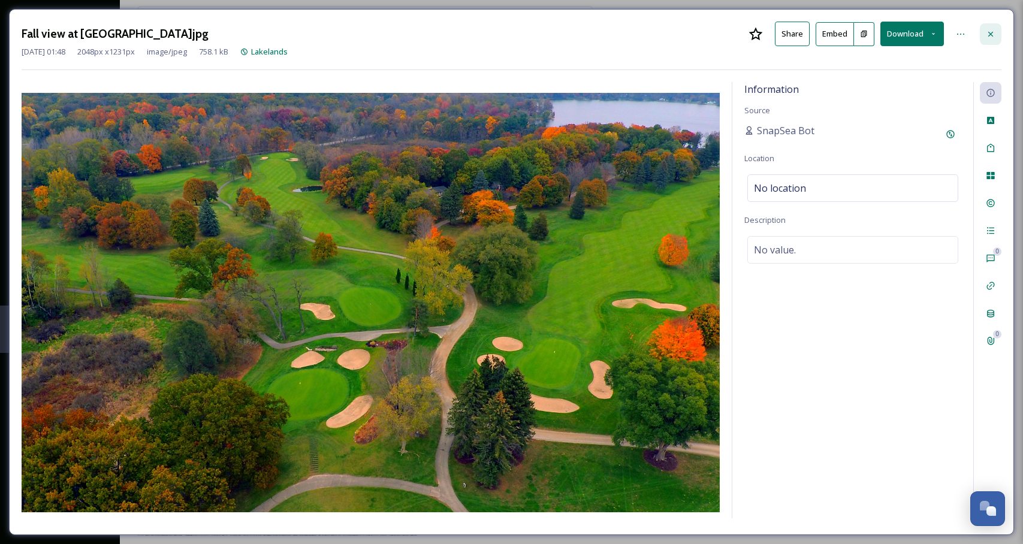
click at [994, 27] on div at bounding box center [990, 34] width 22 height 22
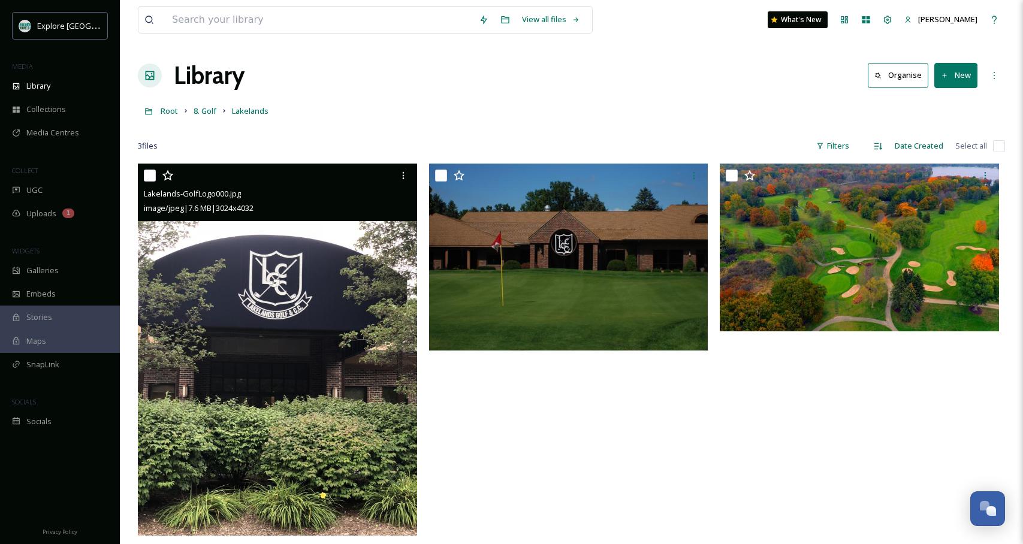
scroll to position [2, 0]
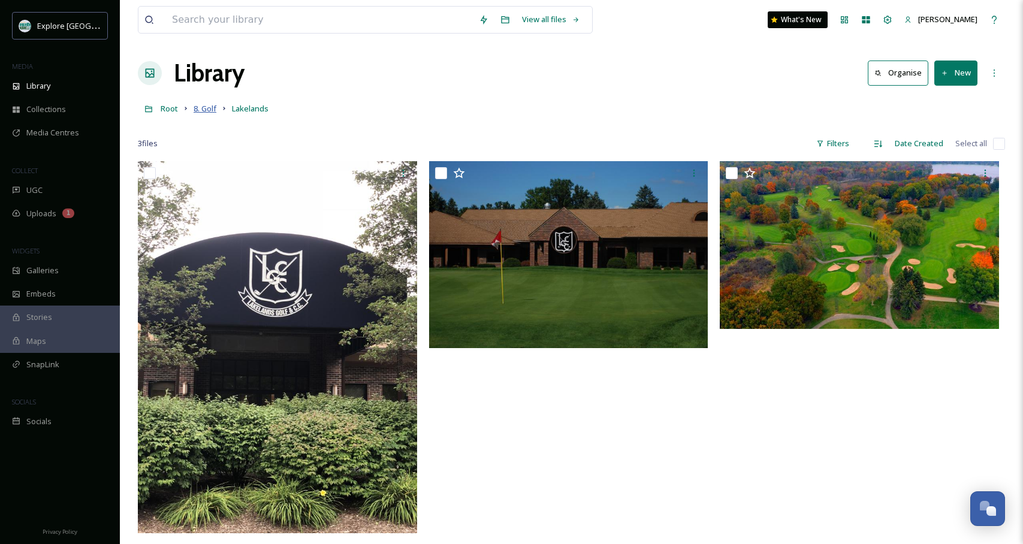
click at [210, 107] on span "8. Golf" at bounding box center [204, 108] width 23 height 11
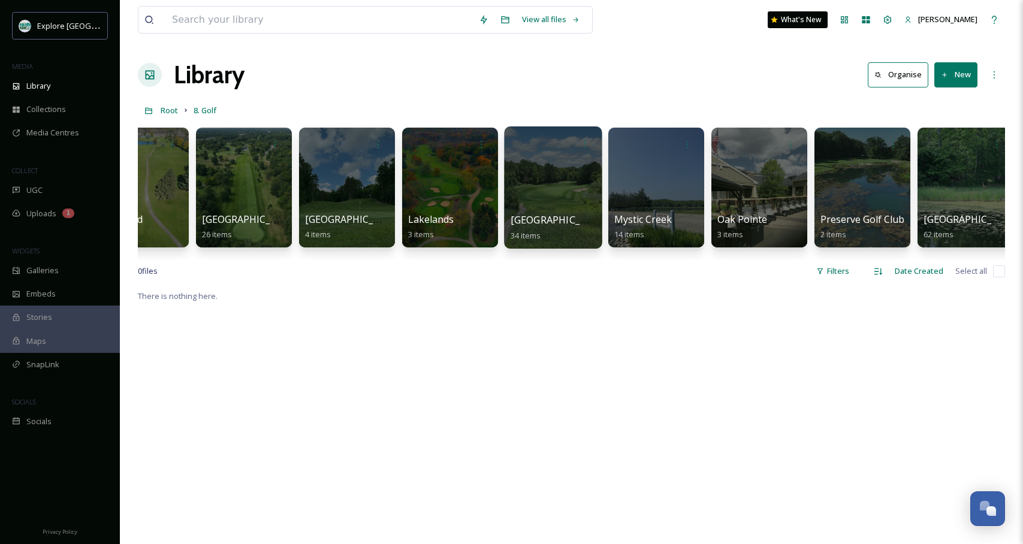
scroll to position [0, 1292]
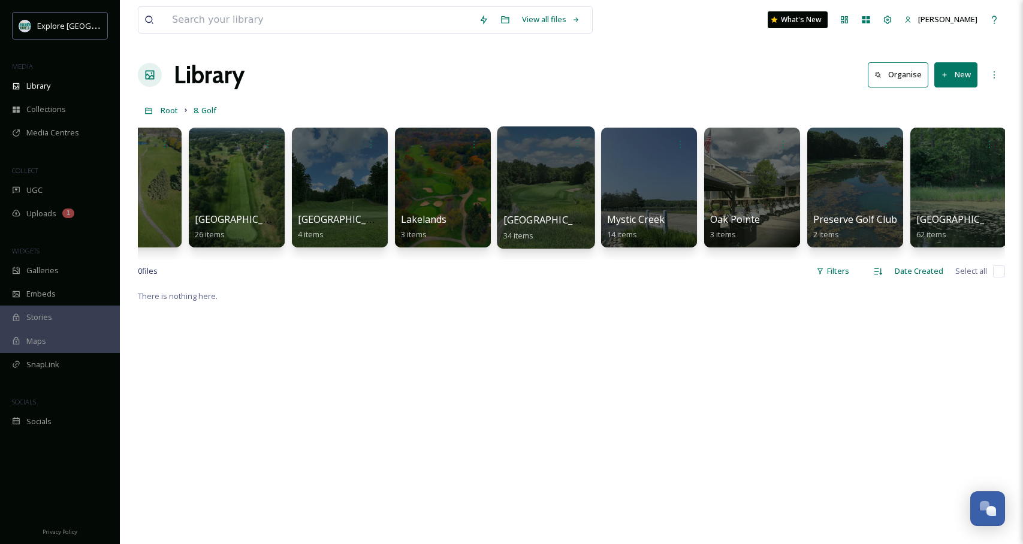
click at [576, 168] on div at bounding box center [546, 187] width 98 height 122
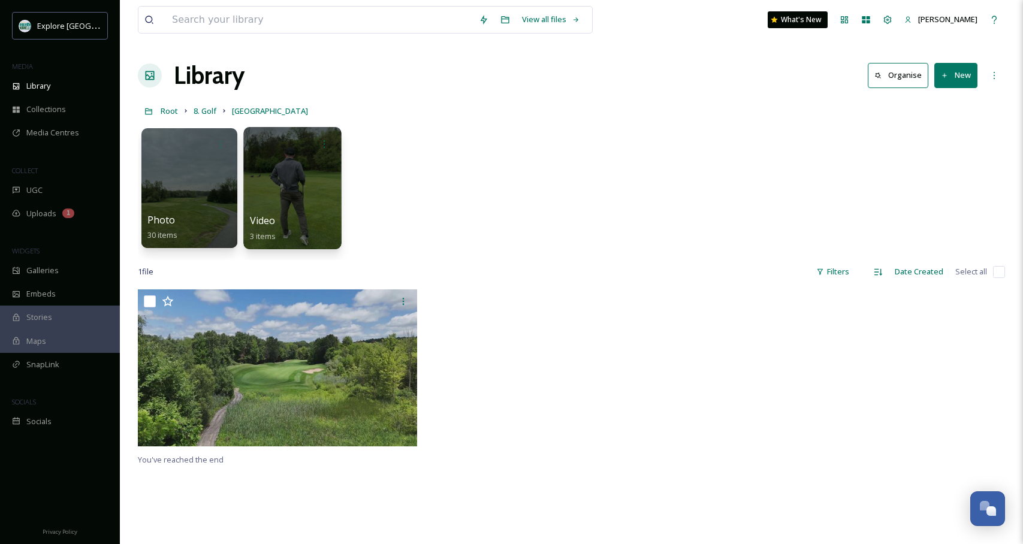
click at [318, 183] on div at bounding box center [292, 188] width 98 height 122
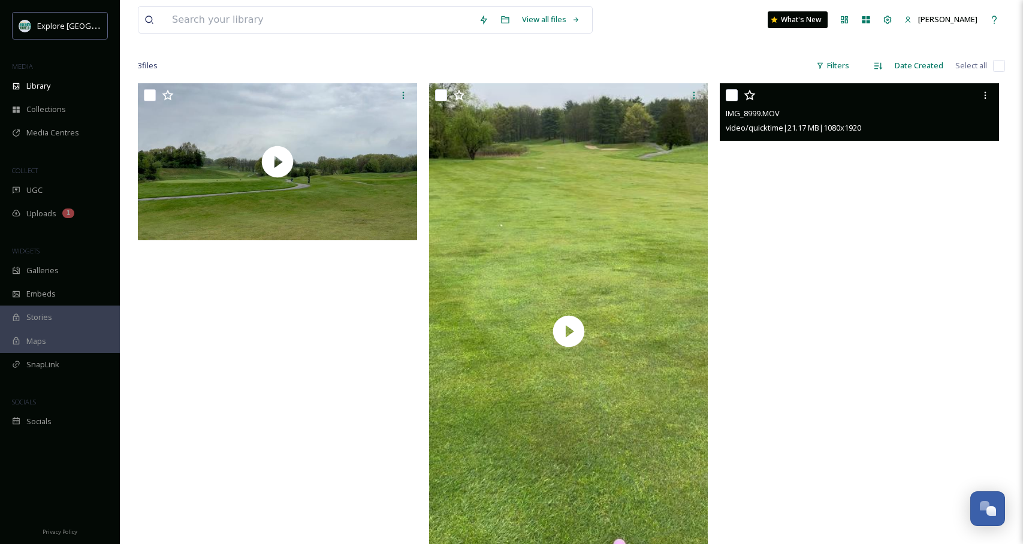
scroll to position [95, 0]
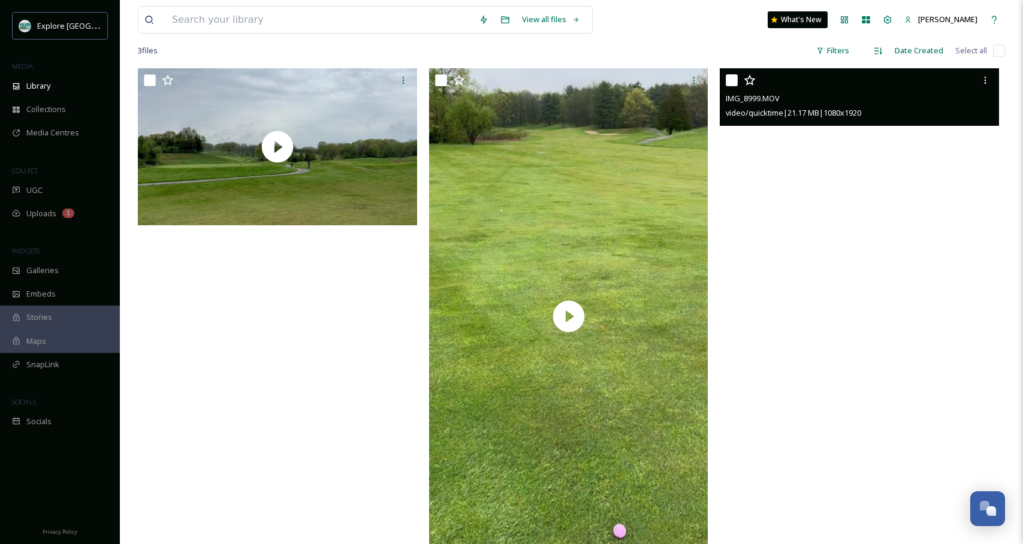
click at [915, 333] on video "IMG_8999.MOV" at bounding box center [858, 316] width 279 height 496
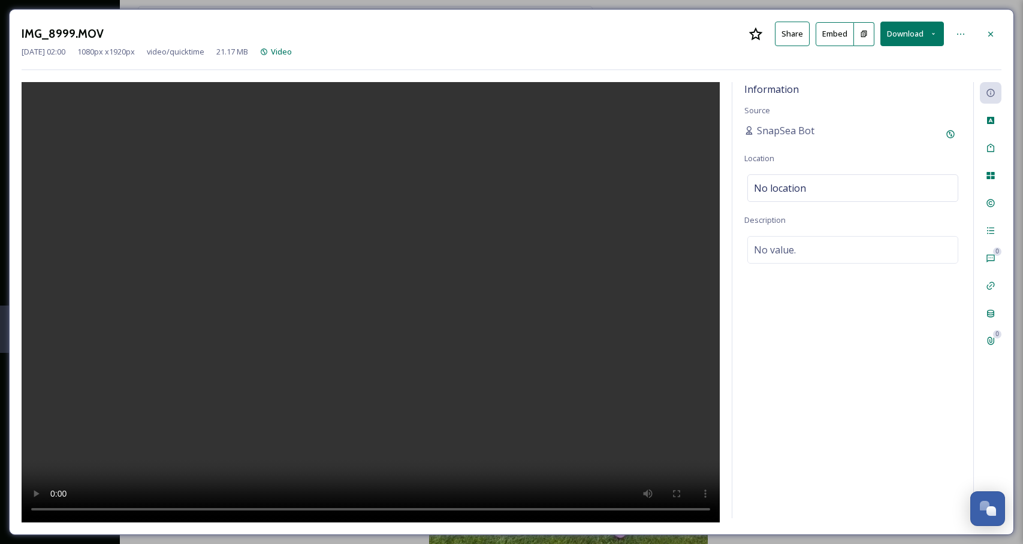
click at [972, 31] on div at bounding box center [962, 34] width 24 height 22
drag, startPoint x: 991, startPoint y: 38, endPoint x: 938, endPoint y: 59, distance: 57.5
click at [990, 38] on icon at bounding box center [990, 34] width 10 height 10
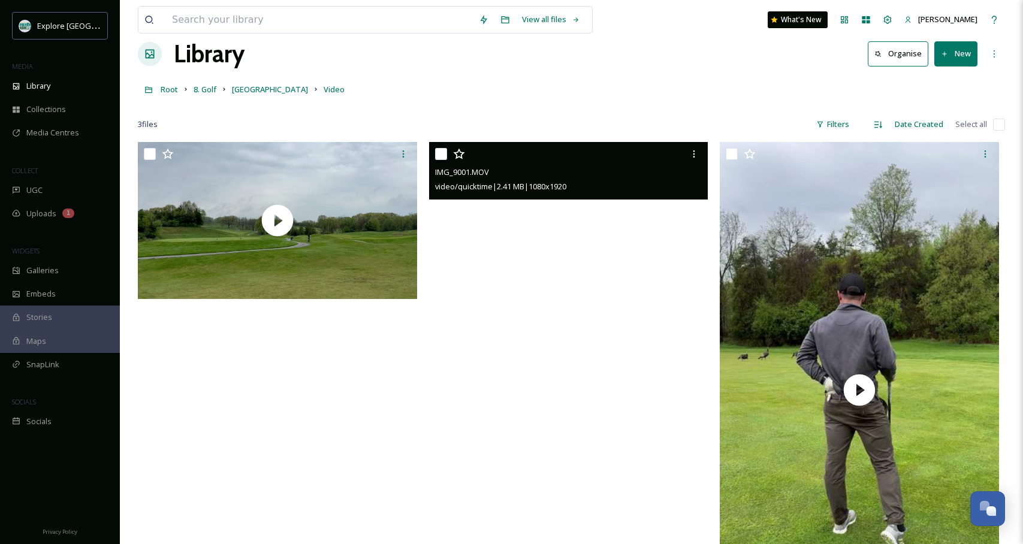
scroll to position [20, 0]
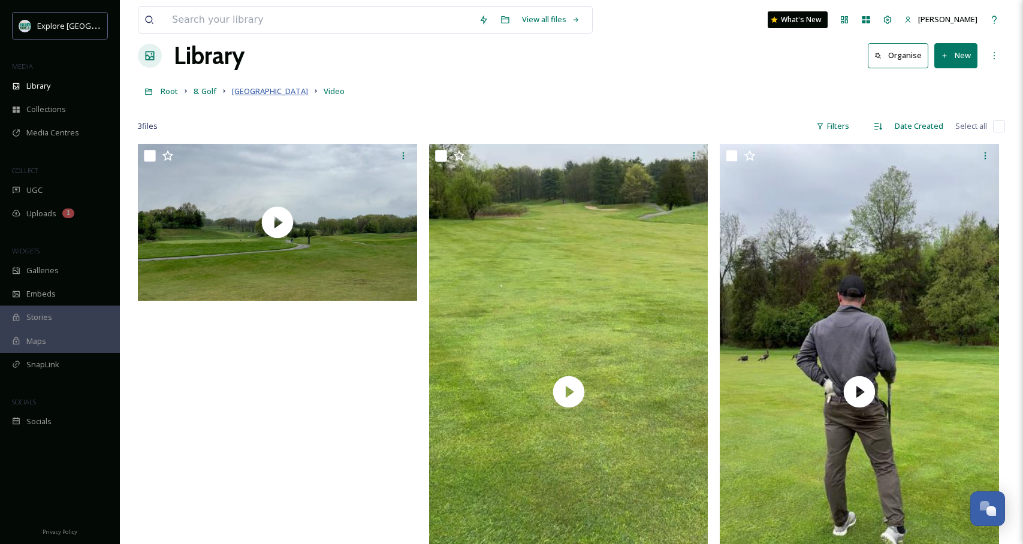
click at [255, 92] on span "[GEOGRAPHIC_DATA]" at bounding box center [270, 91] width 76 height 11
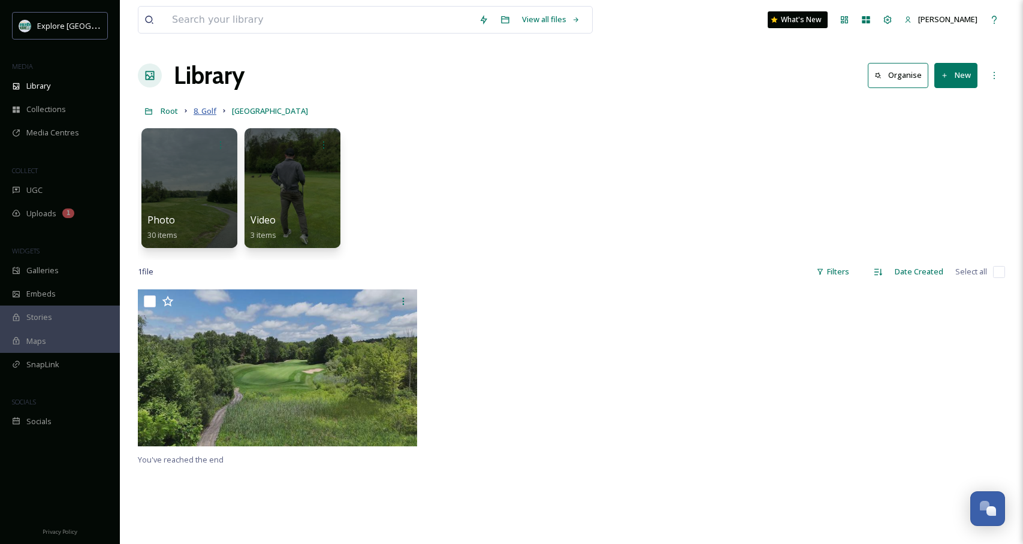
click at [211, 113] on span "8. Golf" at bounding box center [204, 110] width 23 height 11
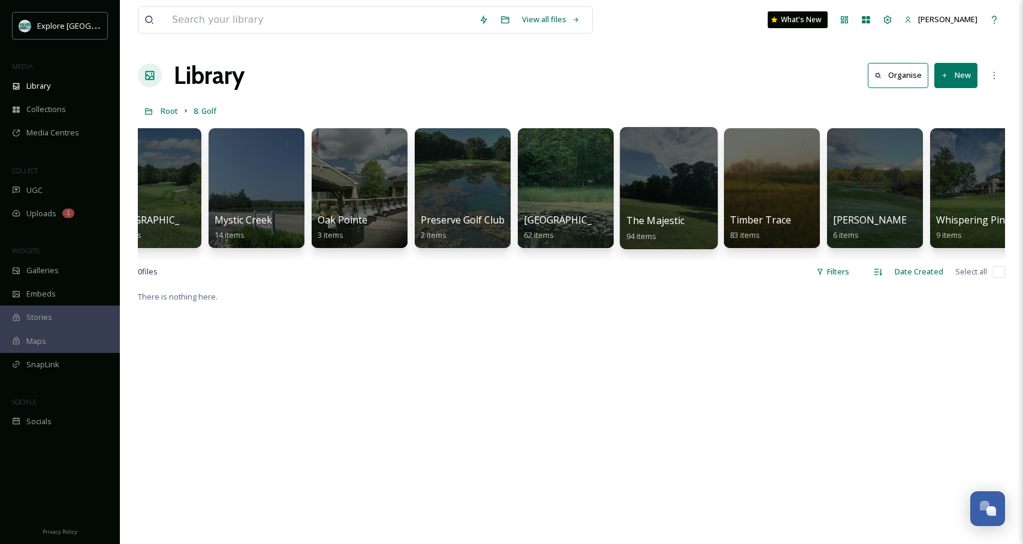
scroll to position [0, 1697]
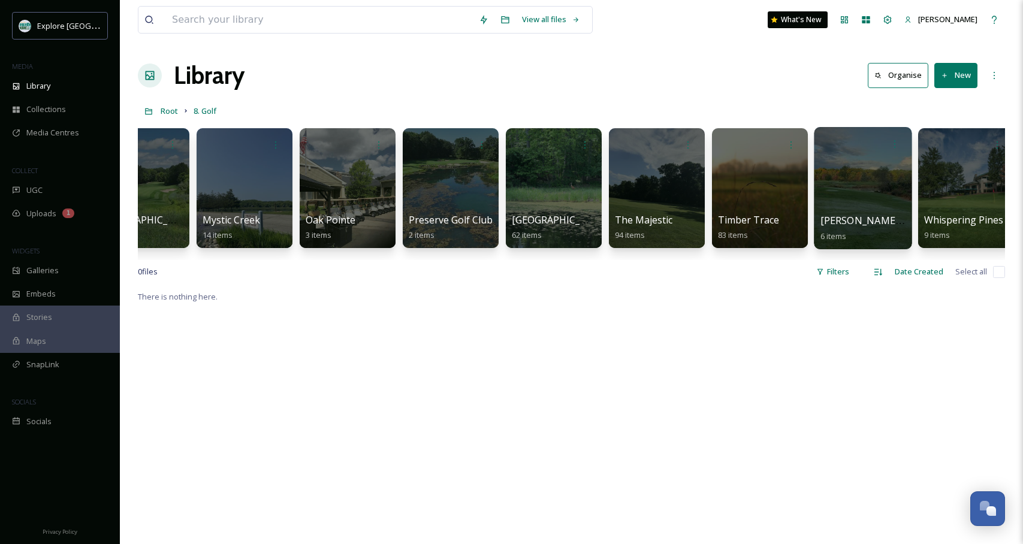
click at [888, 181] on div at bounding box center [863, 188] width 98 height 122
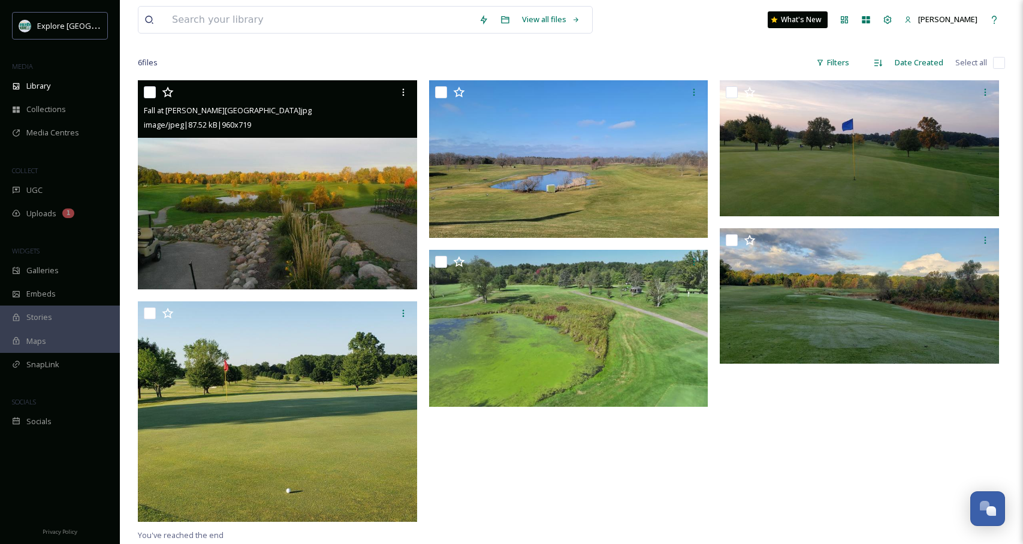
scroll to position [80, 0]
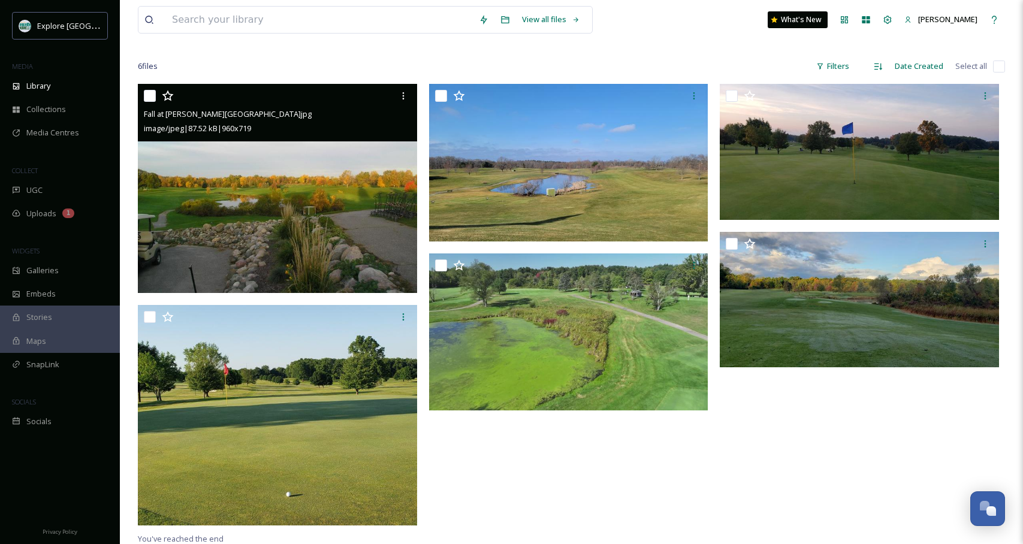
click at [332, 210] on img at bounding box center [277, 188] width 279 height 209
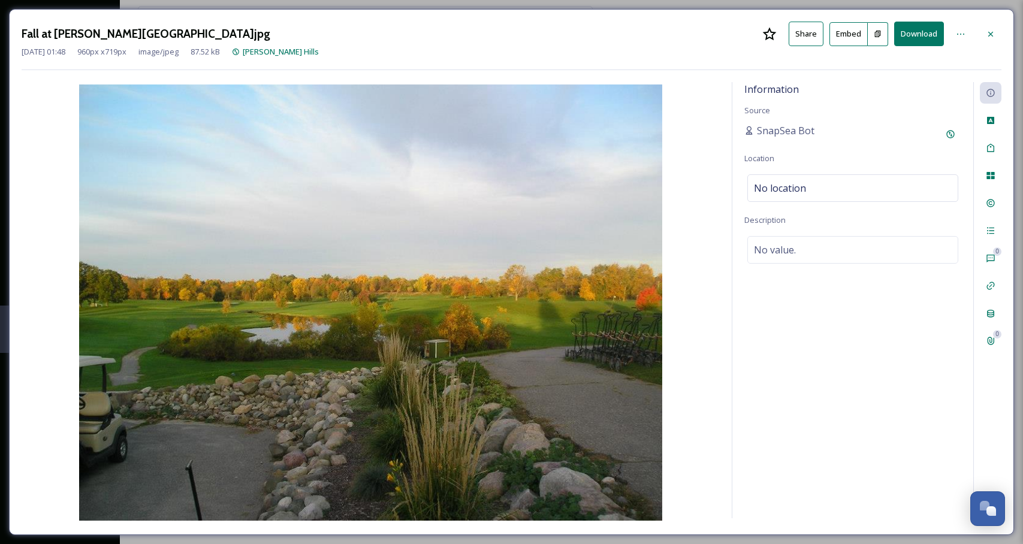
click at [989, 30] on icon at bounding box center [990, 34] width 10 height 10
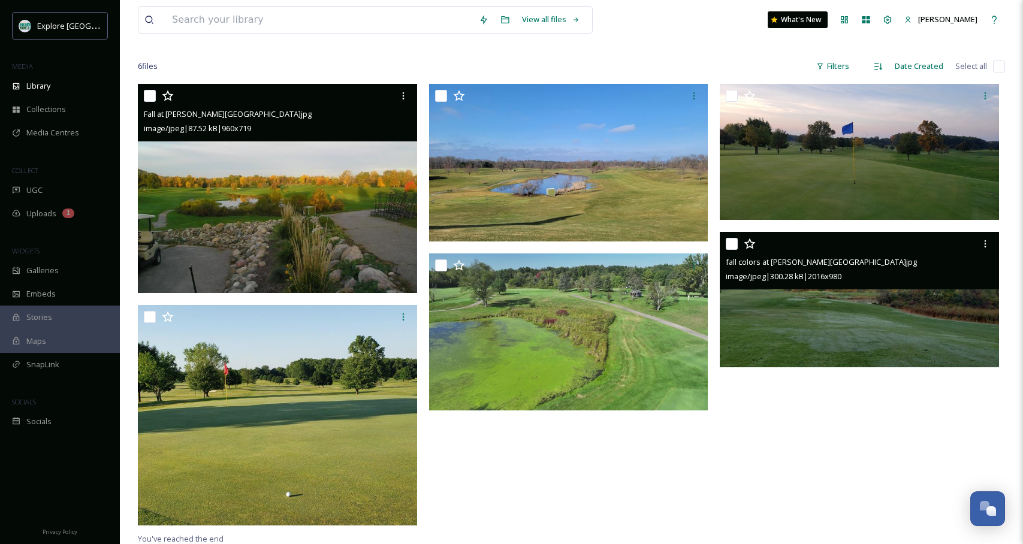
click at [839, 332] on img at bounding box center [858, 299] width 279 height 135
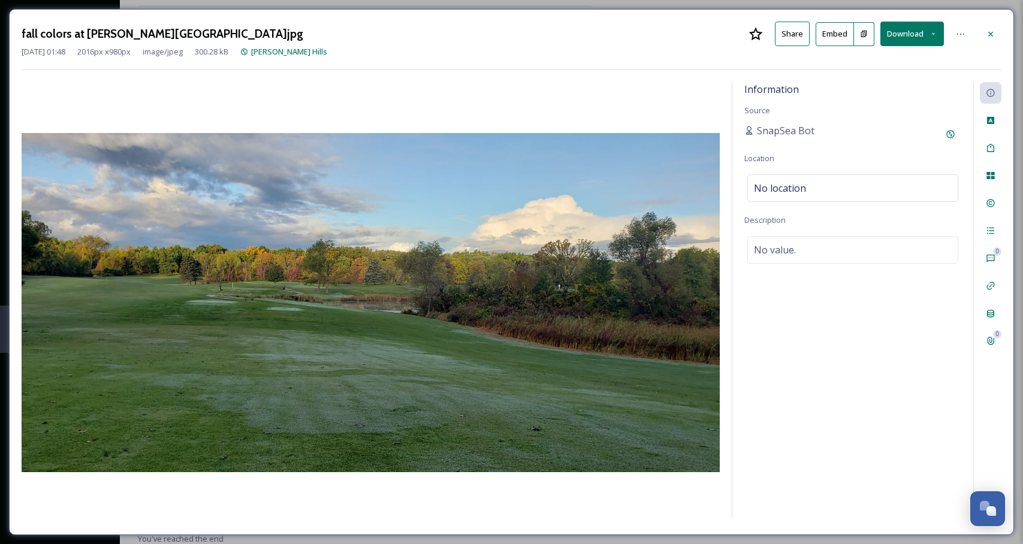
drag, startPoint x: 990, startPoint y: 32, endPoint x: 618, endPoint y: 99, distance: 378.1
click at [986, 32] on icon at bounding box center [990, 34] width 10 height 10
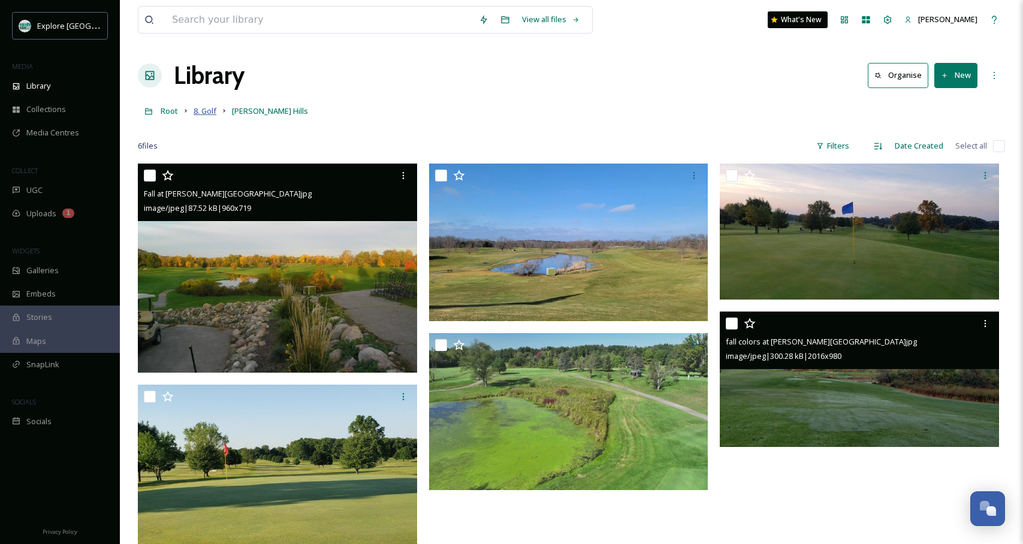
click at [205, 108] on span "8. Golf" at bounding box center [204, 110] width 23 height 11
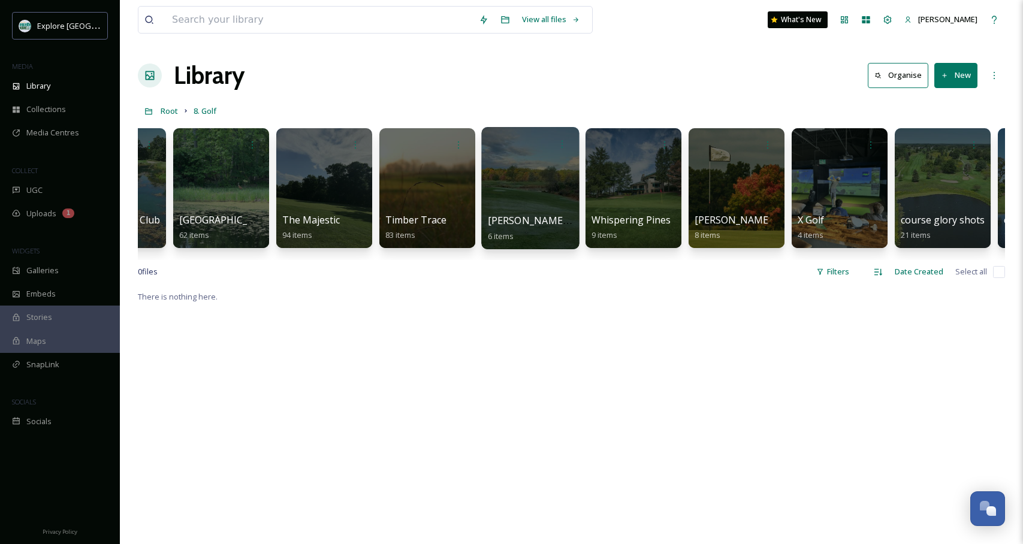
scroll to position [0, 2030]
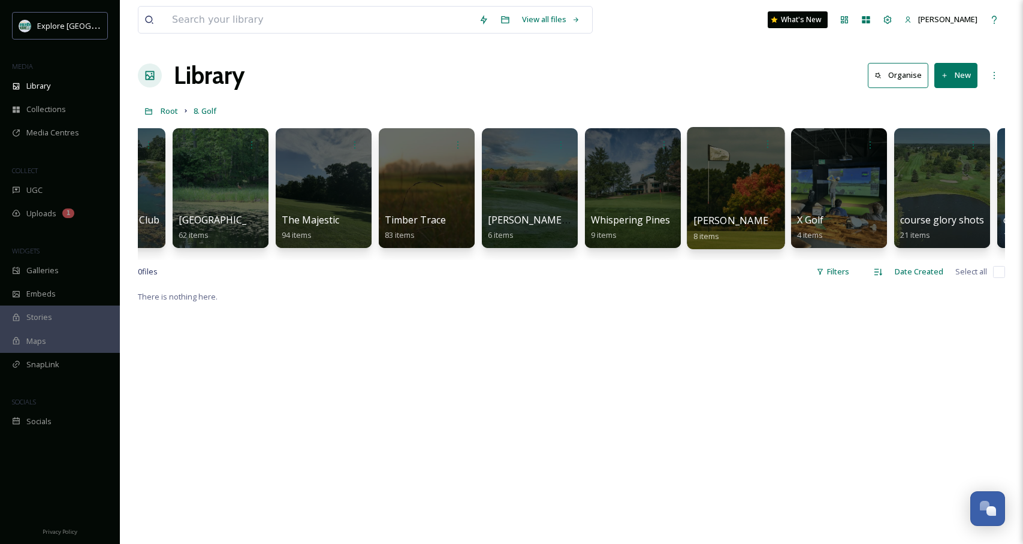
click at [757, 177] on div at bounding box center [736, 188] width 98 height 122
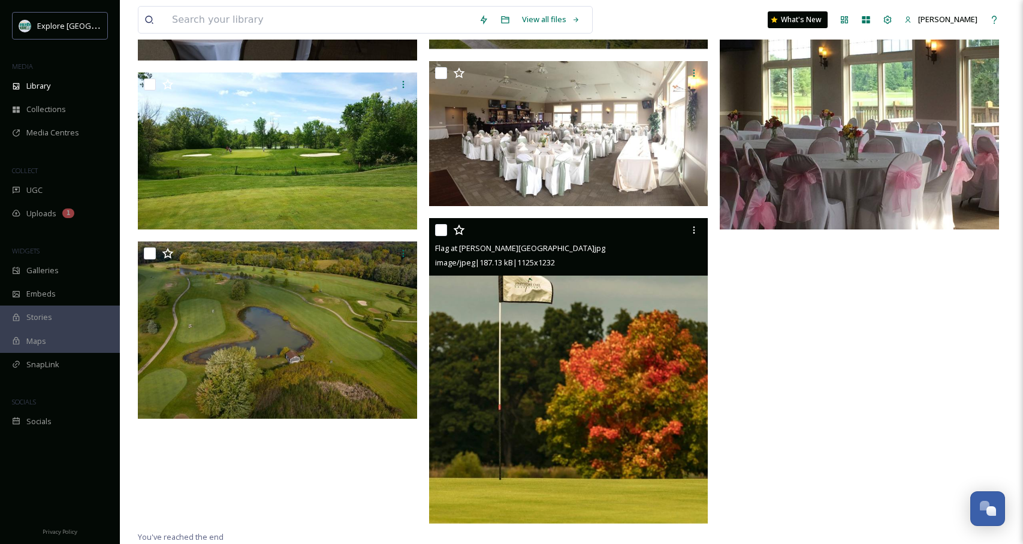
click at [582, 370] on img at bounding box center [568, 371] width 279 height 306
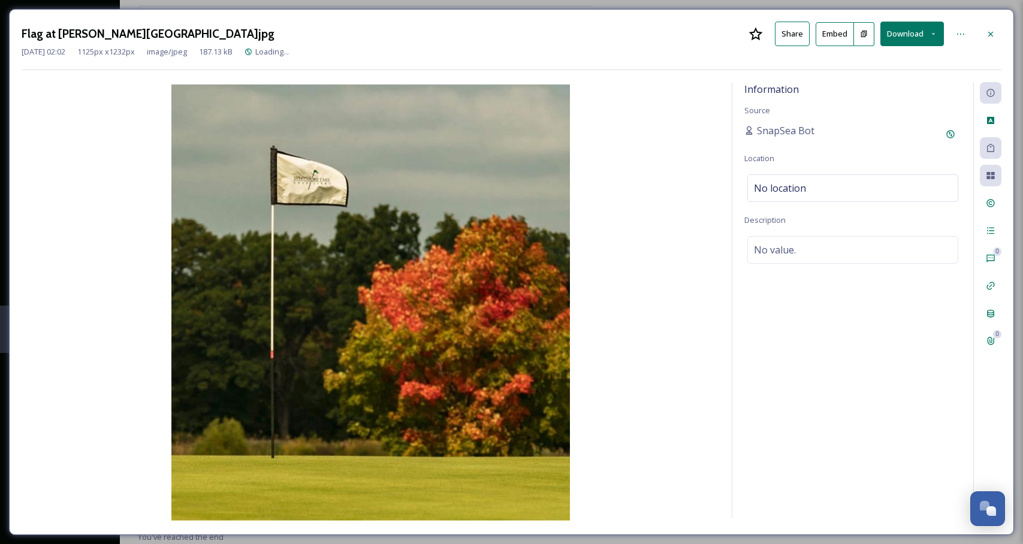
scroll to position [208, 0]
drag, startPoint x: 989, startPoint y: 26, endPoint x: 610, endPoint y: 215, distance: 423.6
click at [989, 26] on div at bounding box center [990, 34] width 22 height 22
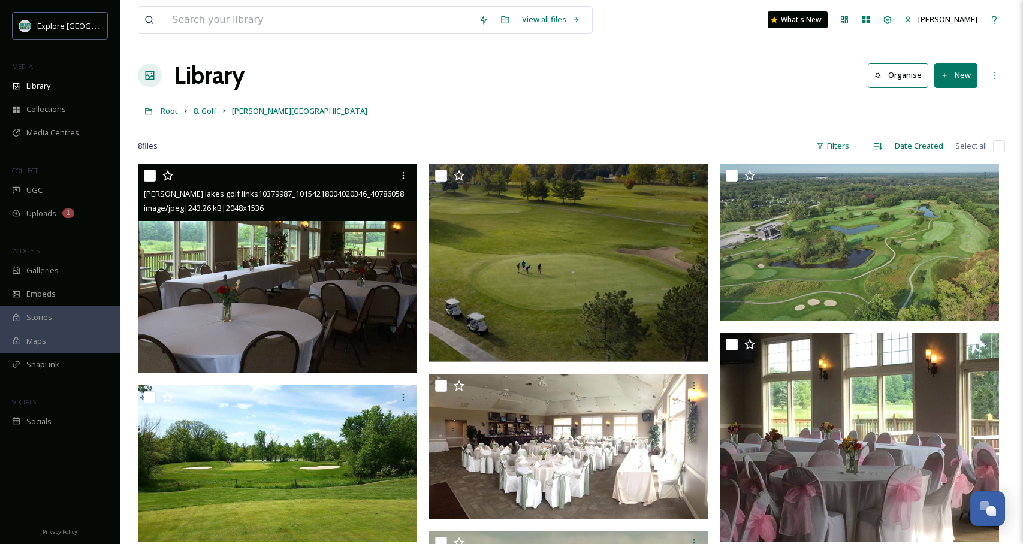
scroll to position [1, 0]
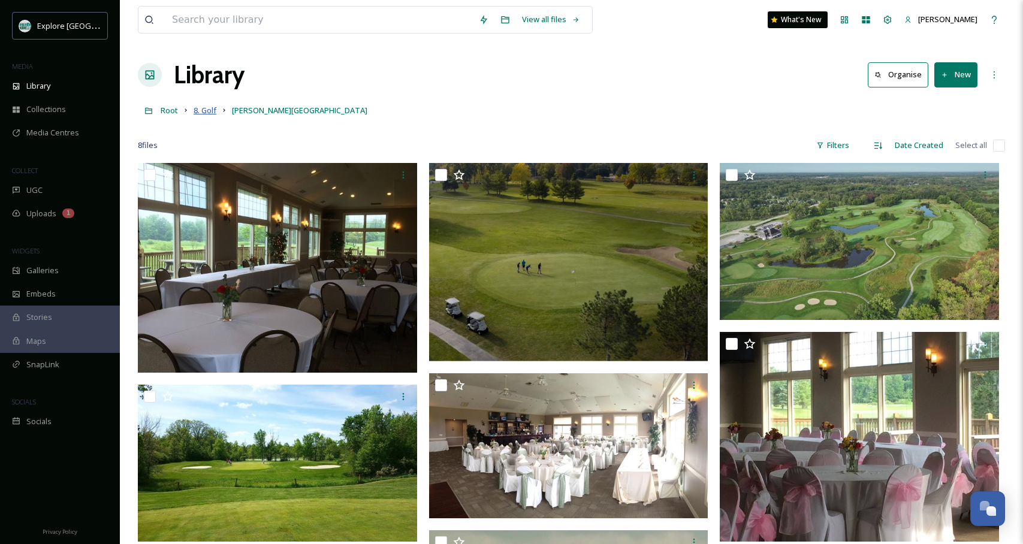
click at [203, 108] on span "8. Golf" at bounding box center [204, 110] width 23 height 11
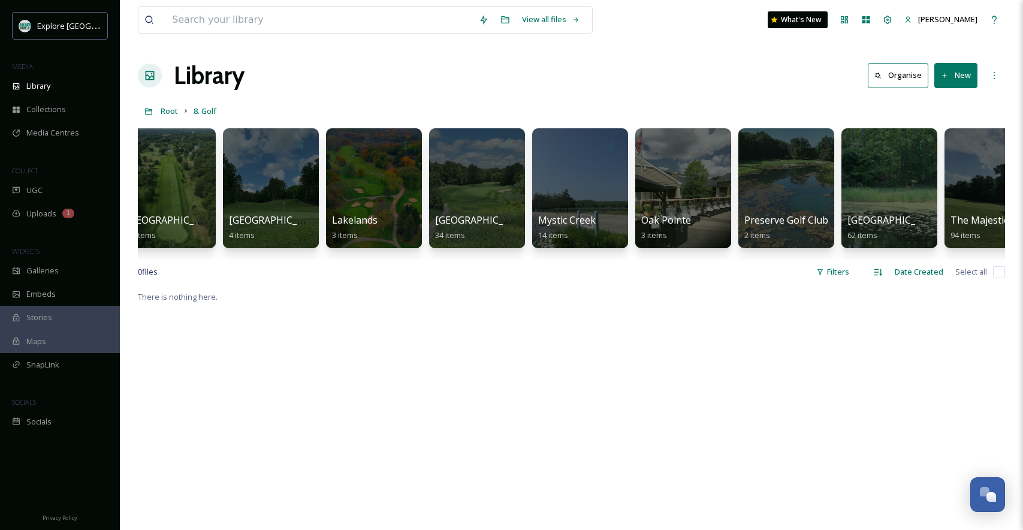
scroll to position [0, 1361]
